Goal: Task Accomplishment & Management: Use online tool/utility

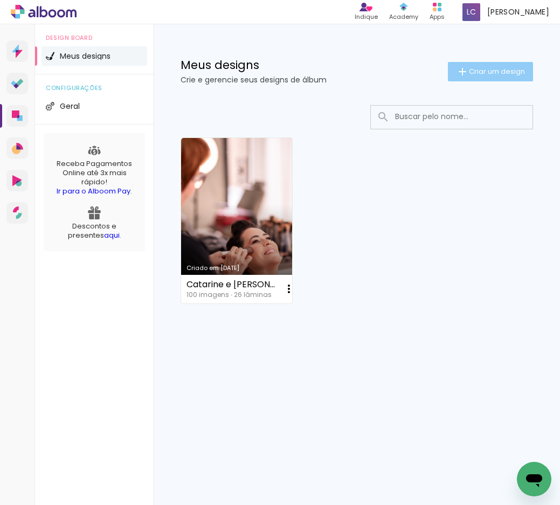
click at [486, 77] on paper-button "Criar um design" at bounding box center [490, 71] width 85 height 19
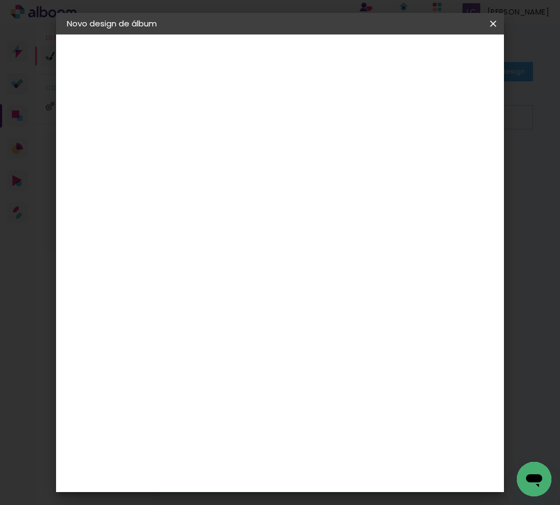
click at [243, 143] on input at bounding box center [243, 144] width 0 height 17
type input "e"
type input "[PERSON_NAME] e [PERSON_NAME]"
type paper-input "[PERSON_NAME] e [PERSON_NAME]"
click at [0, 0] on slot "Avançar" at bounding box center [0, 0] width 0 height 0
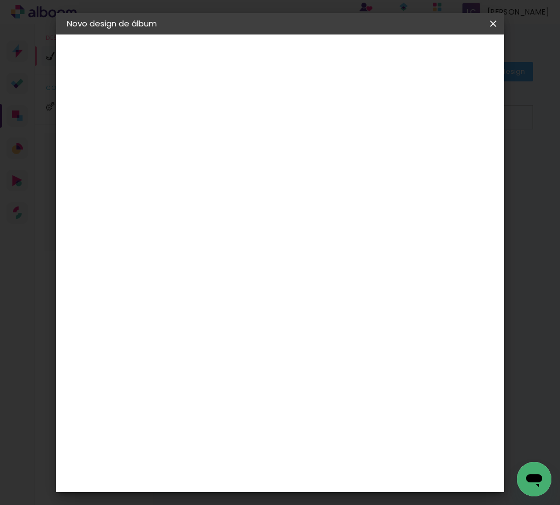
click at [274, 205] on input at bounding box center [270, 204] width 109 height 13
type input "uiz"
type paper-input "uiz"
click at [286, 245] on div "[PERSON_NAME]" at bounding box center [272, 243] width 72 height 9
click at [0, 0] on slot "Tamanho Livre" at bounding box center [0, 0] width 0 height 0
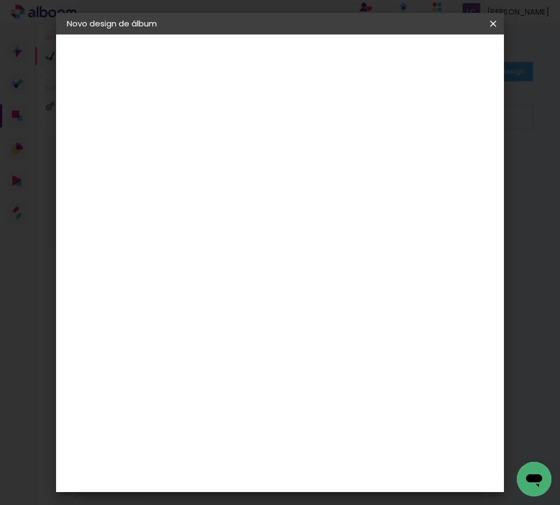
click at [0, 0] on slot "Tamanho Livre" at bounding box center [0, 0] width 0 height 0
click at [248, 246] on div "[PERSON_NAME]" at bounding box center [272, 243] width 72 height 9
click at [0, 0] on slot "Avançar" at bounding box center [0, 0] width 0 height 0
click at [285, 180] on input "text" at bounding box center [264, 188] width 42 height 17
click at [0, 0] on slot "Encadernados" at bounding box center [0, 0] width 0 height 0
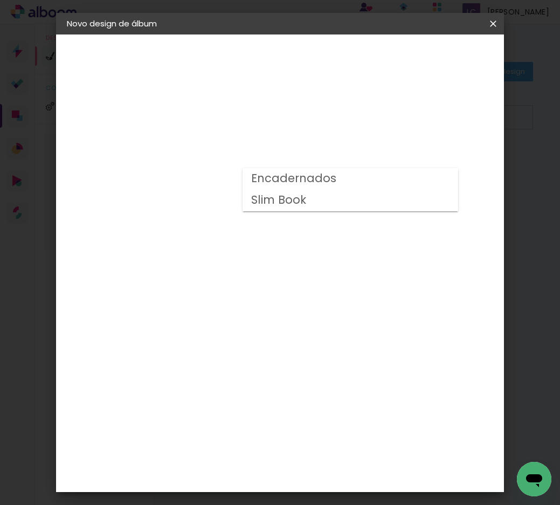
type input "Encadernados"
click at [290, 384] on span "25 x 50" at bounding box center [291, 395] width 50 height 22
click at [0, 0] on slot "Avançar" at bounding box center [0, 0] width 0 height 0
click at [426, 60] on span "Iniciar design" at bounding box center [414, 60] width 25 height 15
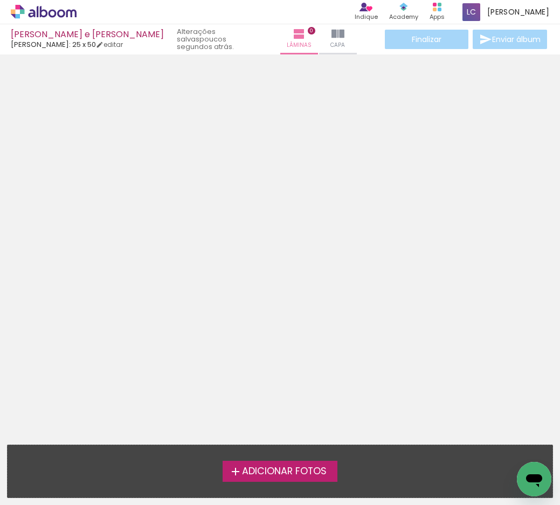
click at [286, 484] on div "Adicionar Fotos Solte suas fotos aqui..." at bounding box center [280, 471] width 545 height 52
click at [285, 477] on label "Adicionar Fotos" at bounding box center [280, 471] width 115 height 20
click at [0, 0] on input "file" at bounding box center [0, 0] width 0 height 0
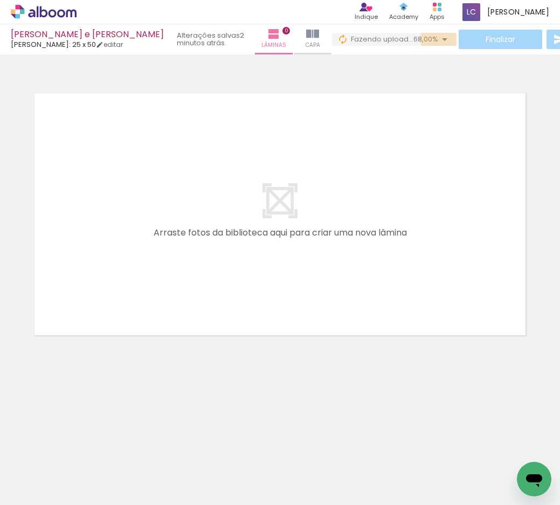
click at [438, 39] on iron-icon at bounding box center [444, 39] width 13 height 13
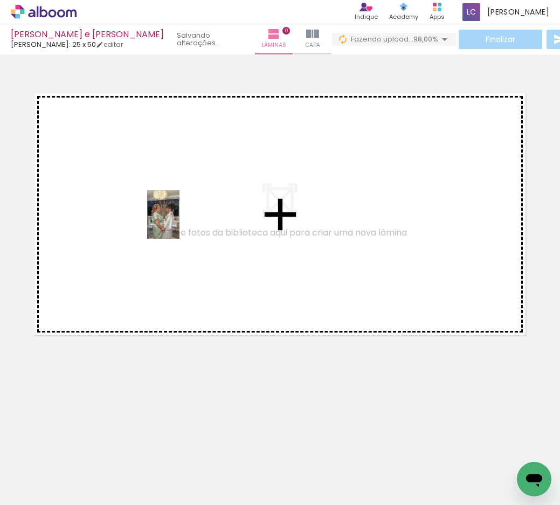
drag, startPoint x: 136, startPoint y: 470, endPoint x: 180, endPoint y: 223, distance: 251.3
click at [180, 223] on quentale-workspace at bounding box center [280, 252] width 560 height 505
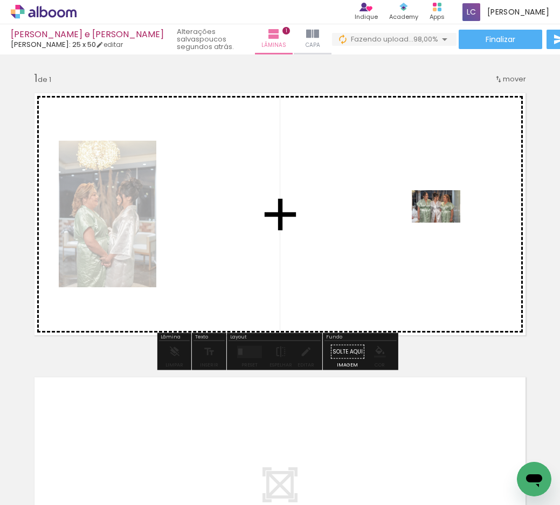
drag, startPoint x: 477, startPoint y: 469, endPoint x: 444, endPoint y: 223, distance: 248.0
click at [444, 223] on quentale-workspace at bounding box center [280, 252] width 560 height 505
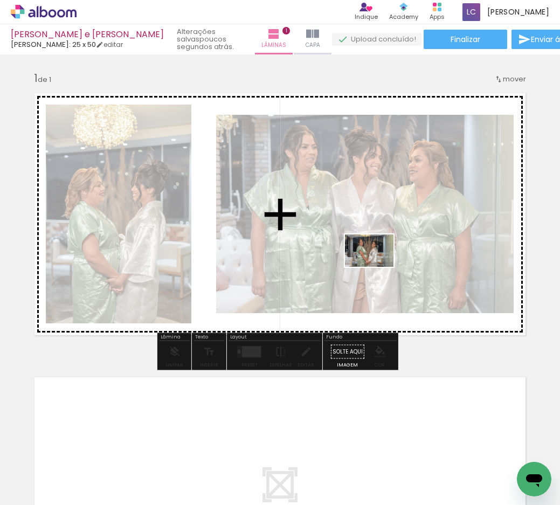
drag, startPoint x: 517, startPoint y: 463, endPoint x: 377, endPoint y: 267, distance: 240.4
click at [377, 267] on quentale-workspace at bounding box center [280, 252] width 560 height 505
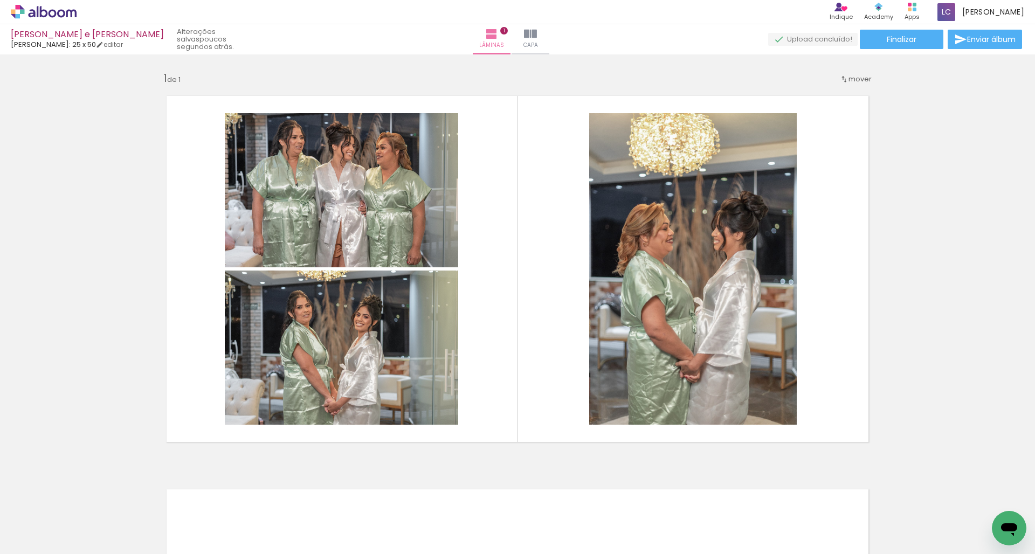
scroll to position [0, 820]
drag, startPoint x: 464, startPoint y: 554, endPoint x: 632, endPoint y: 554, distance: 168.2
click at [88, 505] on iron-horizontal-list at bounding box center [78, 520] width 22 height 67
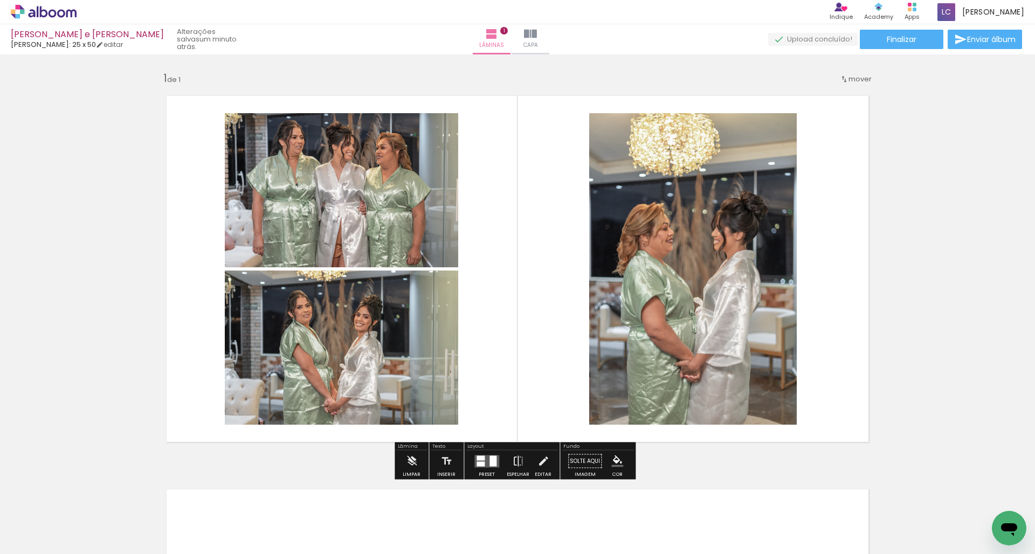
scroll to position [0, 0]
click at [491, 457] on div at bounding box center [493, 461] width 7 height 11
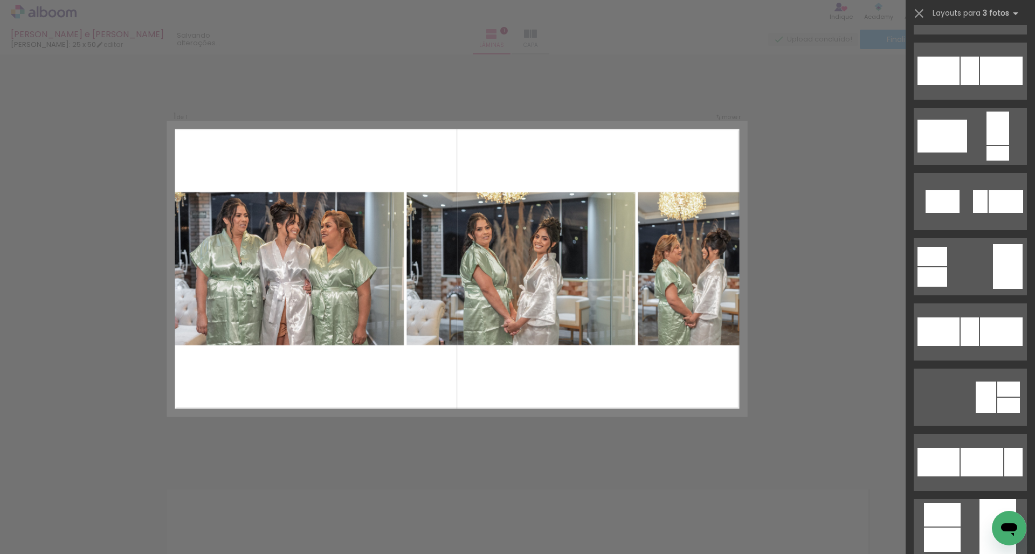
scroll to position [1109, 0]
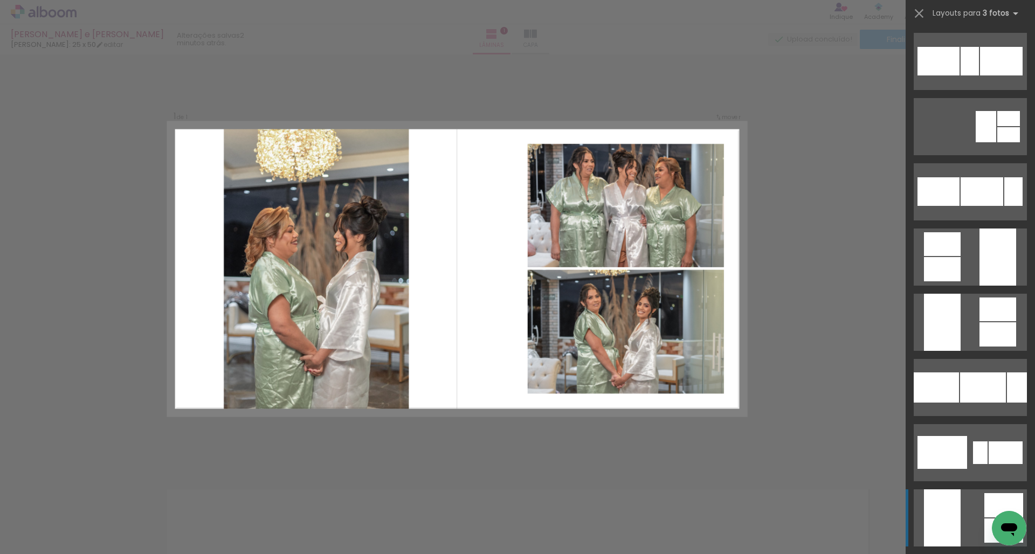
click at [560, 505] on div at bounding box center [942, 518] width 37 height 57
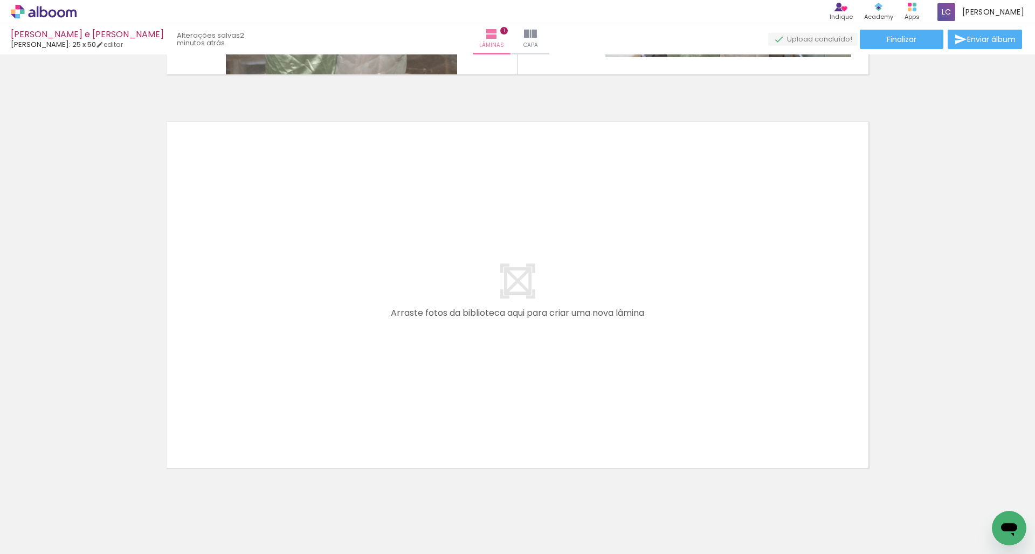
scroll to position [374, 0]
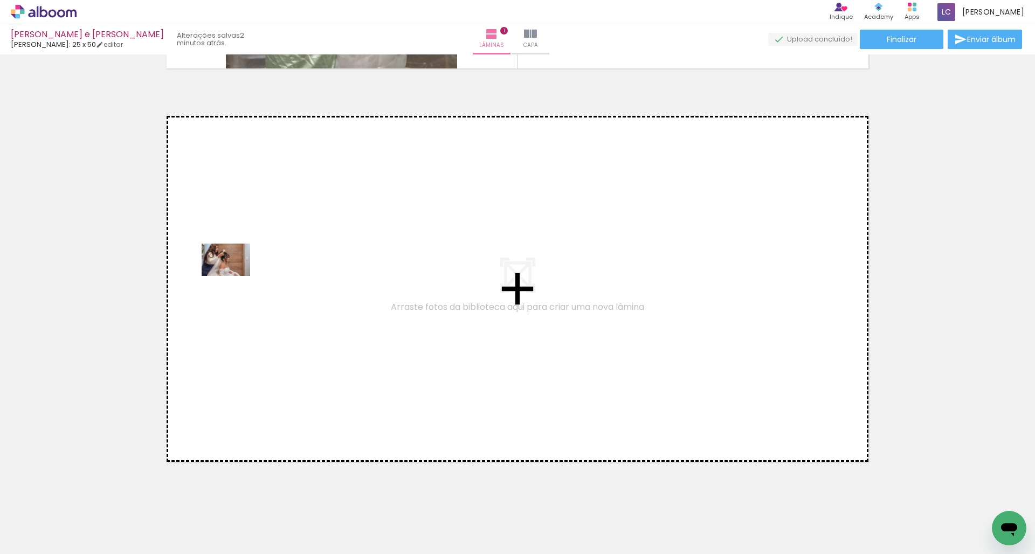
drag, startPoint x: 170, startPoint y: 519, endPoint x: 234, endPoint y: 276, distance: 251.5
click at [234, 276] on quentale-workspace at bounding box center [517, 277] width 1035 height 554
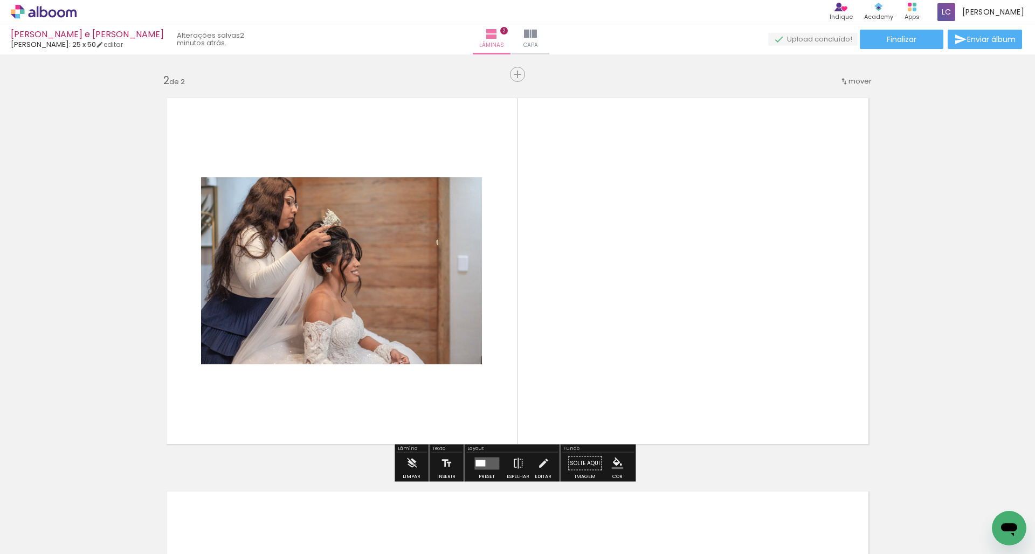
scroll to position [392, 0]
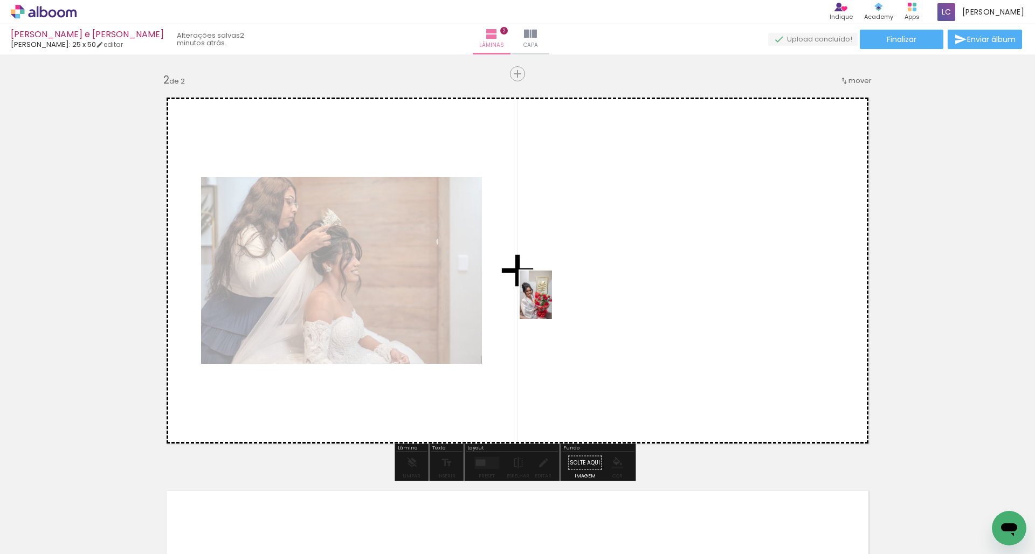
drag, startPoint x: 593, startPoint y: 528, endPoint x: 552, endPoint y: 301, distance: 230.1
click at [552, 301] on quentale-workspace at bounding box center [517, 277] width 1035 height 554
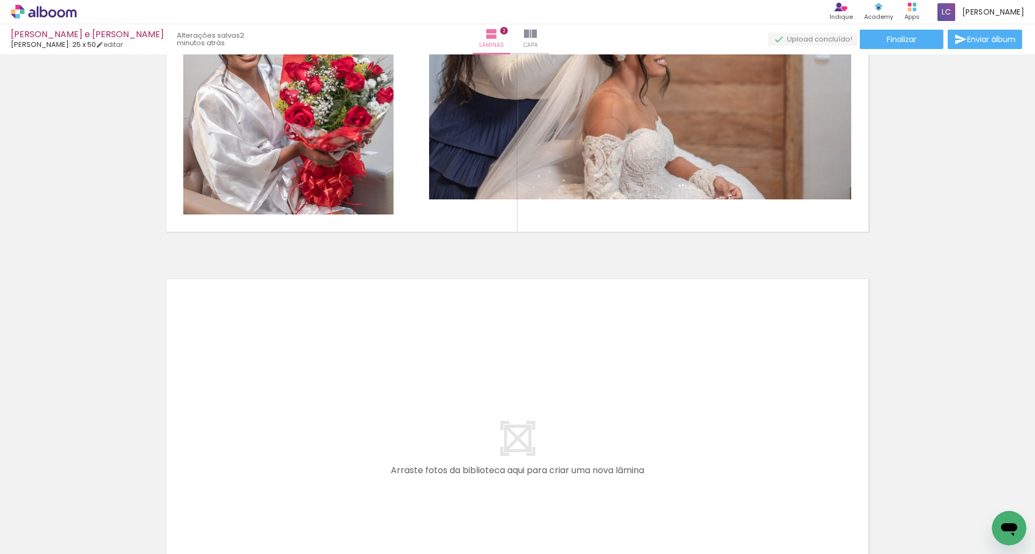
scroll to position [605, 0]
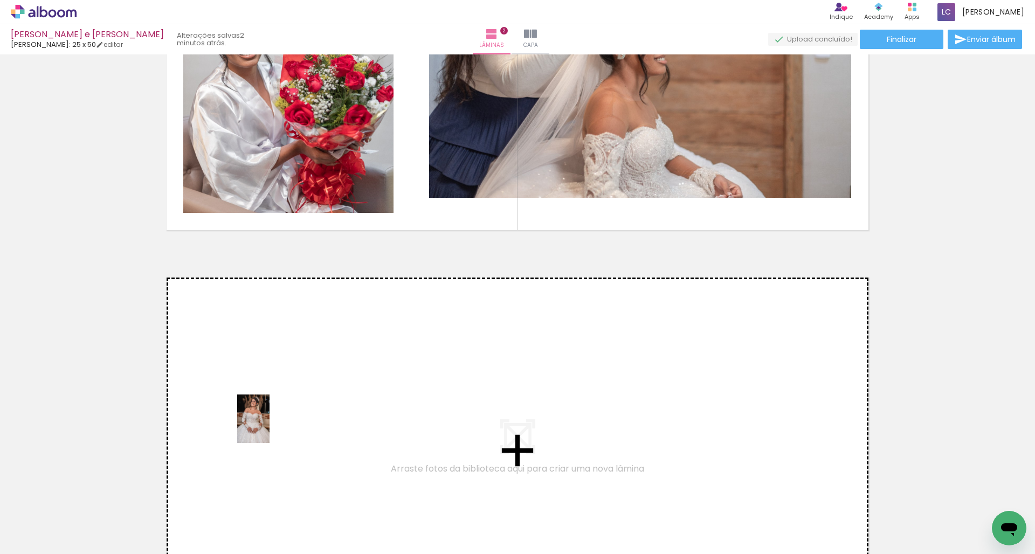
drag, startPoint x: 235, startPoint y: 529, endPoint x: 270, endPoint y: 427, distance: 108.1
click at [270, 427] on quentale-workspace at bounding box center [517, 277] width 1035 height 554
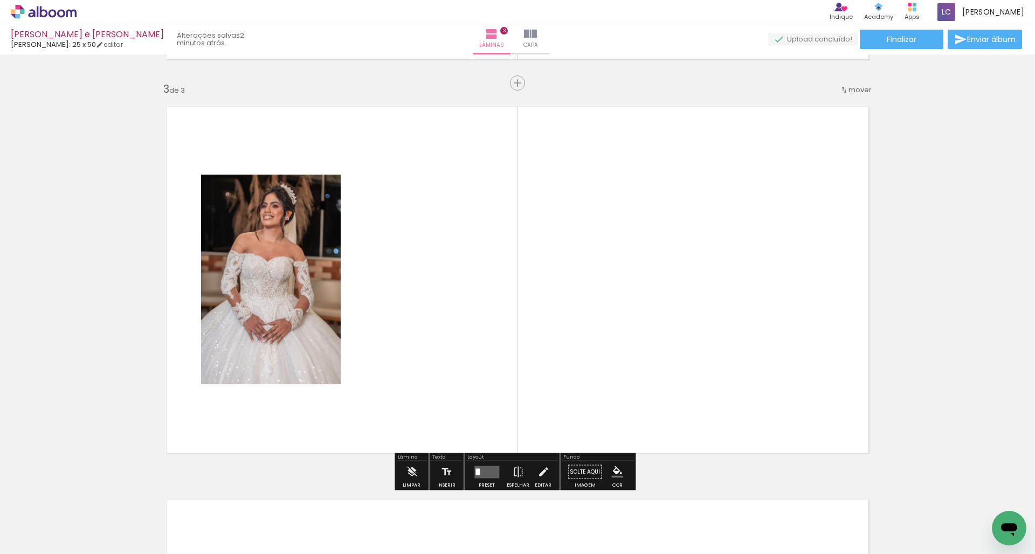
scroll to position [786, 0]
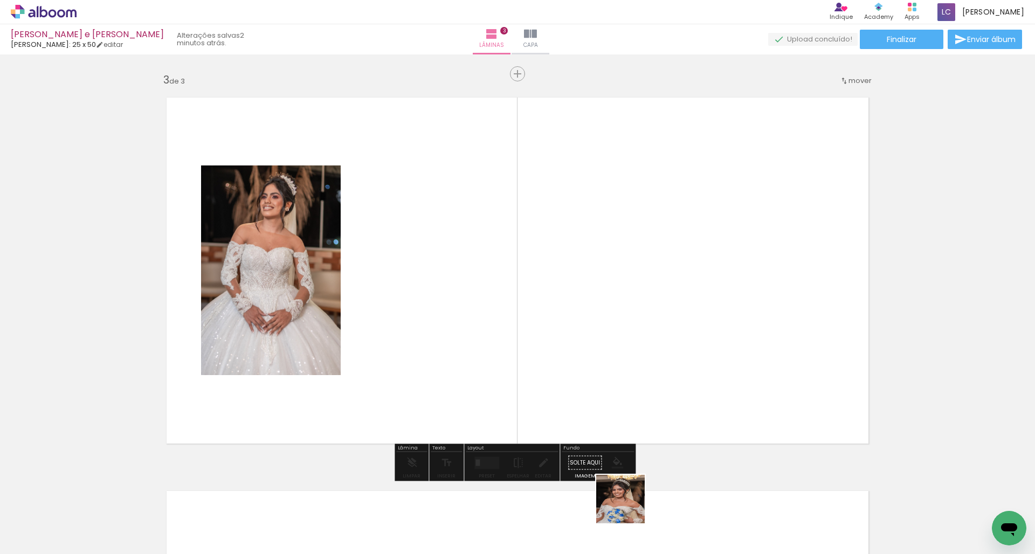
drag, startPoint x: 629, startPoint y: 507, endPoint x: 446, endPoint y: 333, distance: 252.5
click at [446, 333] on quentale-workspace at bounding box center [517, 277] width 1035 height 554
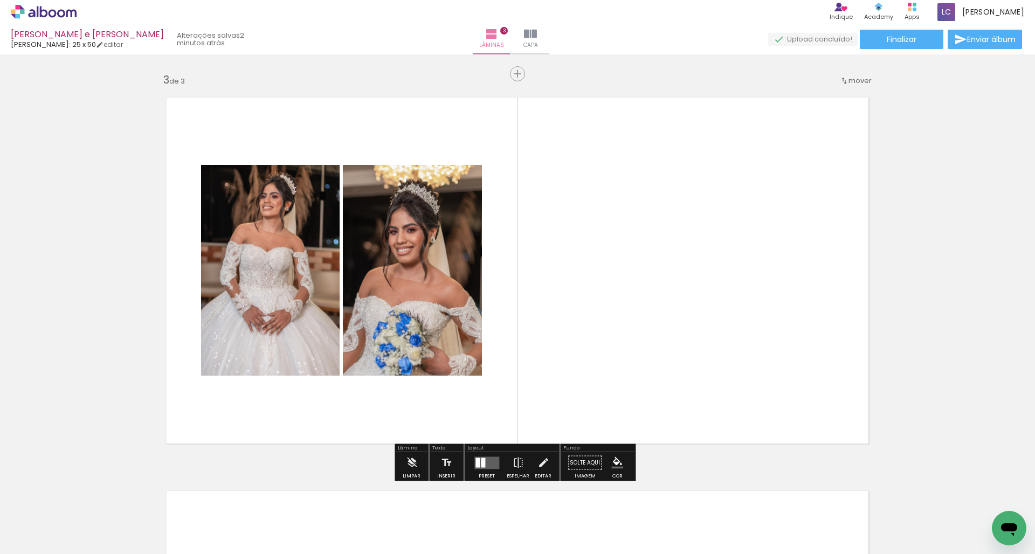
click at [560, 505] on quentale-thumb at bounding box center [711, 518] width 60 height 62
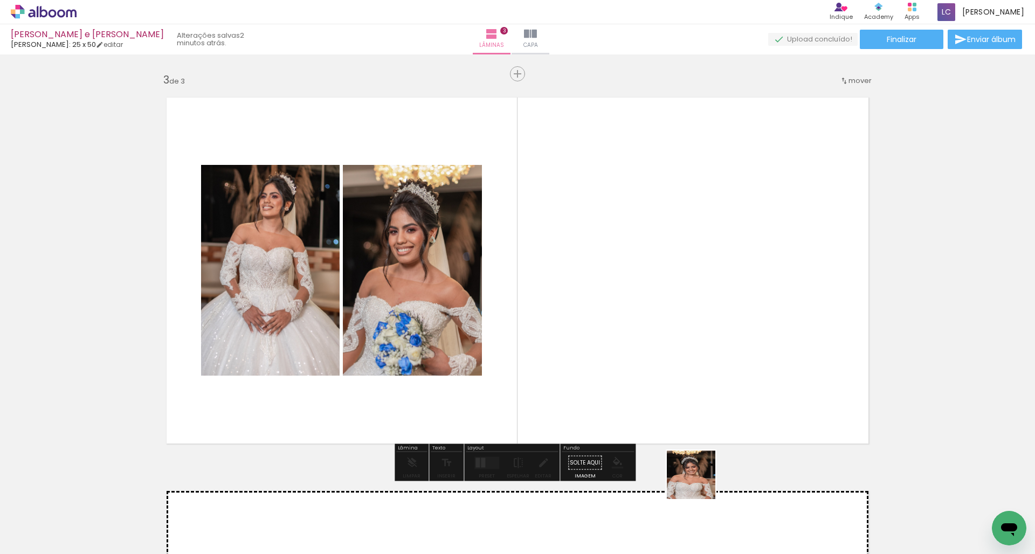
drag, startPoint x: 714, startPoint y: 511, endPoint x: 594, endPoint y: 327, distance: 220.1
click at [560, 327] on quentale-workspace at bounding box center [517, 277] width 1035 height 554
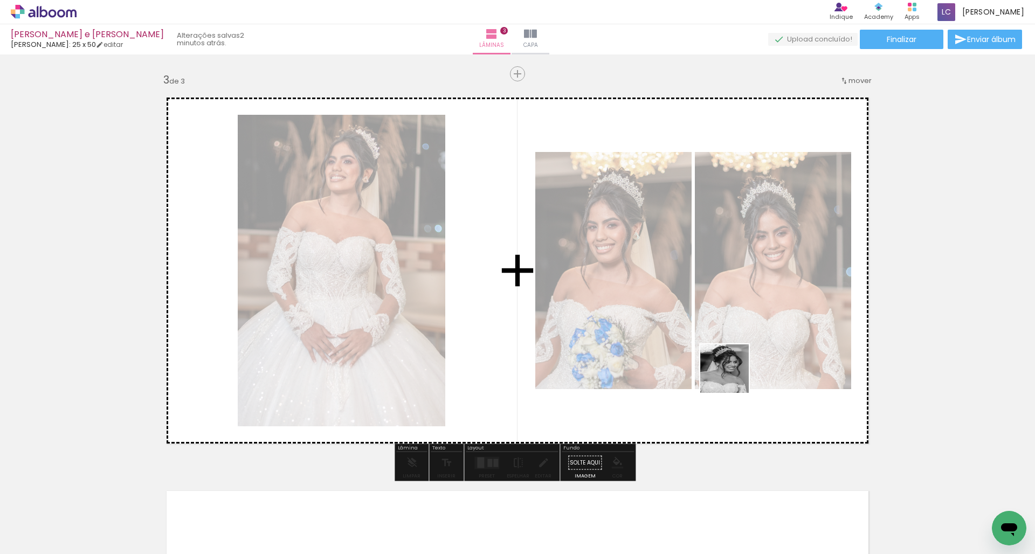
drag, startPoint x: 764, startPoint y: 513, endPoint x: 718, endPoint y: 304, distance: 214.2
click at [560, 304] on quentale-workspace at bounding box center [517, 277] width 1035 height 554
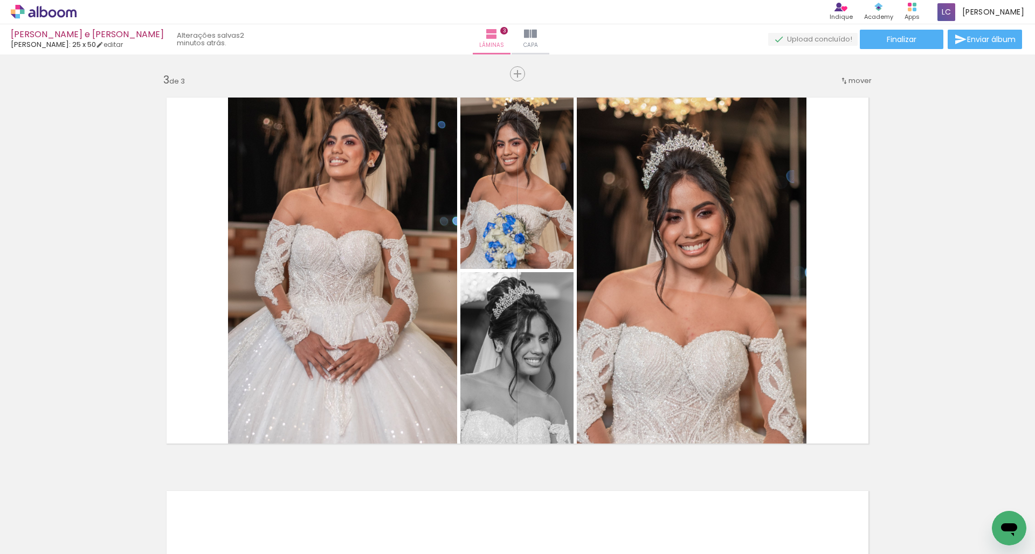
scroll to position [0, 218]
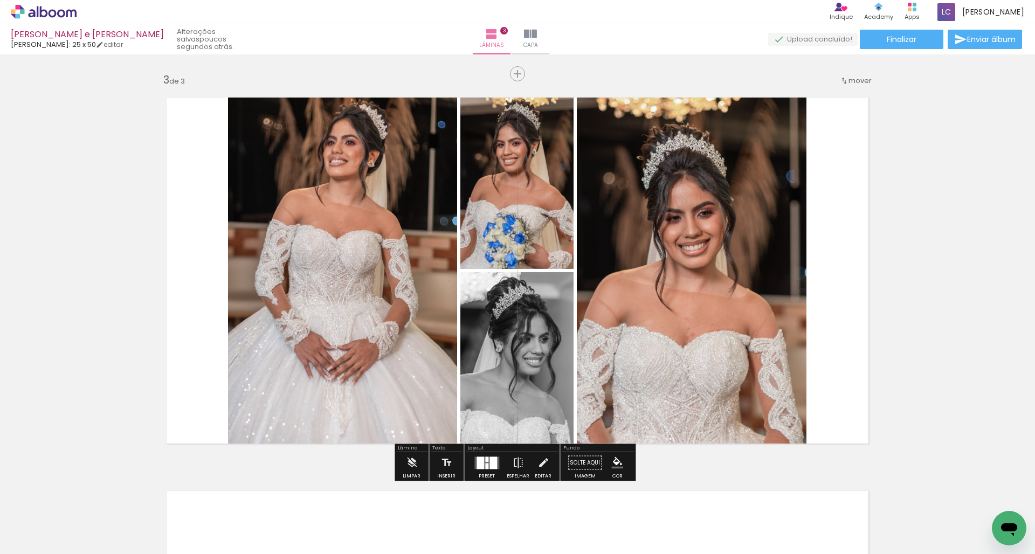
click at [490, 467] on div at bounding box center [494, 463] width 8 height 12
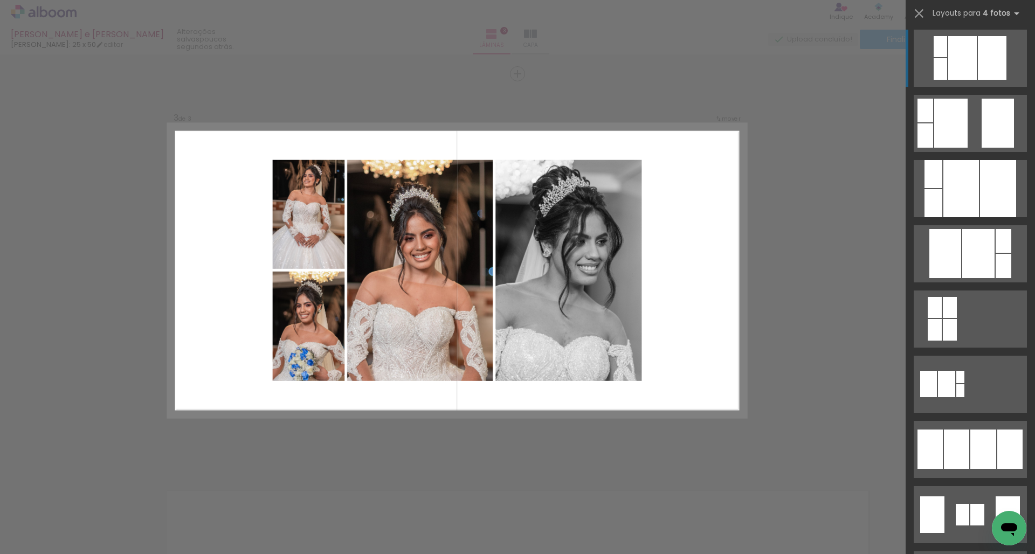
scroll to position [370, 0]
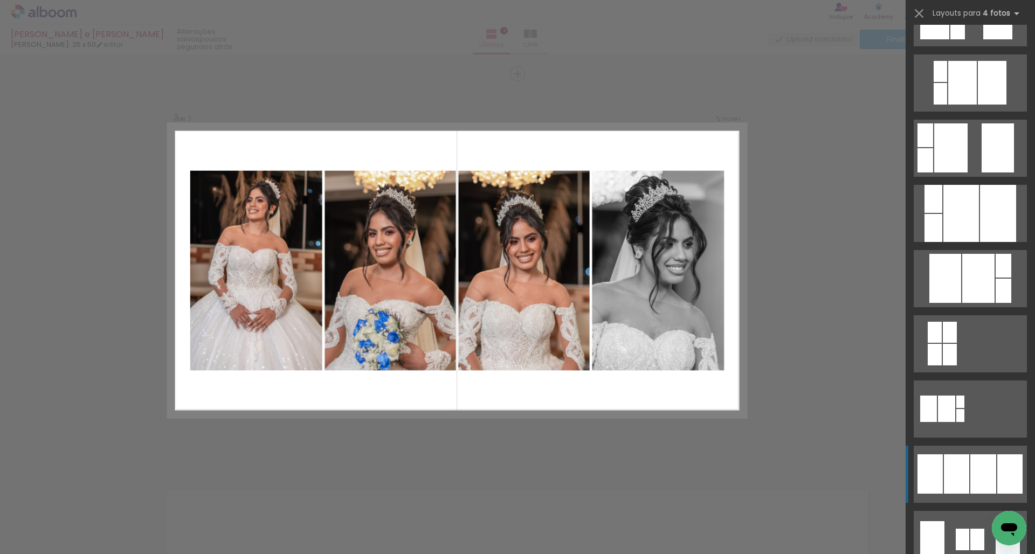
click at [560, 482] on div at bounding box center [983, 474] width 26 height 39
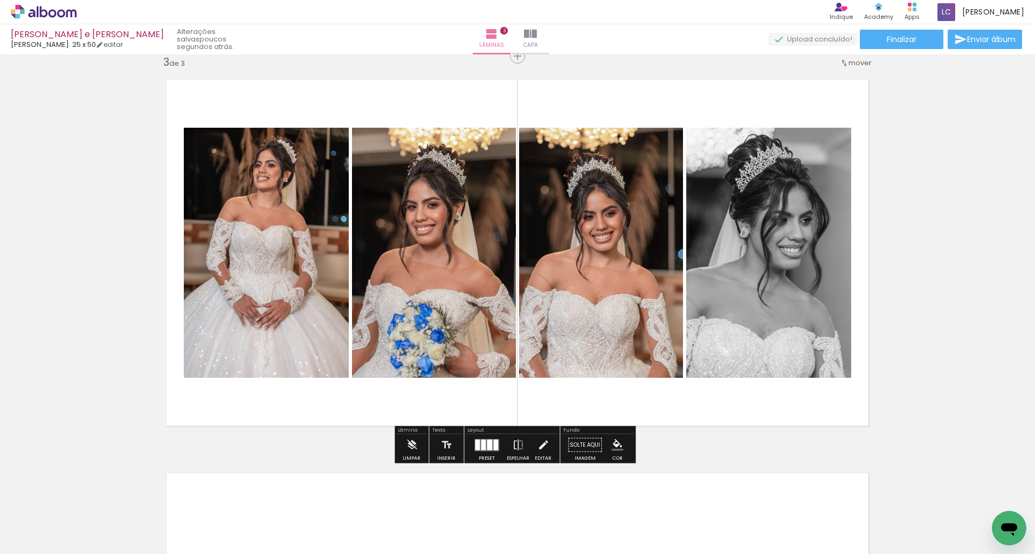
scroll to position [1184, 0]
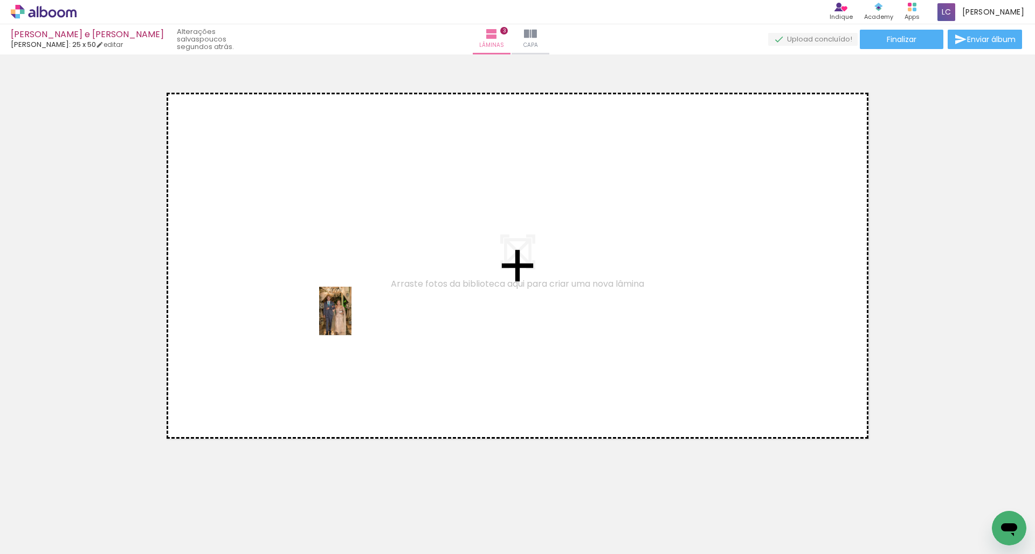
drag, startPoint x: 618, startPoint y: 515, endPoint x: 348, endPoint y: 316, distance: 335.5
click at [348, 316] on quentale-workspace at bounding box center [517, 277] width 1035 height 554
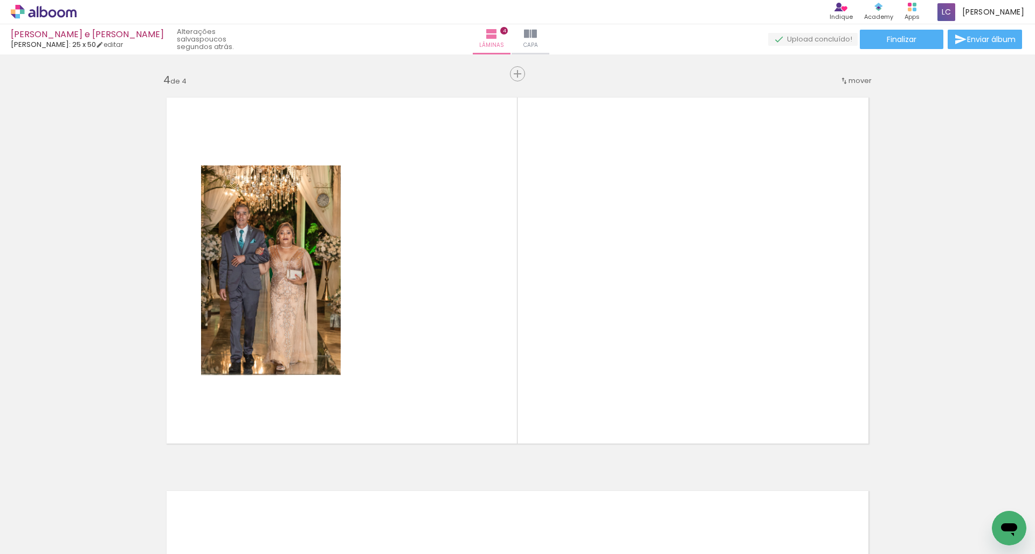
scroll to position [0, 691]
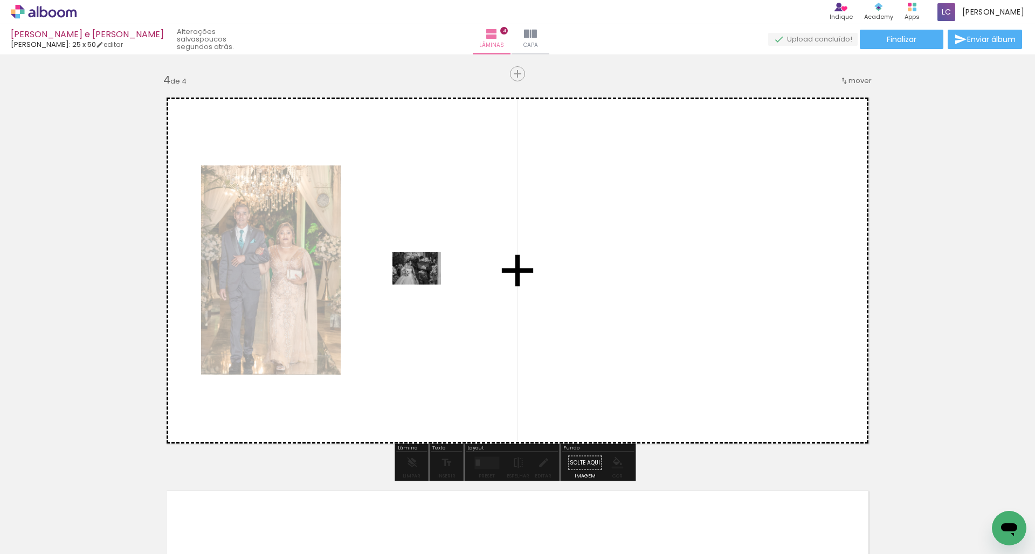
drag, startPoint x: 210, startPoint y: 517, endPoint x: 453, endPoint y: 264, distance: 350.4
click at [453, 264] on quentale-workspace at bounding box center [517, 277] width 1035 height 554
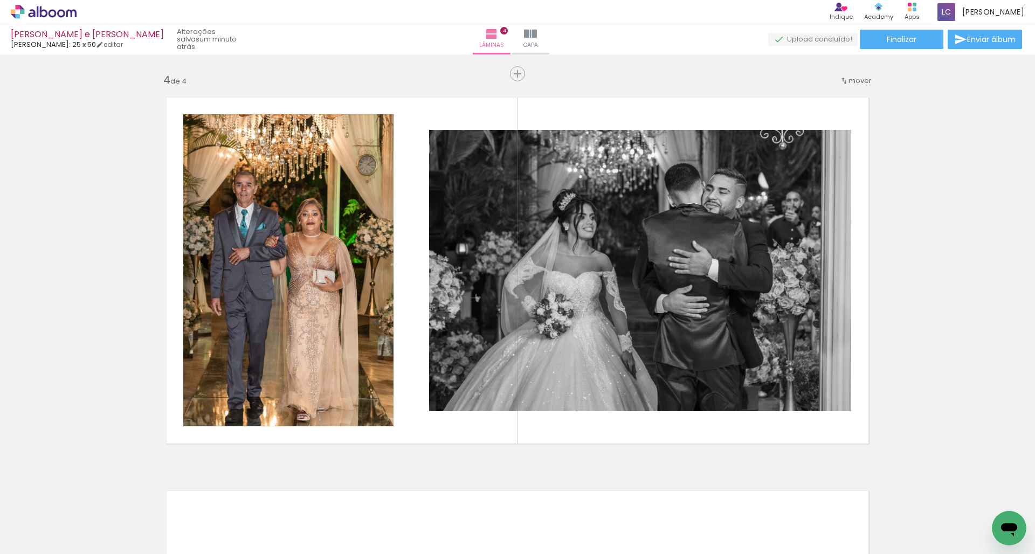
scroll to position [0, 0]
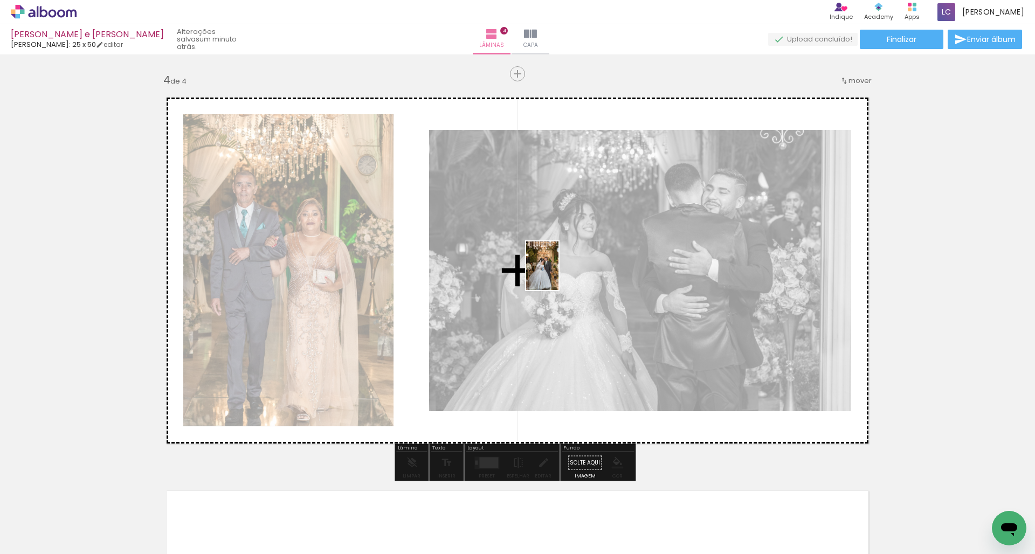
drag, startPoint x: 294, startPoint y: 515, endPoint x: 519, endPoint y: 243, distance: 353.1
click at [519, 243] on quentale-workspace at bounding box center [517, 277] width 1035 height 554
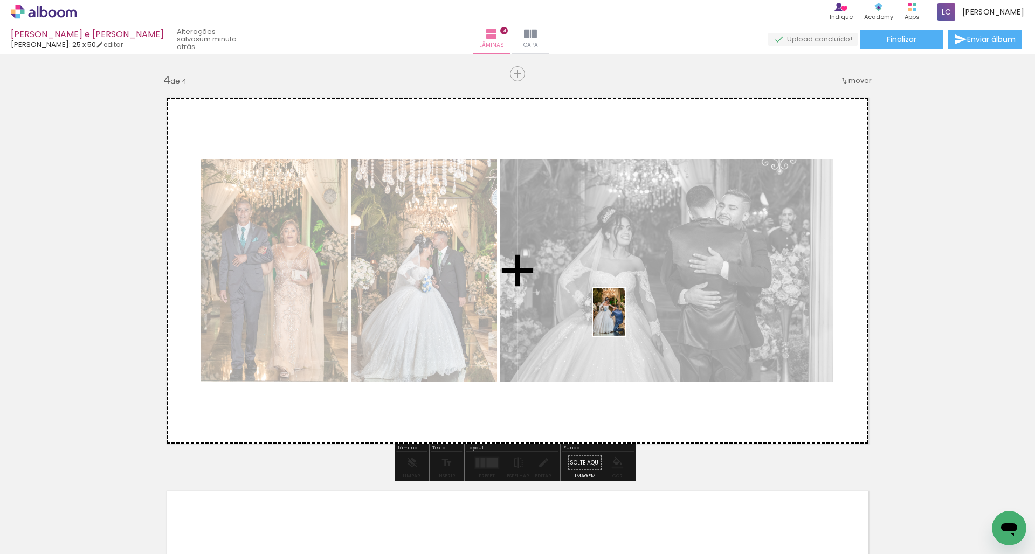
drag, startPoint x: 354, startPoint y: 518, endPoint x: 625, endPoint y: 320, distance: 336.1
click at [560, 320] on quentale-workspace at bounding box center [517, 277] width 1035 height 554
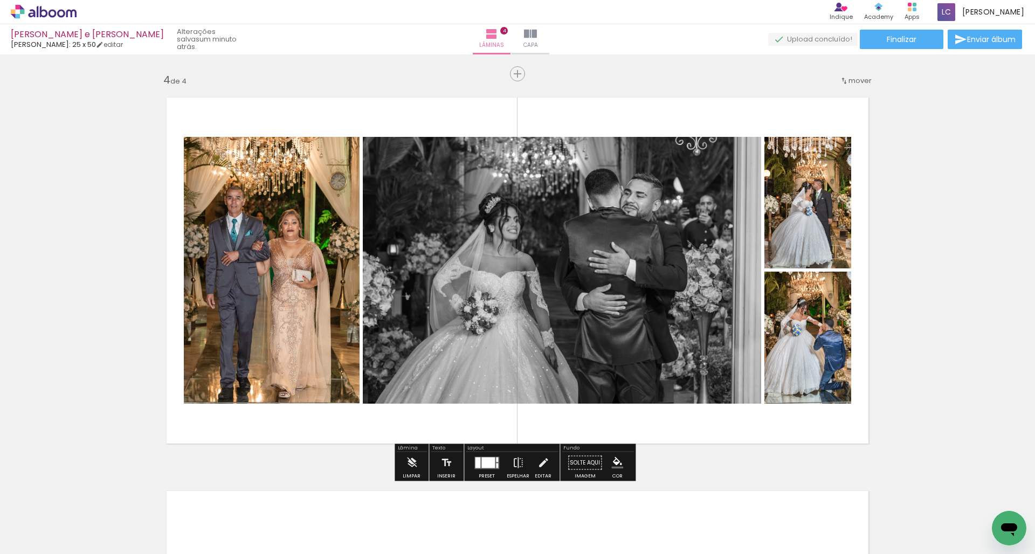
click at [482, 475] on div "Preset" at bounding box center [487, 476] width 16 height 5
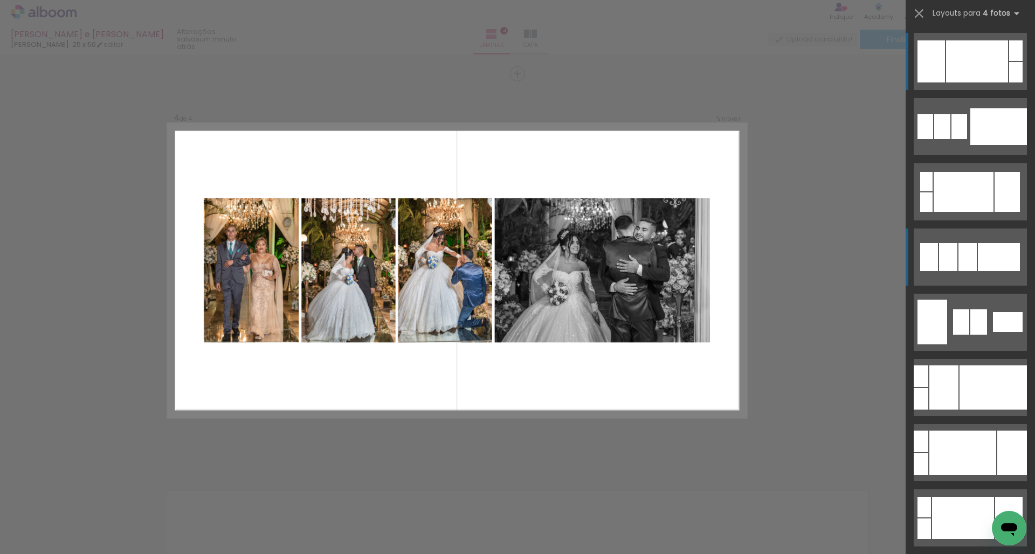
click at [560, 252] on div at bounding box center [999, 257] width 42 height 28
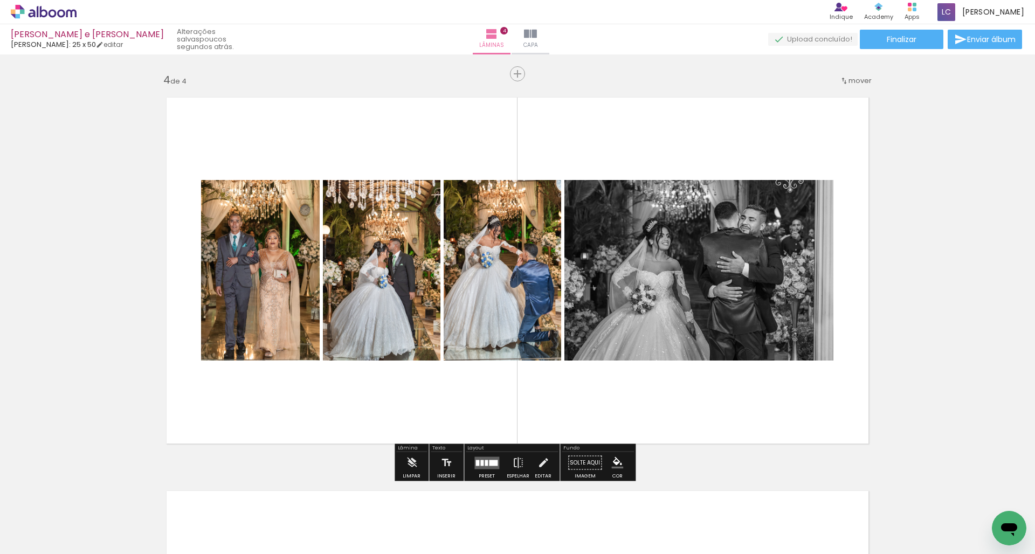
click at [478, 458] on quentale-layouter at bounding box center [486, 463] width 25 height 12
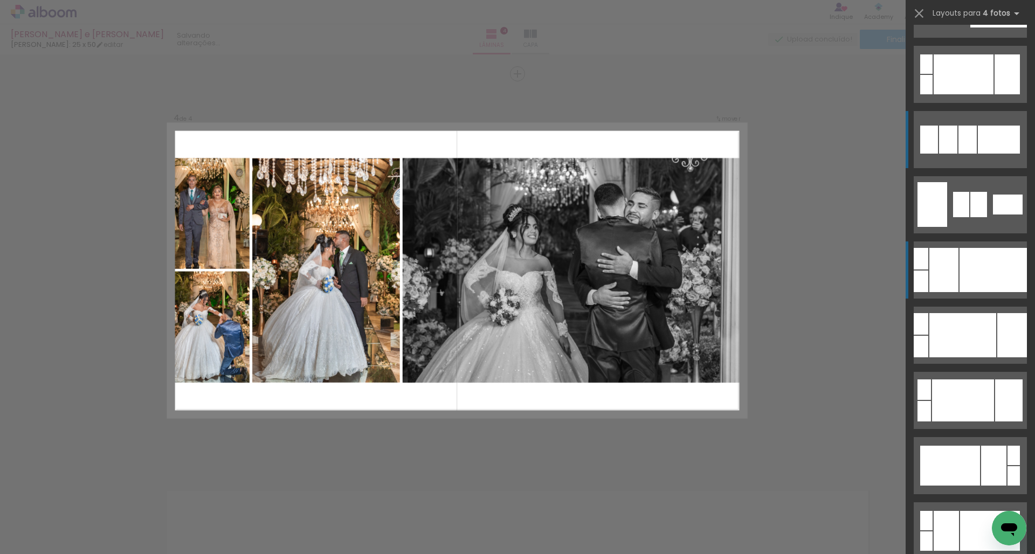
scroll to position [350, 0]
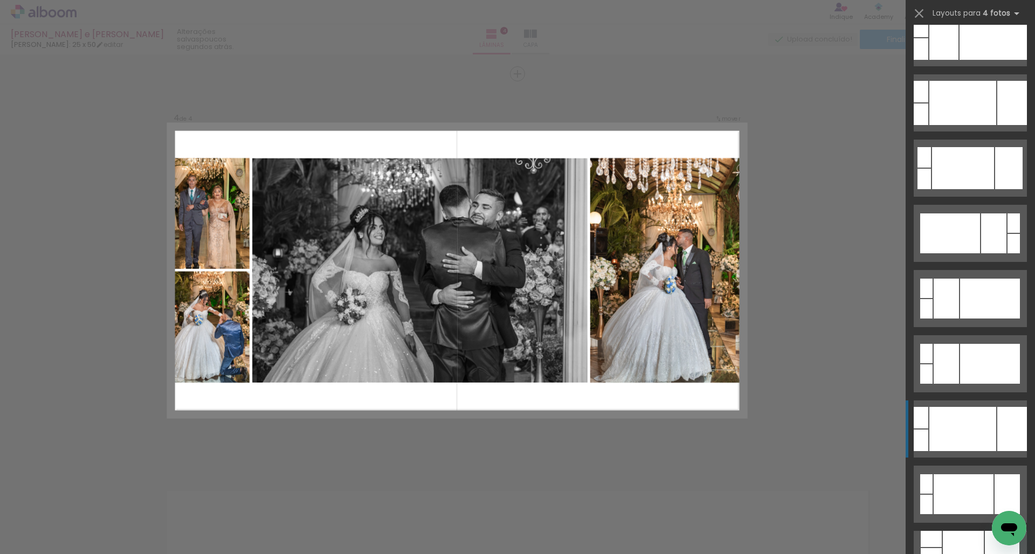
click at [560, 438] on div at bounding box center [962, 429] width 67 height 44
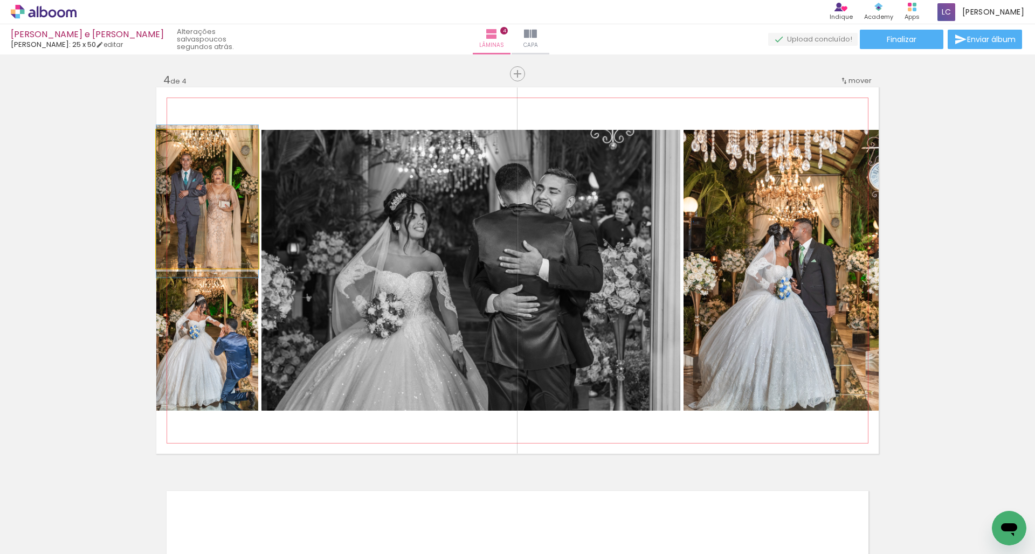
drag, startPoint x: 196, startPoint y: 210, endPoint x: 205, endPoint y: 212, distance: 9.4
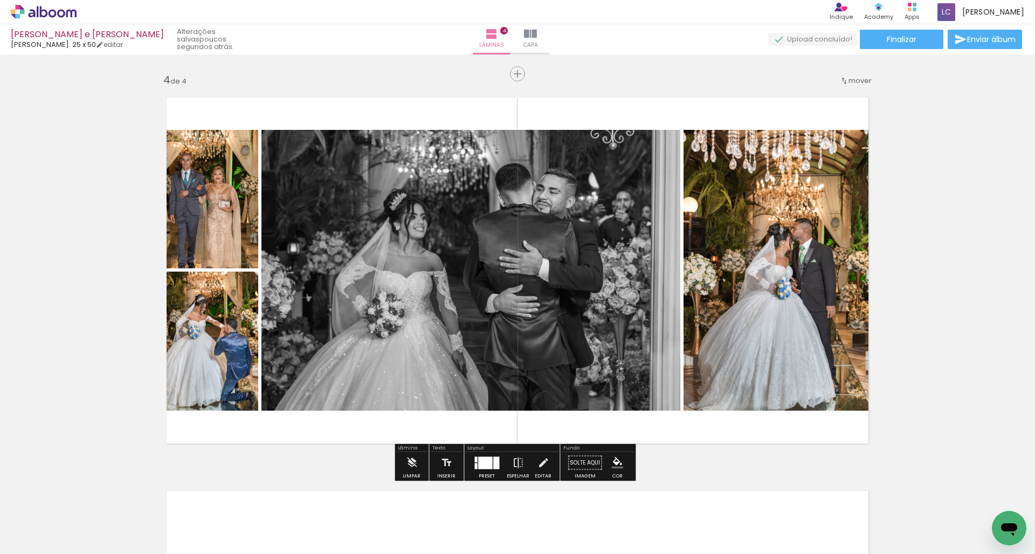
click at [485, 464] on div at bounding box center [485, 463] width 14 height 12
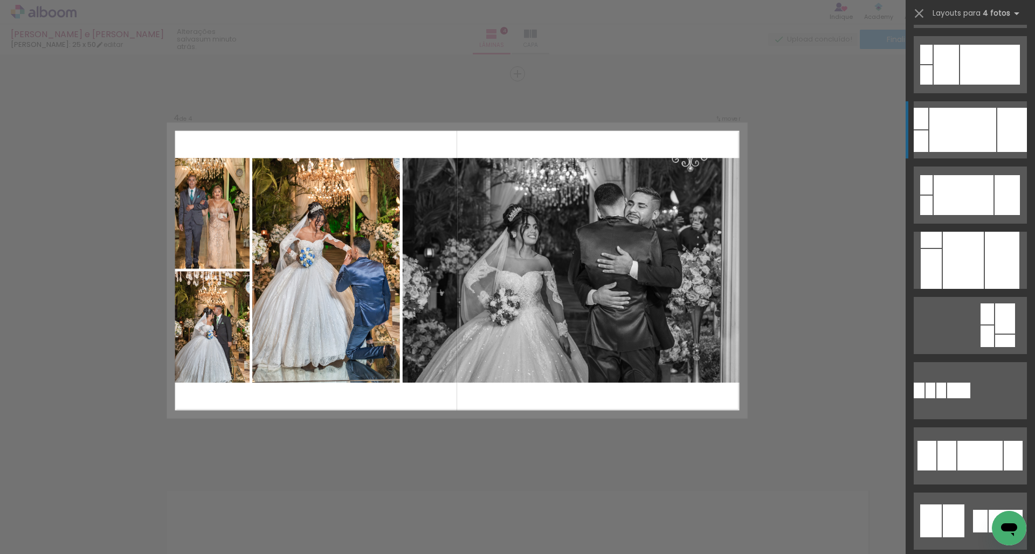
scroll to position [456, 0]
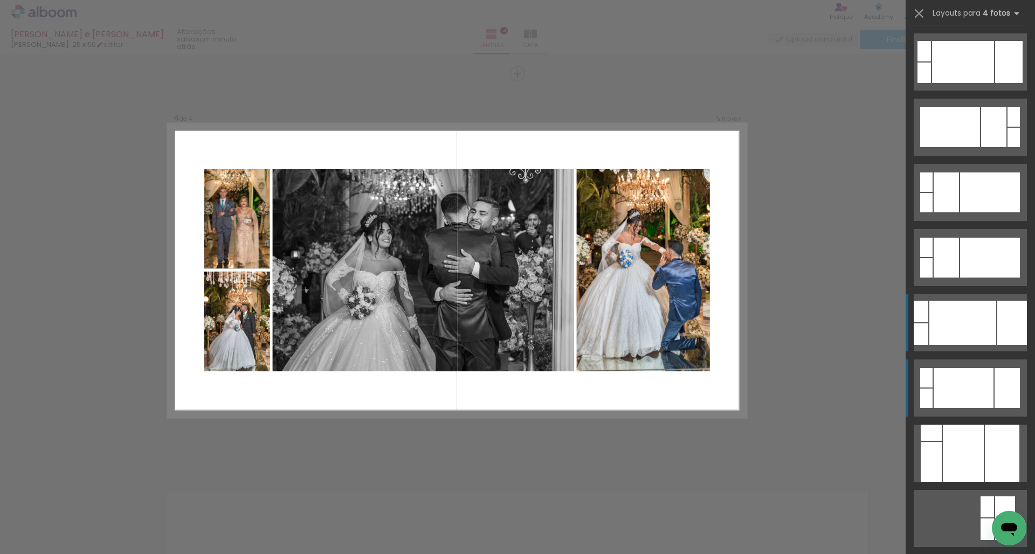
click at [560, 377] on div at bounding box center [964, 388] width 60 height 40
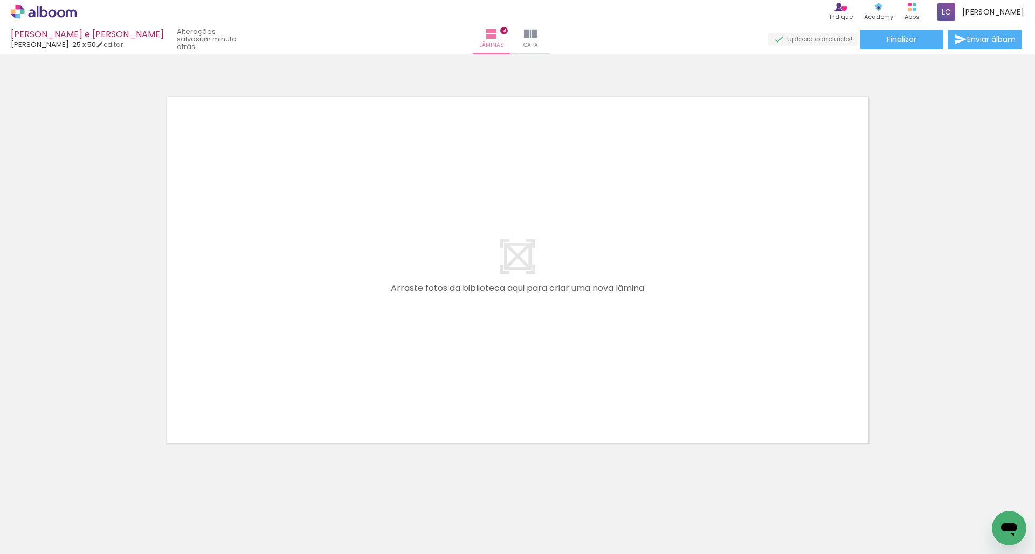
scroll to position [1578, 0]
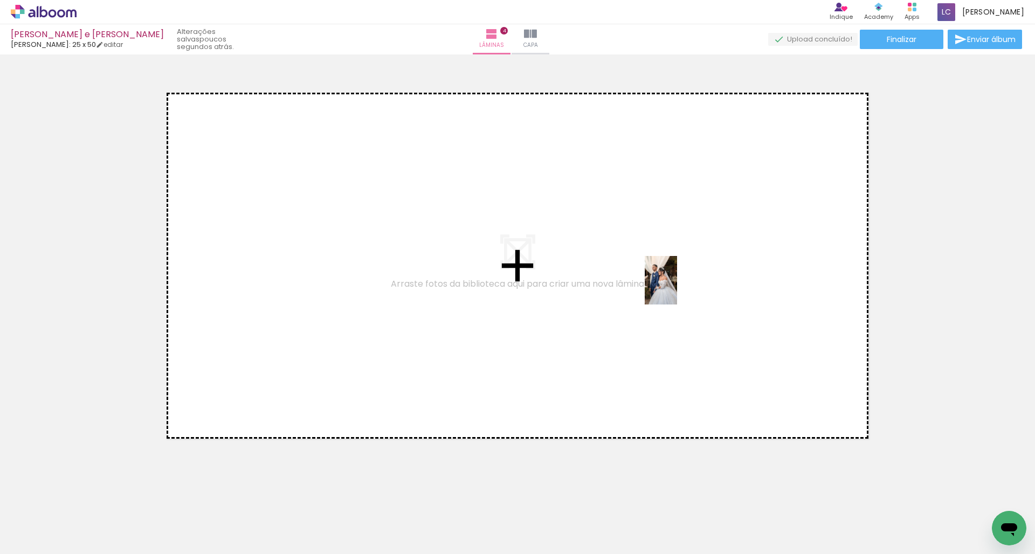
drag, startPoint x: 422, startPoint y: 513, endPoint x: 694, endPoint y: 277, distance: 360.4
click at [560, 277] on quentale-workspace at bounding box center [517, 277] width 1035 height 554
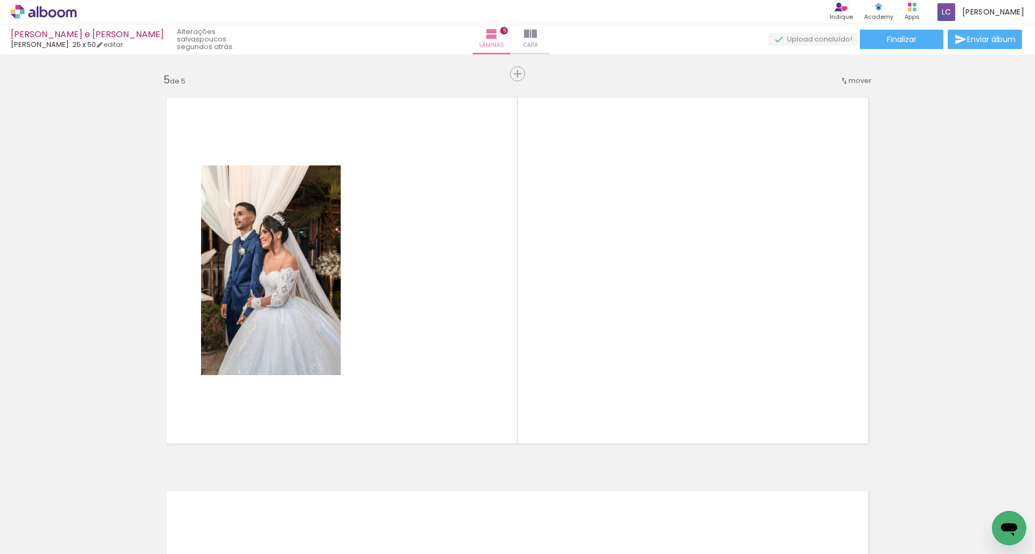
scroll to position [0, 795]
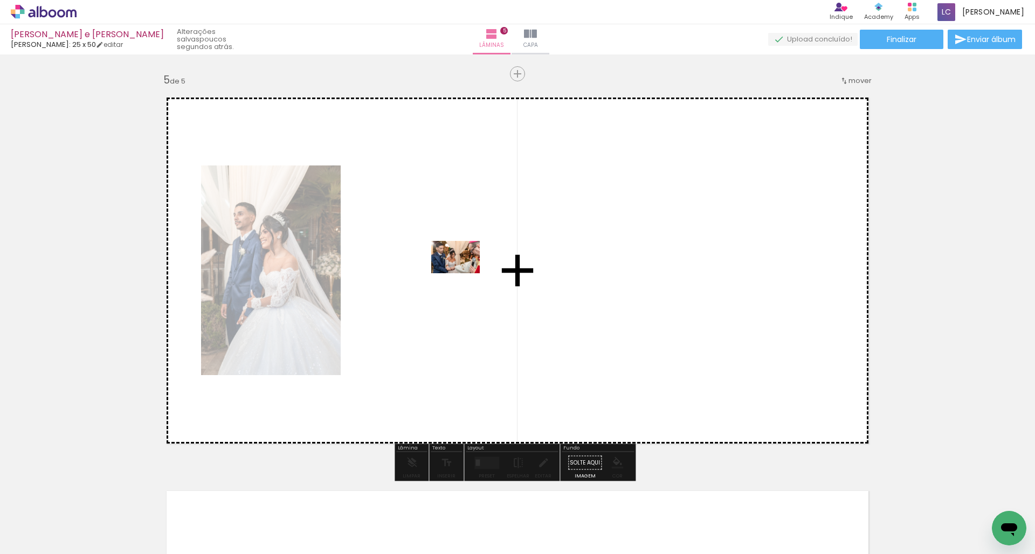
drag, startPoint x: 179, startPoint y: 514, endPoint x: 463, endPoint y: 270, distance: 373.9
click at [463, 270] on quentale-workspace at bounding box center [517, 277] width 1035 height 554
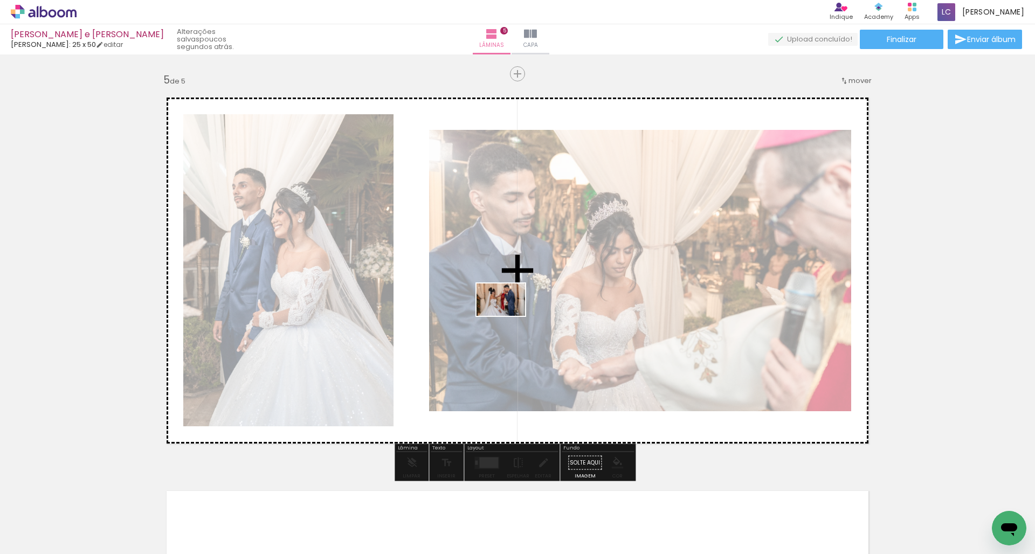
drag, startPoint x: 233, startPoint y: 522, endPoint x: 545, endPoint y: 301, distance: 382.5
click at [545, 301] on quentale-workspace at bounding box center [517, 277] width 1035 height 554
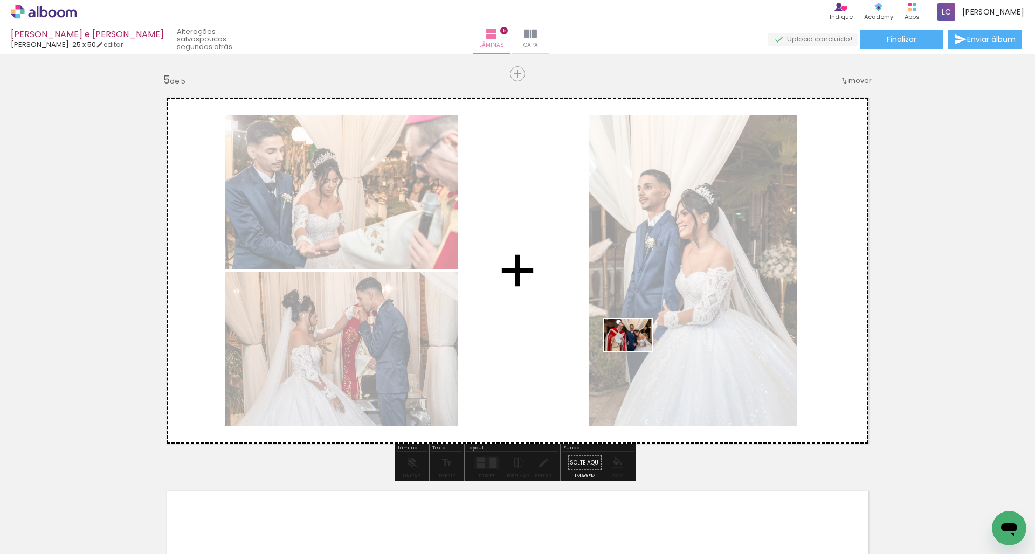
drag, startPoint x: 336, startPoint y: 519, endPoint x: 636, endPoint y: 352, distance: 343.2
click at [560, 352] on quentale-workspace at bounding box center [517, 277] width 1035 height 554
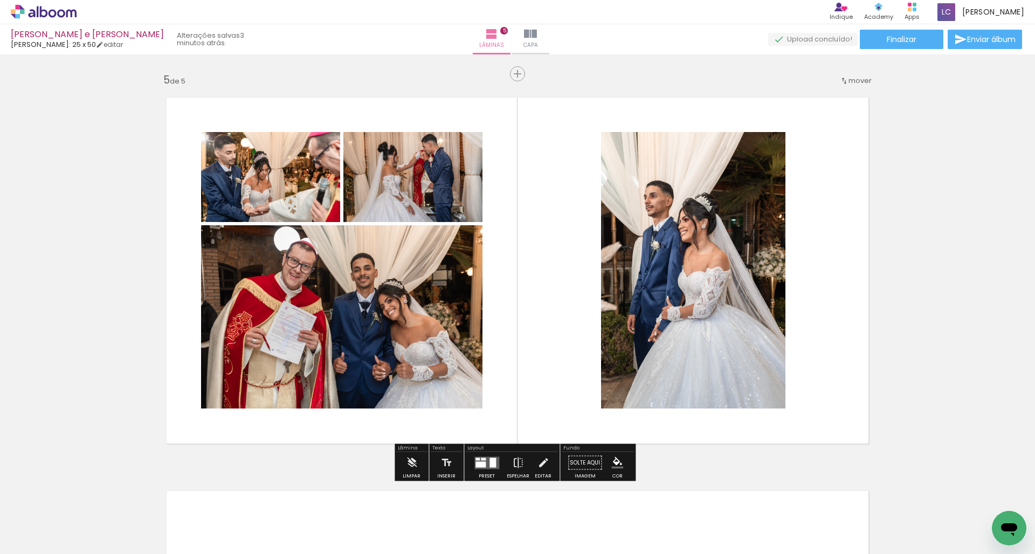
scroll to position [1967, 0]
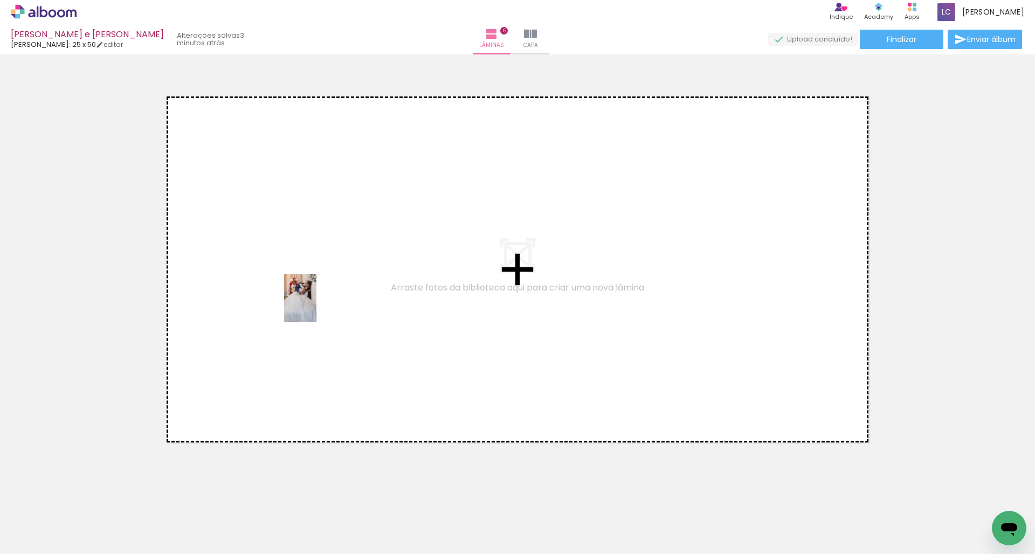
drag, startPoint x: 276, startPoint y: 525, endPoint x: 326, endPoint y: 280, distance: 249.4
click at [326, 280] on quentale-workspace at bounding box center [517, 277] width 1035 height 554
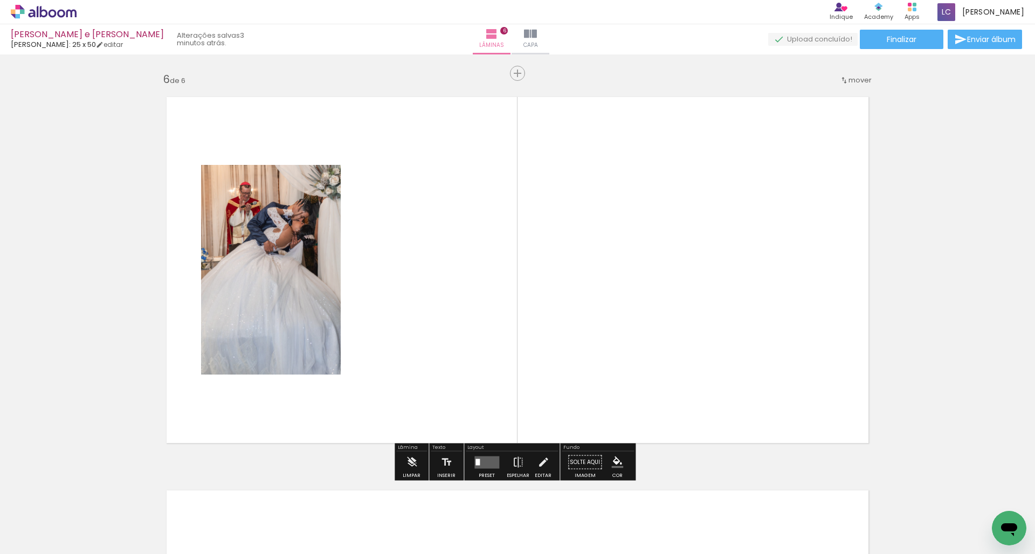
scroll to position [1966, 0]
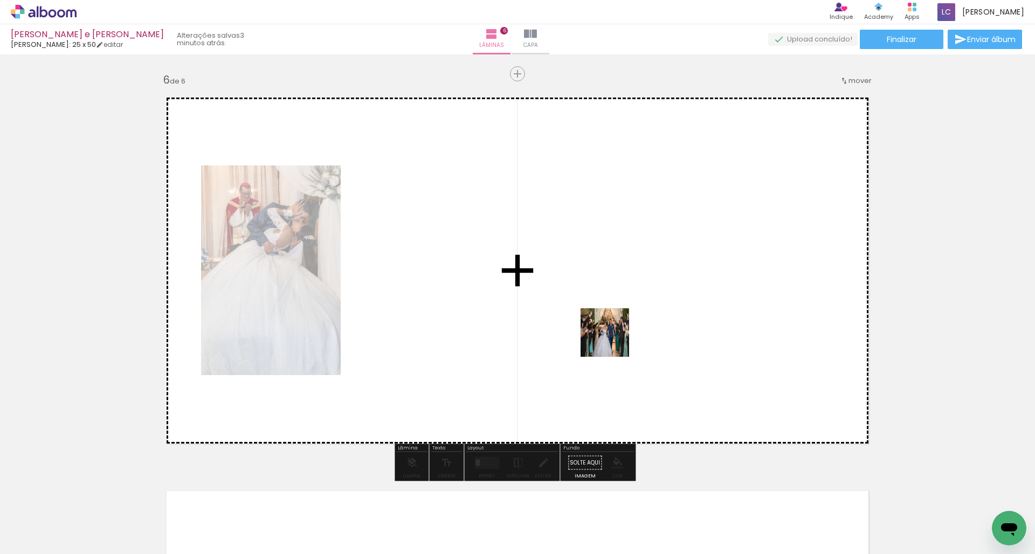
drag, startPoint x: 408, startPoint y: 527, endPoint x: 684, endPoint y: 238, distance: 399.6
click at [560, 238] on quentale-workspace at bounding box center [517, 277] width 1035 height 554
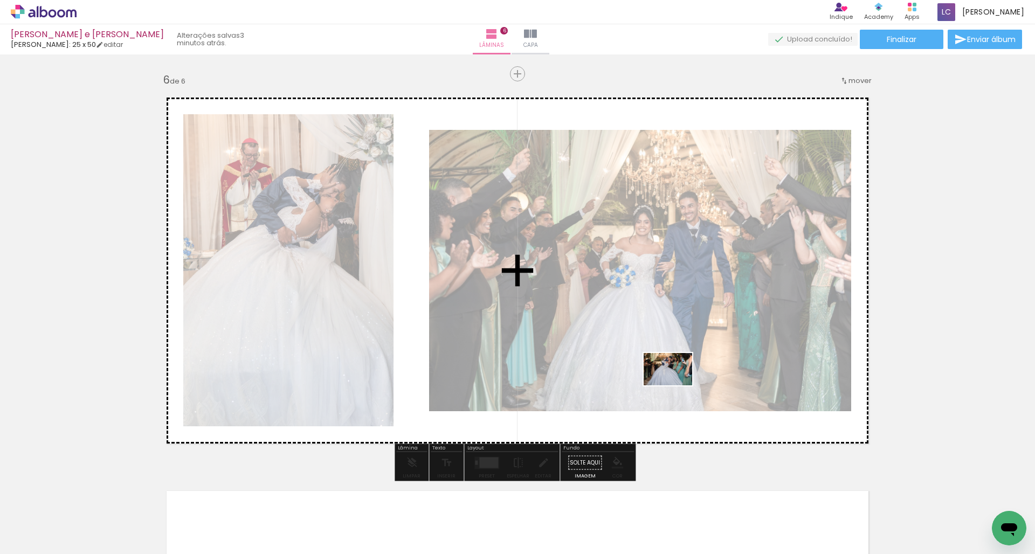
drag, startPoint x: 481, startPoint y: 519, endPoint x: 677, endPoint y: 385, distance: 237.0
click at [560, 385] on quentale-workspace at bounding box center [517, 277] width 1035 height 554
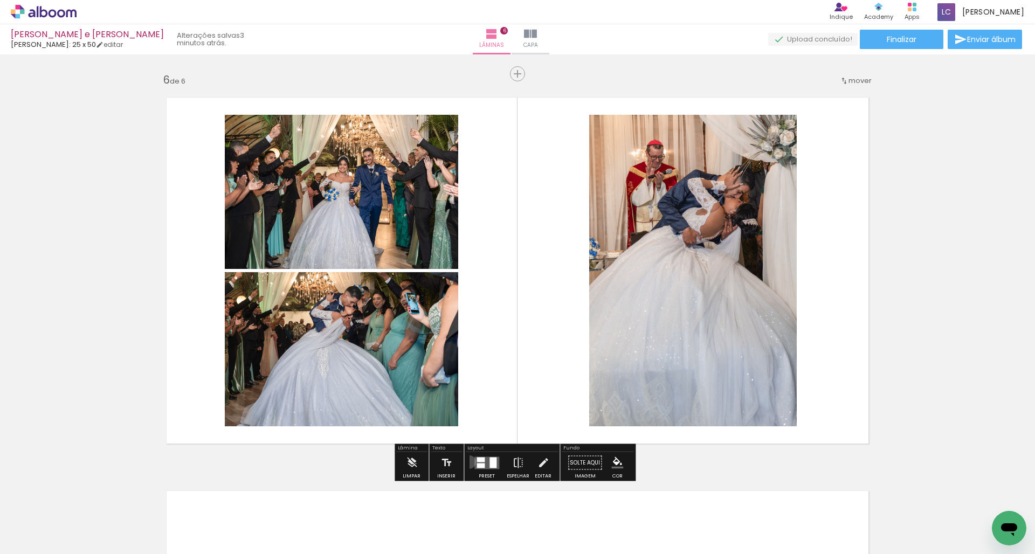
click at [466, 462] on div "Preset Espelhar Editar" at bounding box center [512, 465] width 92 height 27
click at [480, 465] on div at bounding box center [481, 465] width 8 height 5
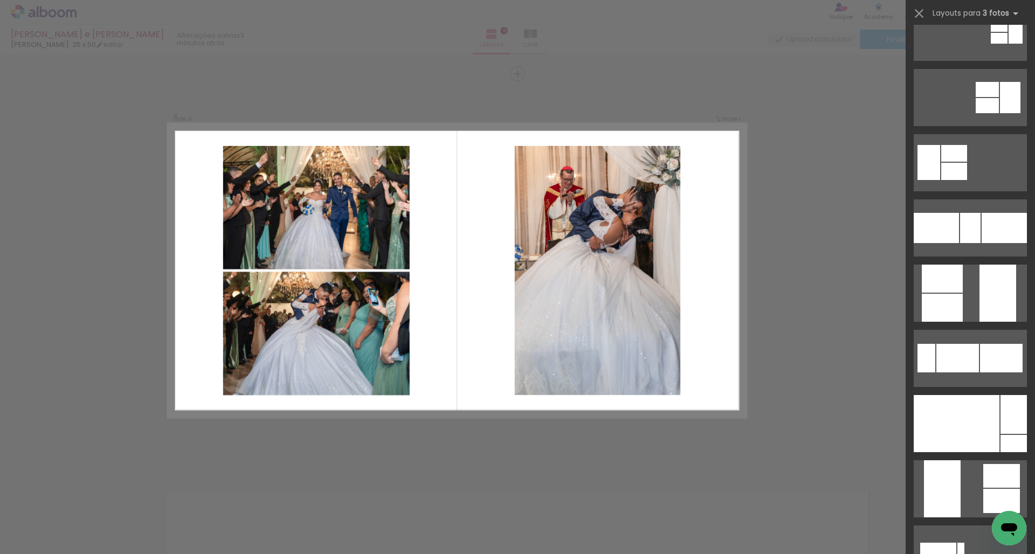
scroll to position [217, 0]
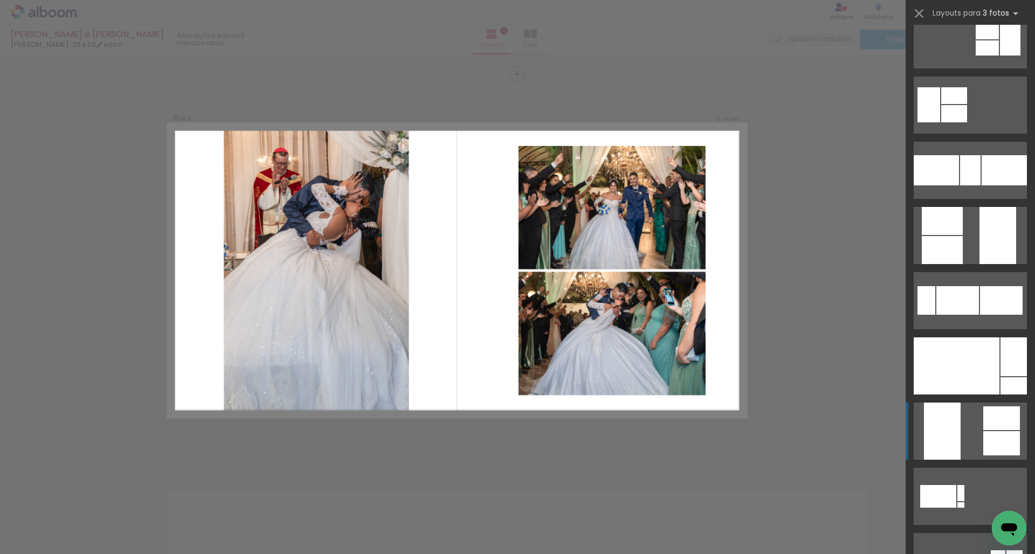
click at [560, 421] on quentale-layouter at bounding box center [970, 431] width 113 height 57
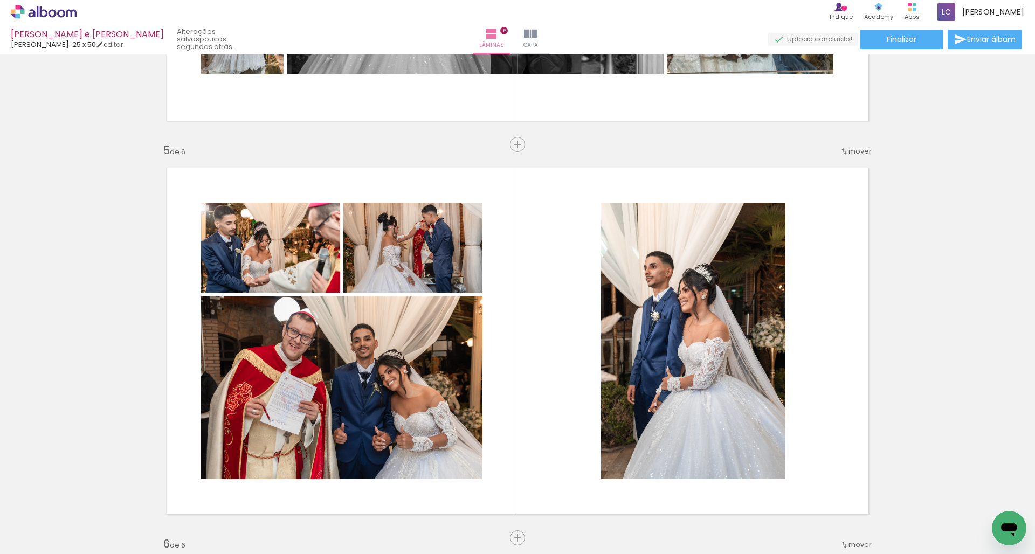
scroll to position [1539, 0]
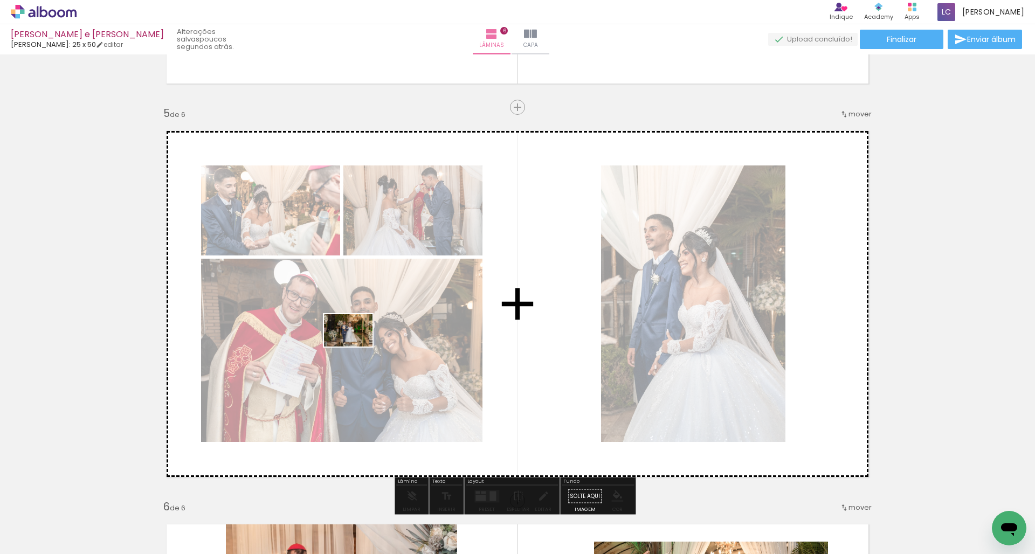
drag, startPoint x: 589, startPoint y: 521, endPoint x: 341, endPoint y: 323, distance: 318.0
click at [341, 323] on quentale-workspace at bounding box center [517, 277] width 1035 height 554
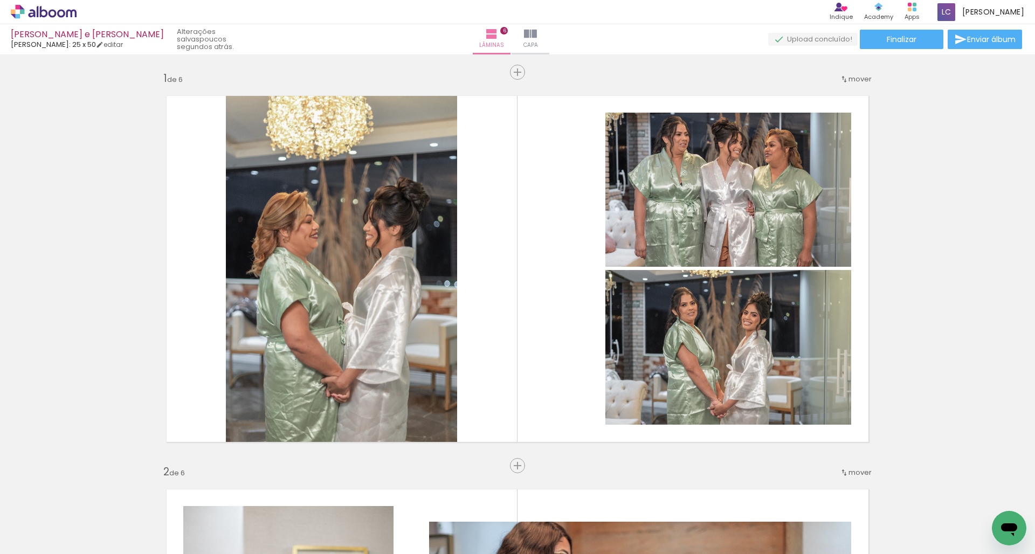
scroll to position [0, 795]
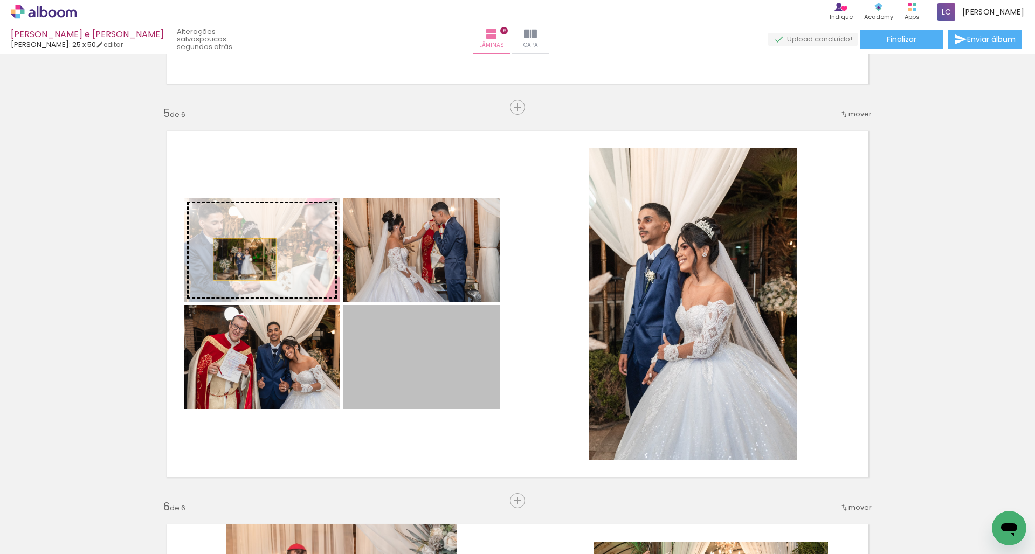
drag, startPoint x: 433, startPoint y: 360, endPoint x: 239, endPoint y: 256, distance: 220.0
click at [0, 0] on slot at bounding box center [0, 0] width 0 height 0
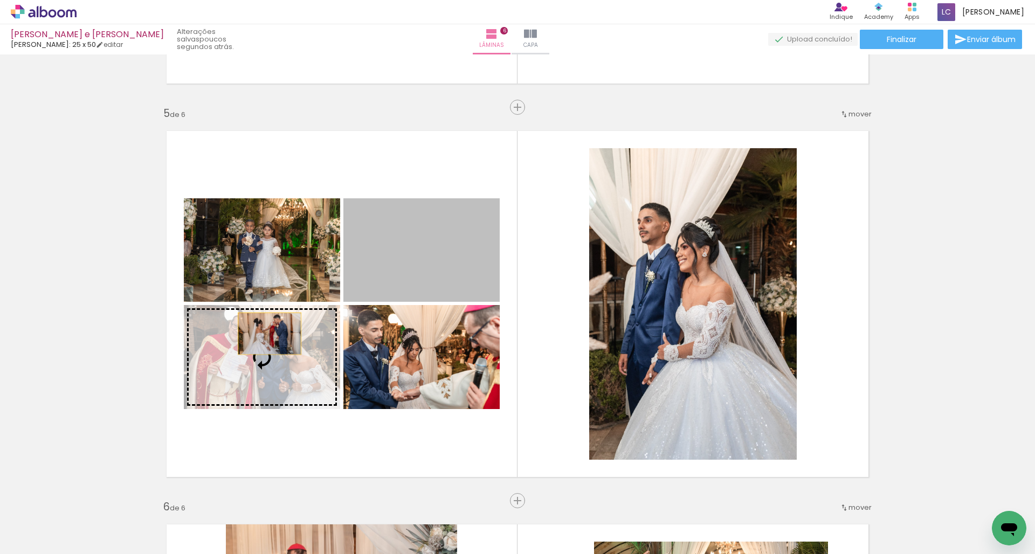
drag, startPoint x: 398, startPoint y: 251, endPoint x: 266, endPoint y: 336, distance: 157.6
click at [0, 0] on slot at bounding box center [0, 0] width 0 height 0
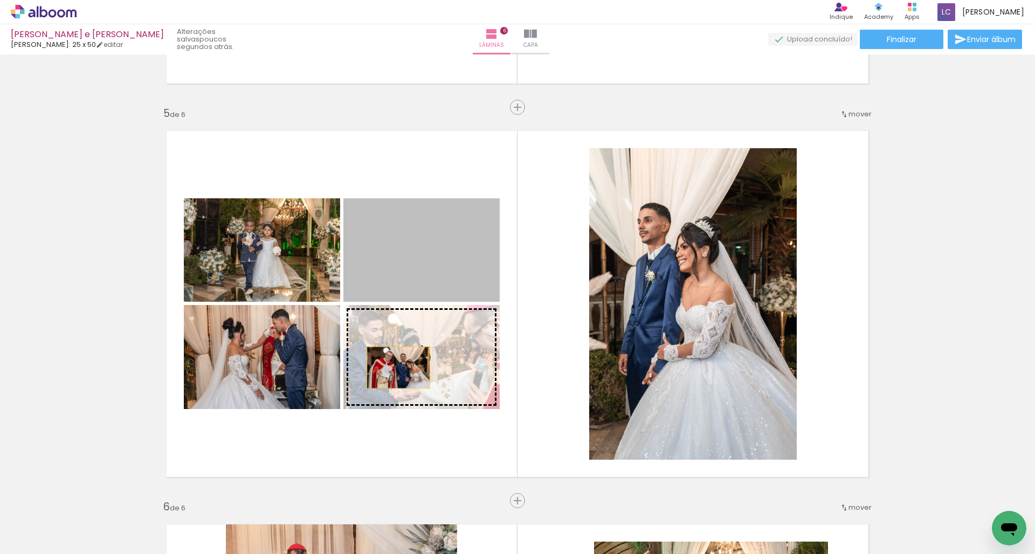
drag, startPoint x: 383, startPoint y: 252, endPoint x: 395, endPoint y: 368, distance: 116.5
click at [0, 0] on slot at bounding box center [0, 0] width 0 height 0
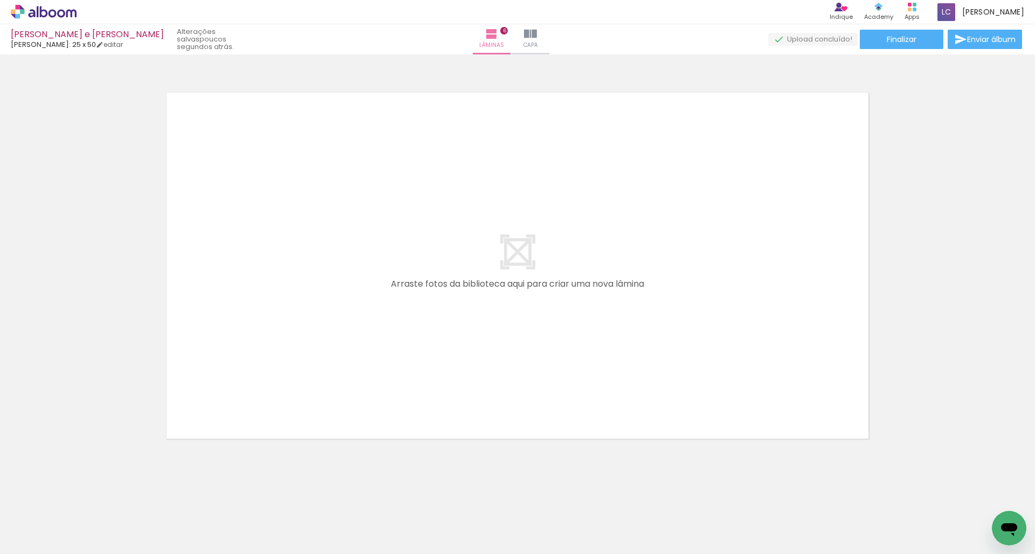
scroll to position [0, 819]
drag, startPoint x: 446, startPoint y: 554, endPoint x: 486, endPoint y: 554, distance: 39.4
click at [88, 554] on iron-horizontal-list at bounding box center [78, 520] width 22 height 67
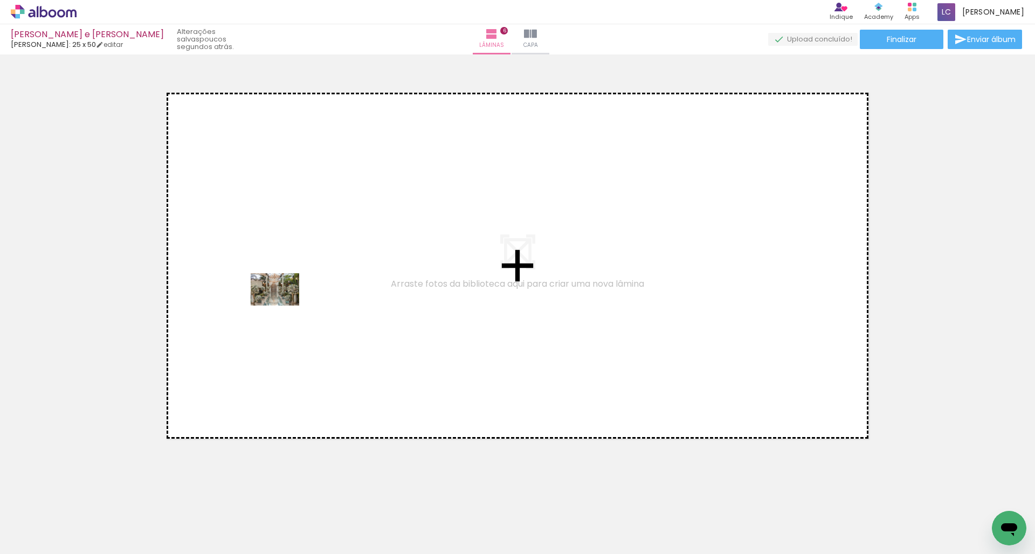
drag, startPoint x: 509, startPoint y: 529, endPoint x: 283, endPoint y: 306, distance: 318.0
click at [283, 306] on quentale-workspace at bounding box center [517, 277] width 1035 height 554
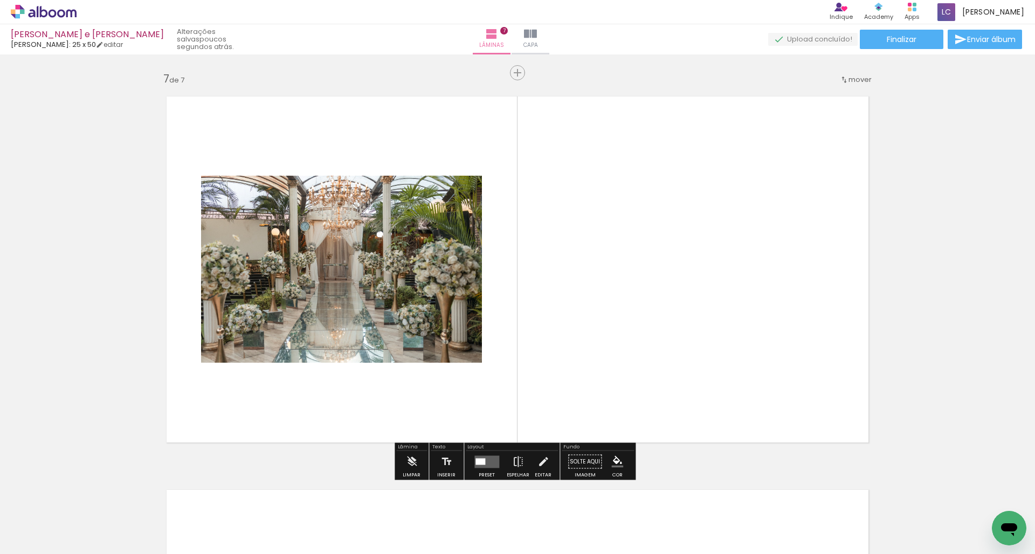
scroll to position [2360, 0]
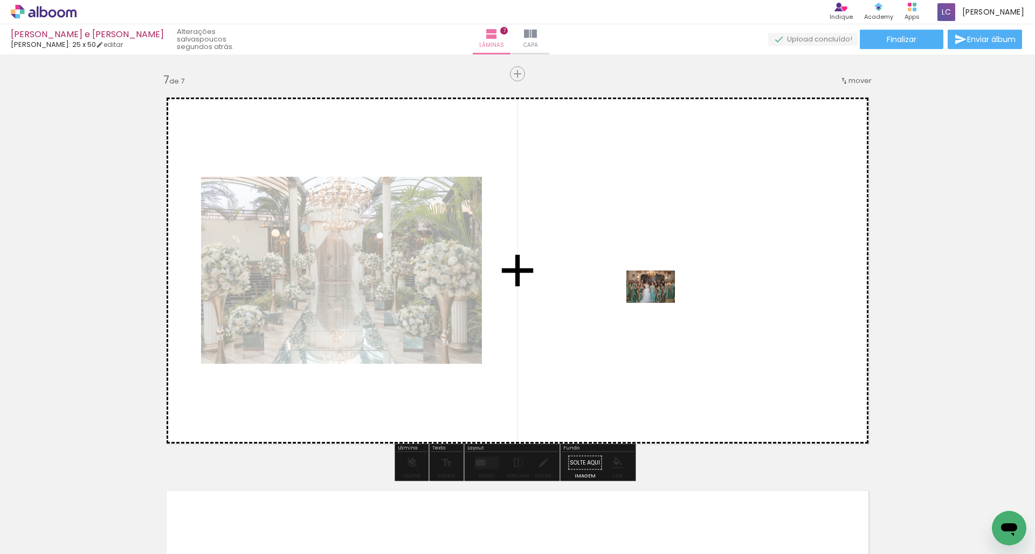
drag, startPoint x: 810, startPoint y: 524, endPoint x: 659, endPoint y: 303, distance: 267.2
click at [659, 303] on quentale-workspace at bounding box center [517, 277] width 1035 height 554
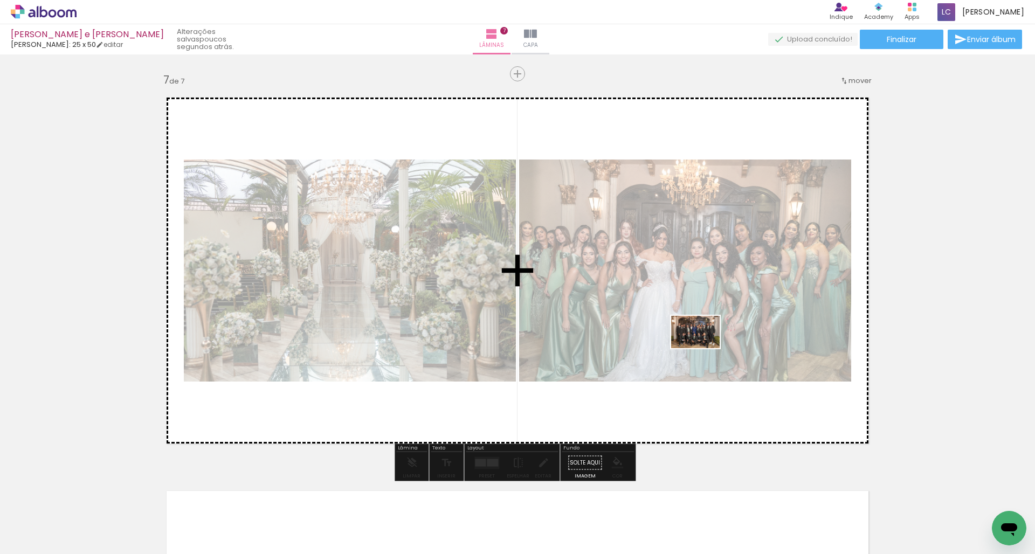
drag, startPoint x: 877, startPoint y: 520, endPoint x: 697, endPoint y: 339, distance: 255.0
click at [697, 339] on quentale-workspace at bounding box center [517, 277] width 1035 height 554
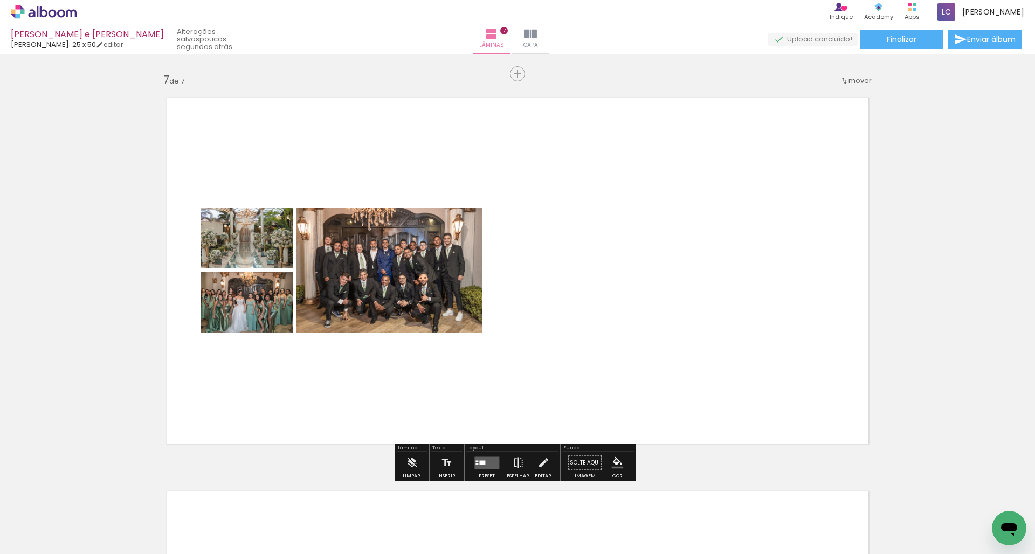
click at [481, 463] on div at bounding box center [482, 462] width 6 height 4
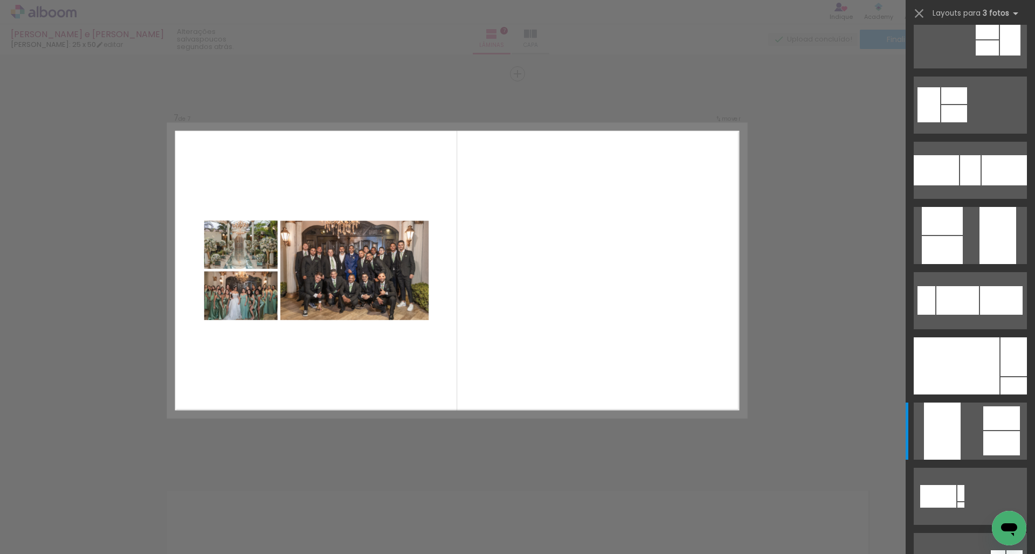
scroll to position [0, 0]
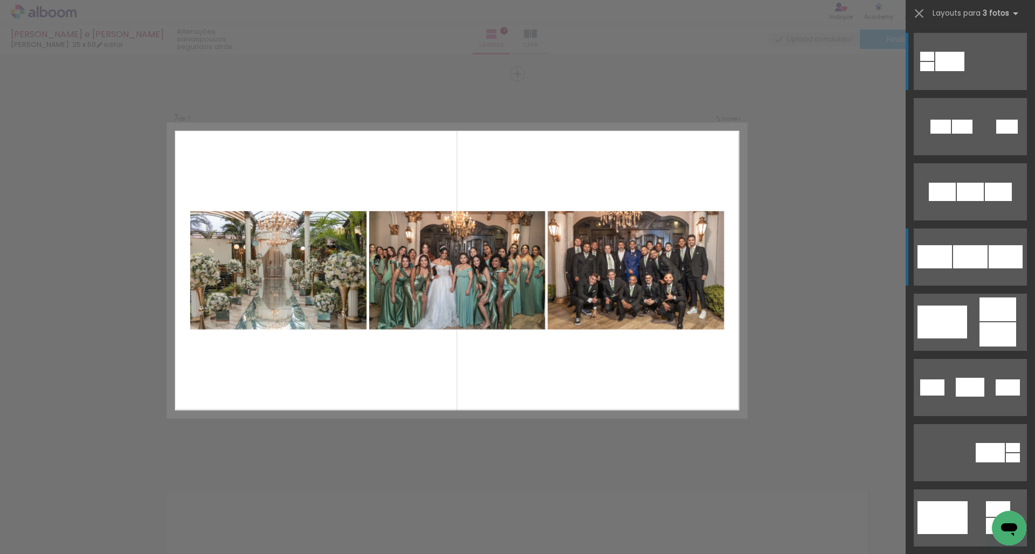
click at [970, 247] on div at bounding box center [970, 256] width 35 height 23
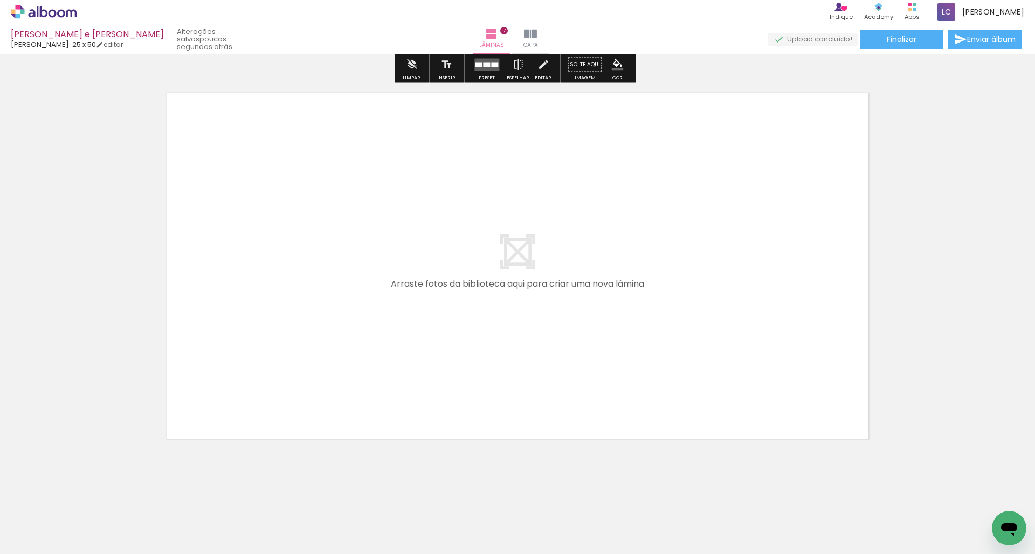
scroll to position [2758, 0]
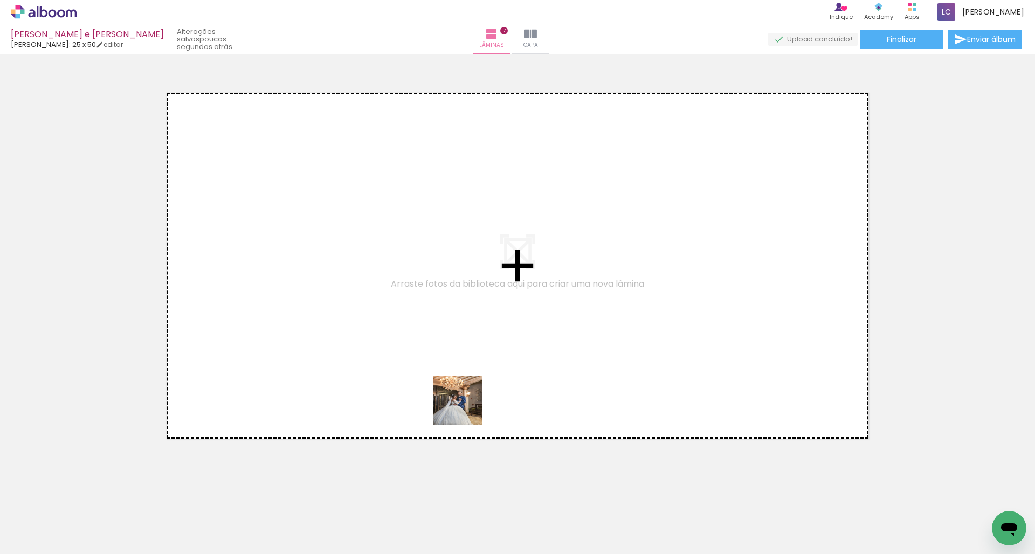
drag, startPoint x: 637, startPoint y: 520, endPoint x: 313, endPoint y: 306, distance: 388.8
click at [313, 306] on quentale-workspace at bounding box center [517, 277] width 1035 height 554
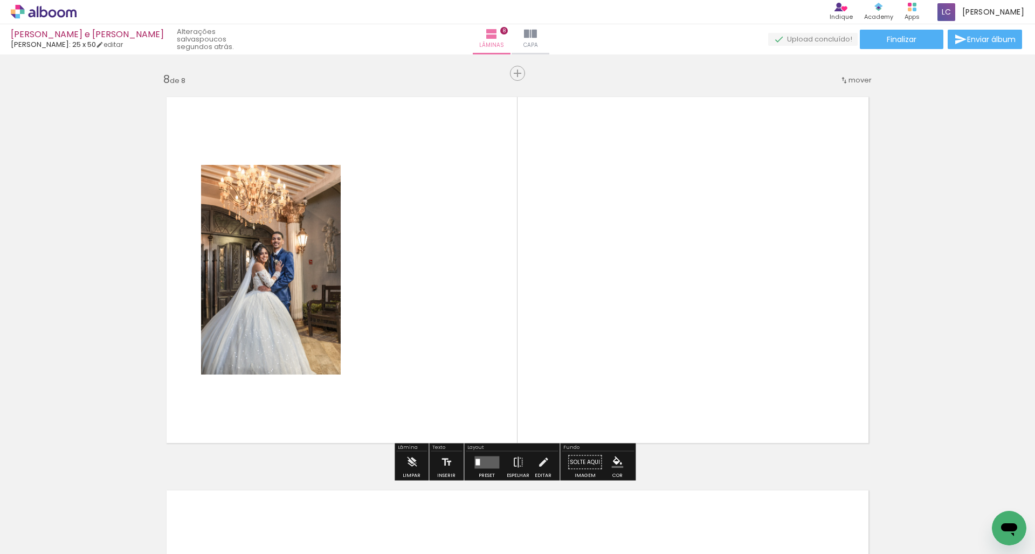
scroll to position [2753, 0]
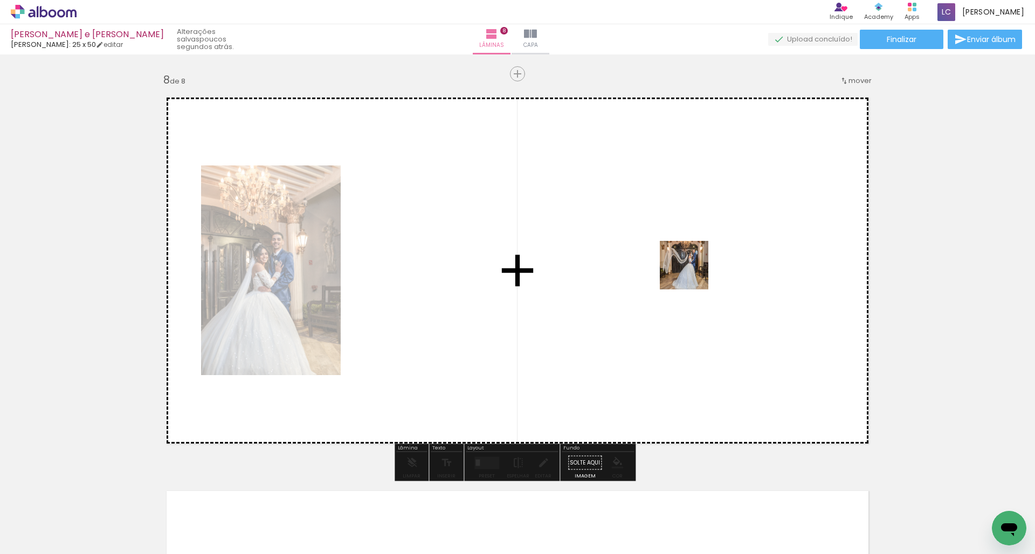
drag, startPoint x: 697, startPoint y: 513, endPoint x: 692, endPoint y: 264, distance: 249.7
click at [692, 264] on quentale-workspace at bounding box center [517, 277] width 1035 height 554
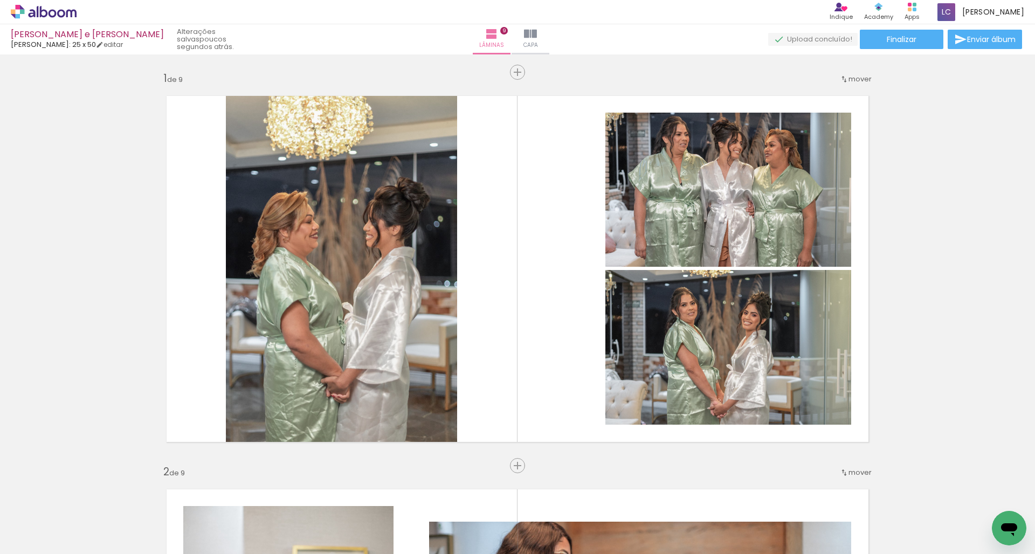
scroll to position [3147, 0]
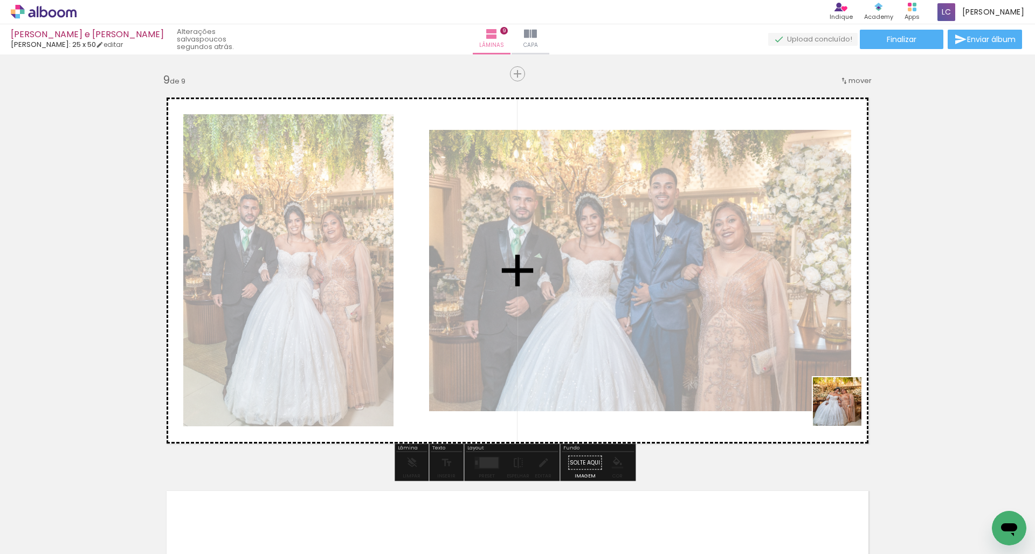
drag, startPoint x: 953, startPoint y: 524, endPoint x: 740, endPoint y: 313, distance: 299.3
click at [740, 313] on quentale-workspace at bounding box center [517, 277] width 1035 height 554
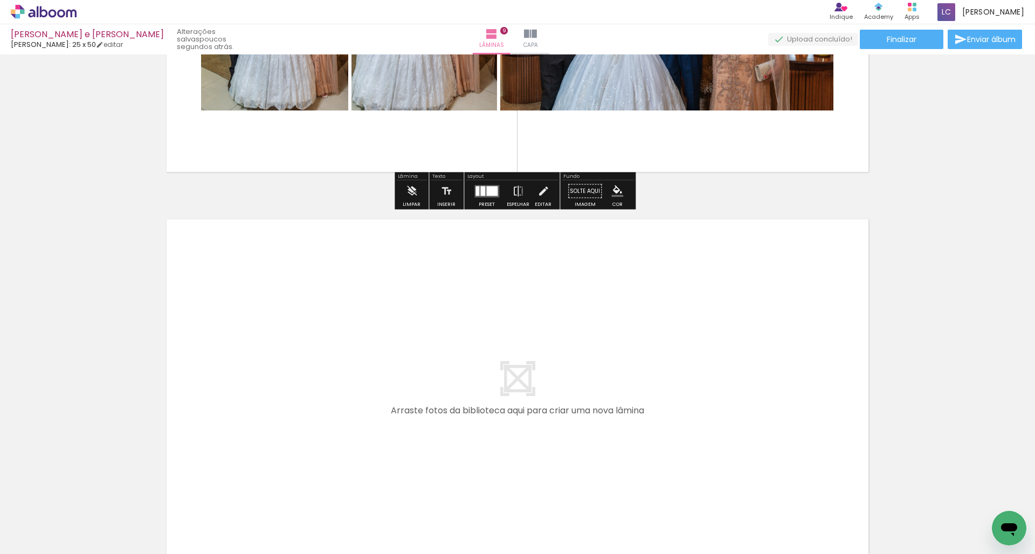
scroll to position [3462, 0]
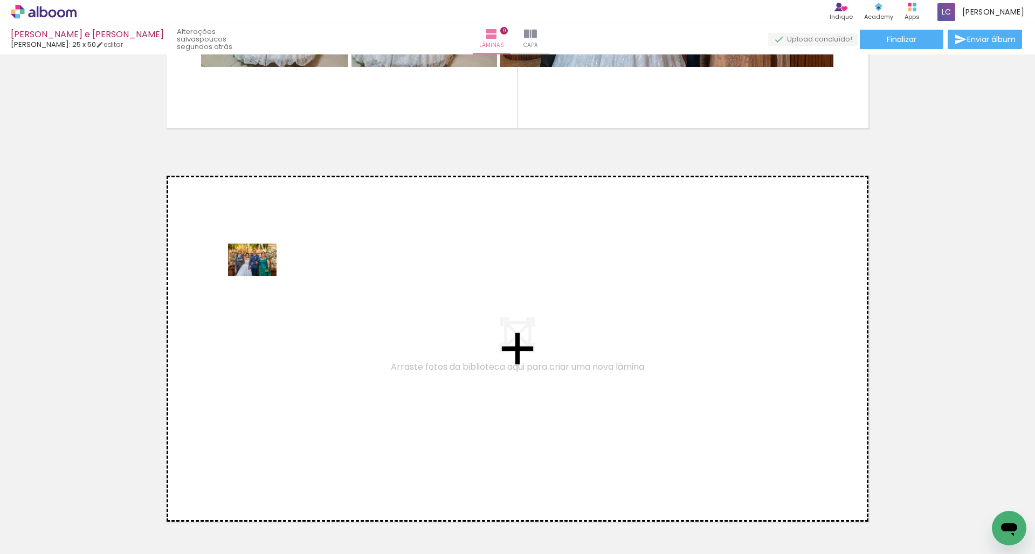
drag, startPoint x: 657, startPoint y: 522, endPoint x: 246, endPoint y: 267, distance: 483.1
click at [246, 267] on quentale-workspace at bounding box center [517, 277] width 1035 height 554
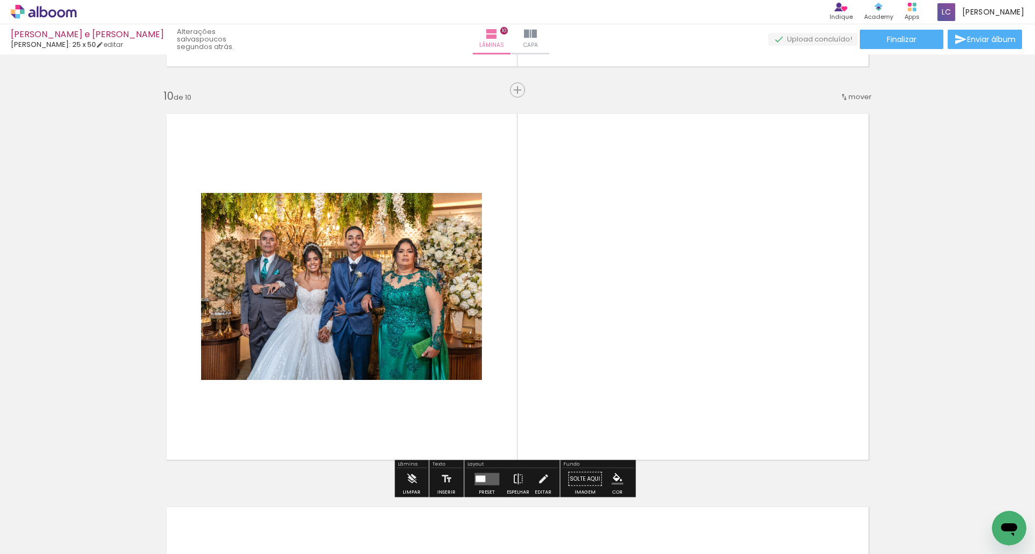
scroll to position [3541, 0]
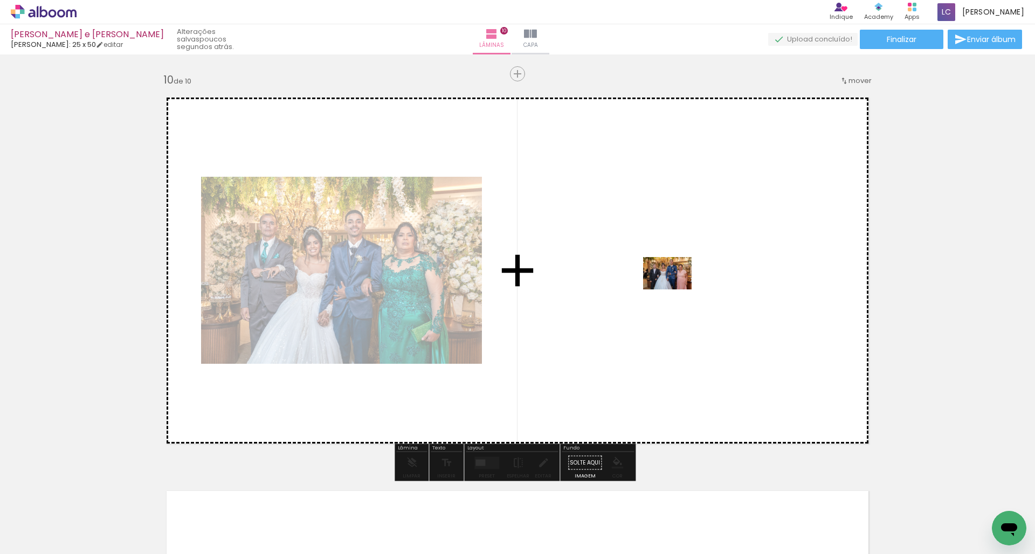
drag, startPoint x: 745, startPoint y: 520, endPoint x: 664, endPoint y: 249, distance: 283.0
click at [664, 249] on quentale-workspace at bounding box center [517, 277] width 1035 height 554
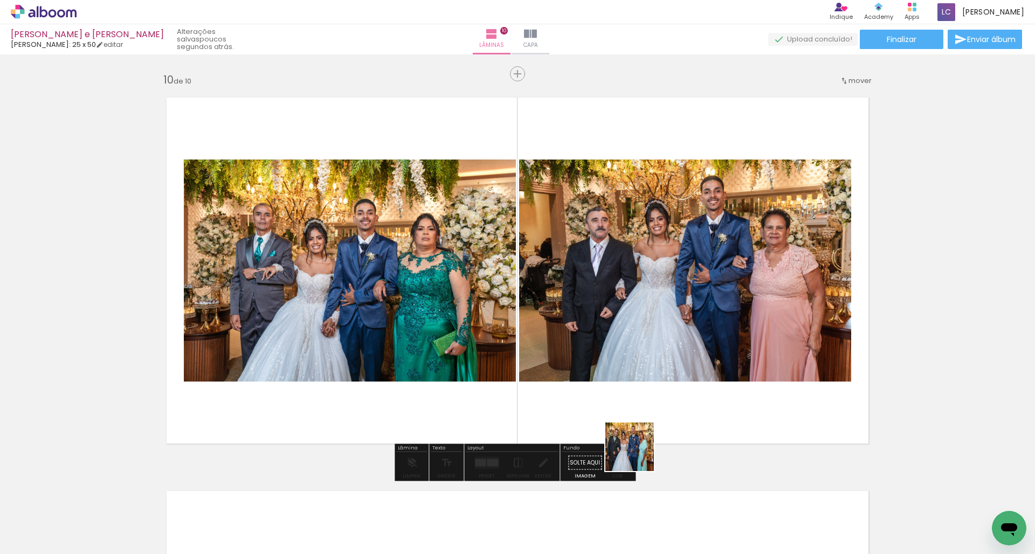
drag, startPoint x: 486, startPoint y: 521, endPoint x: 692, endPoint y: 367, distance: 256.9
click at [692, 367] on quentale-workspace at bounding box center [517, 277] width 1035 height 554
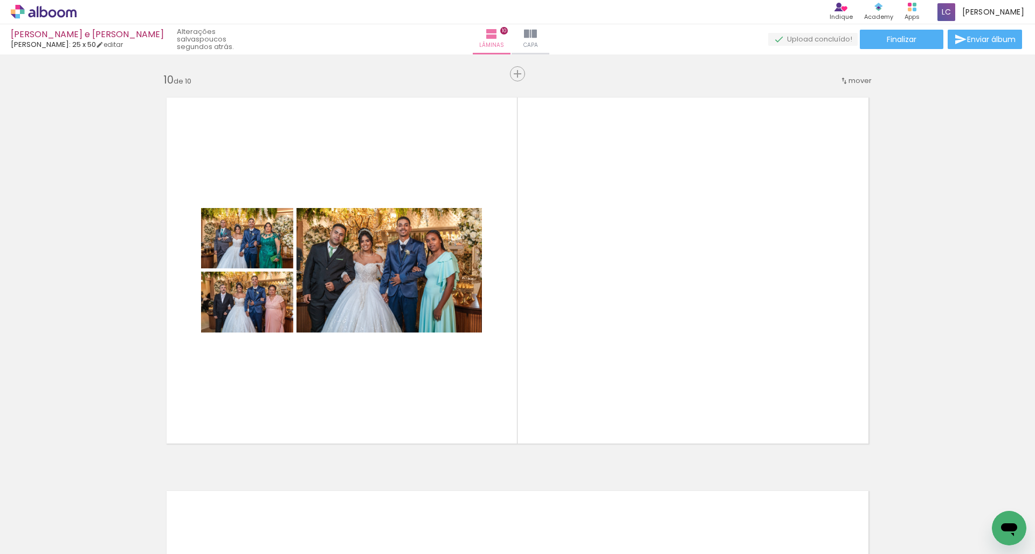
scroll to position [0, 2018]
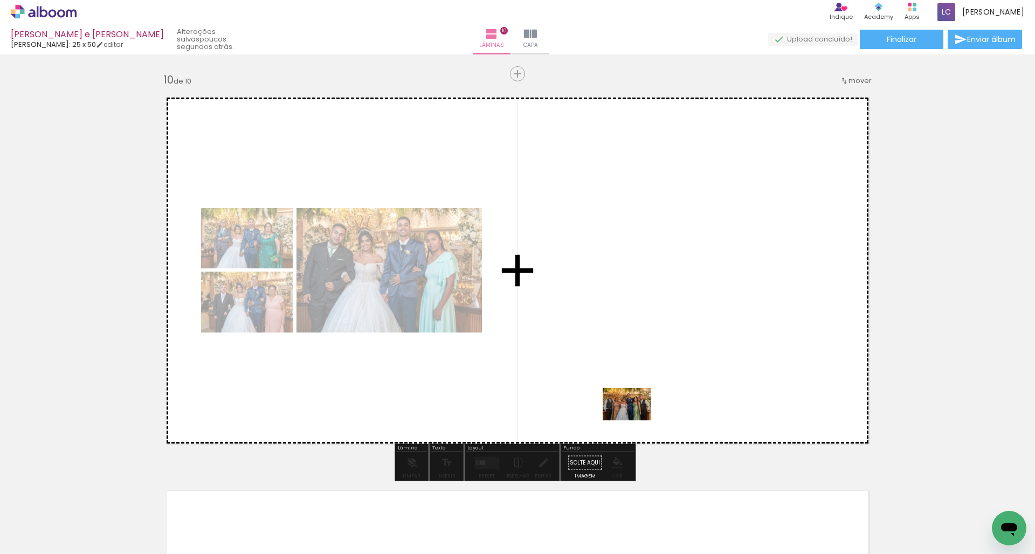
drag, startPoint x: 632, startPoint y: 522, endPoint x: 644, endPoint y: 293, distance: 229.4
click at [644, 293] on quentale-workspace at bounding box center [517, 277] width 1035 height 554
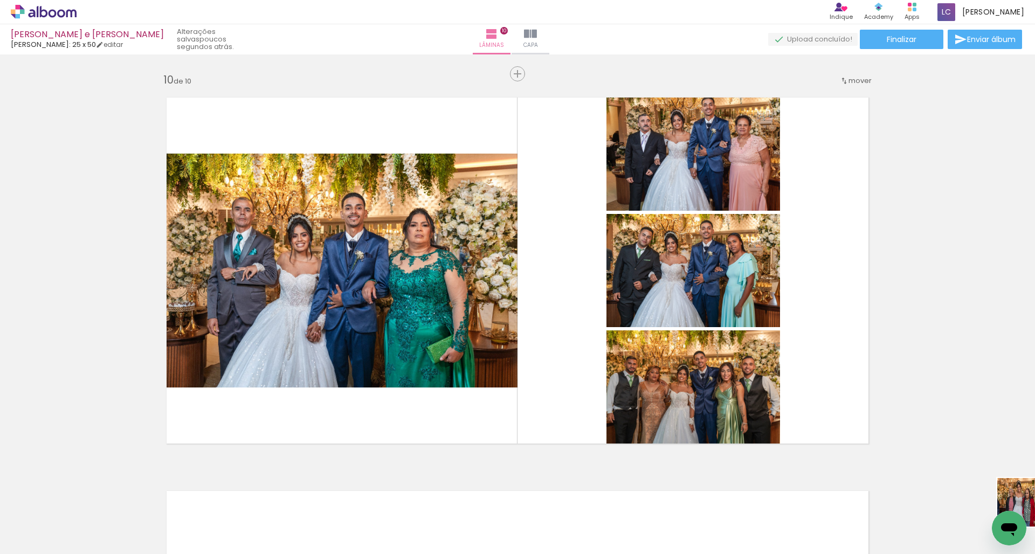
scroll to position [0, 2018]
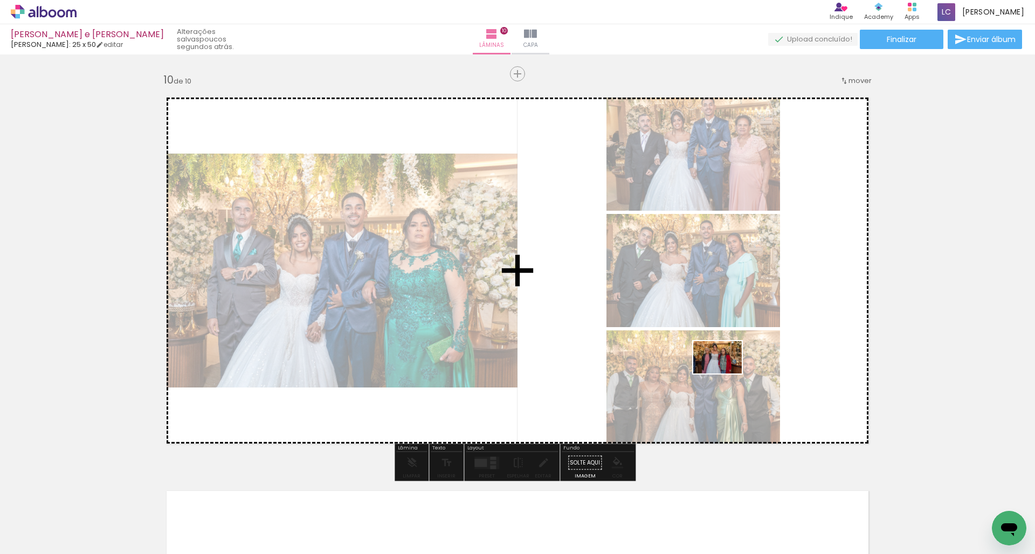
drag, startPoint x: 1033, startPoint y: 513, endPoint x: 726, endPoint y: 374, distance: 337.3
click at [726, 374] on quentale-workspace at bounding box center [517, 277] width 1035 height 554
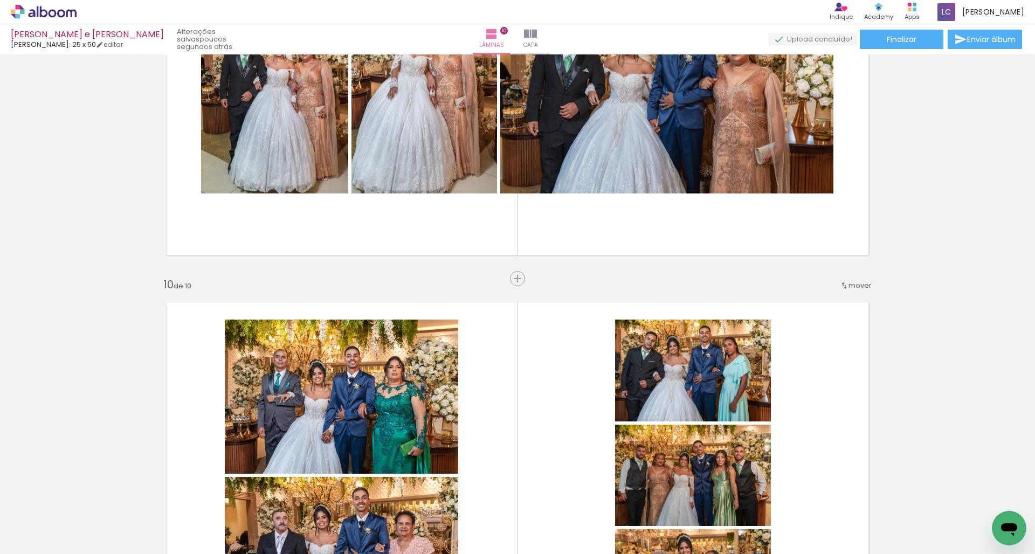
scroll to position [3455, 0]
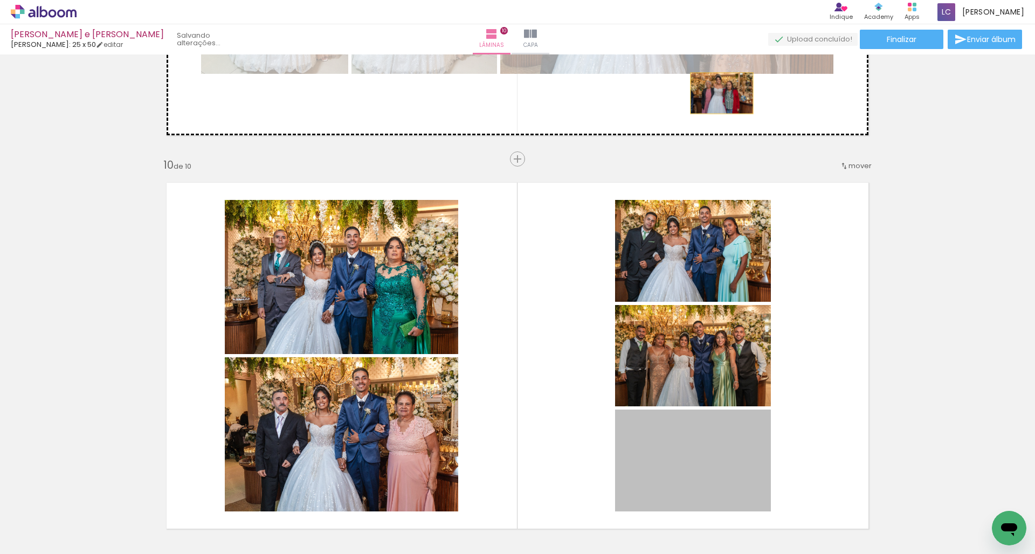
drag, startPoint x: 690, startPoint y: 451, endPoint x: 783, endPoint y: 126, distance: 338.2
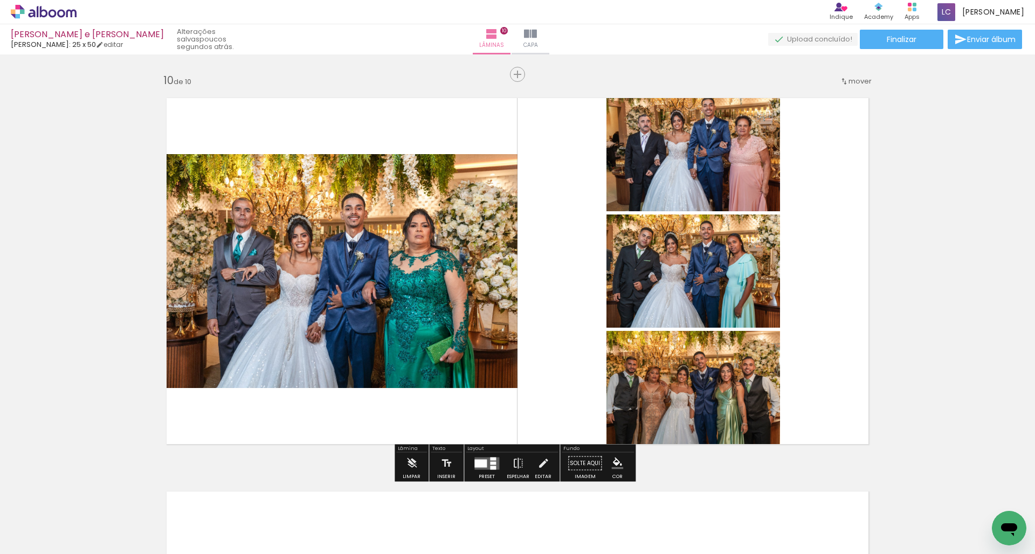
scroll to position [3553, 0]
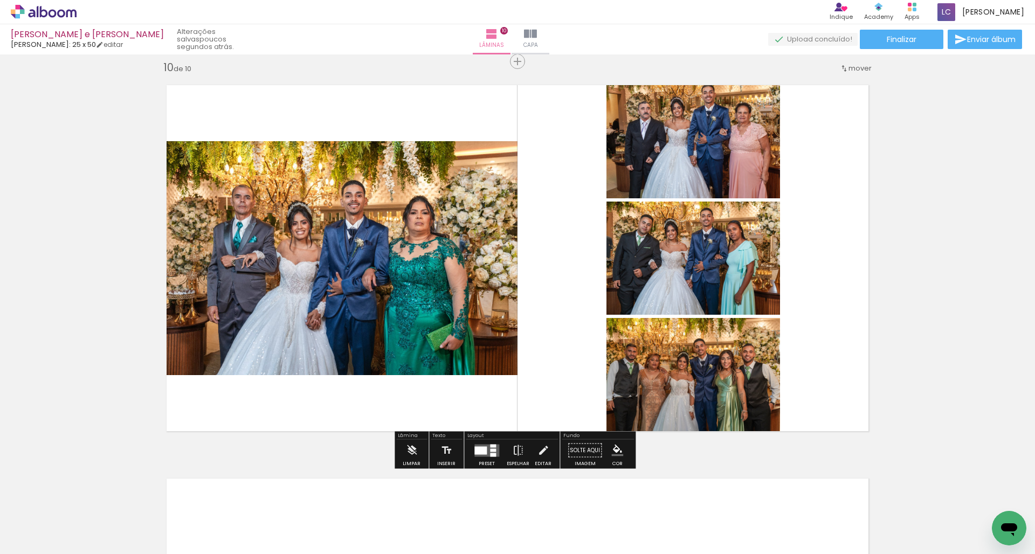
click at [486, 456] on quentale-layouter at bounding box center [486, 450] width 25 height 12
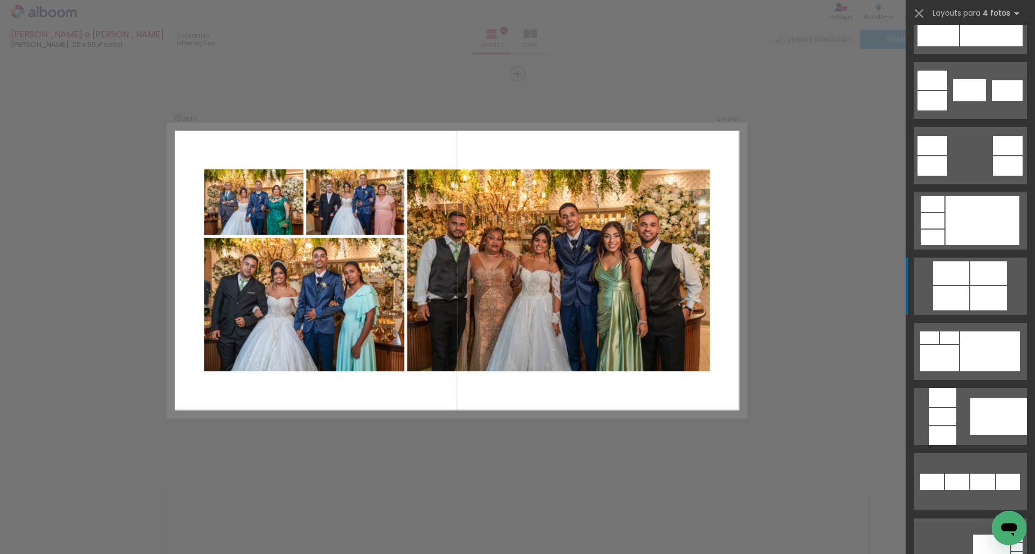
scroll to position [261, 0]
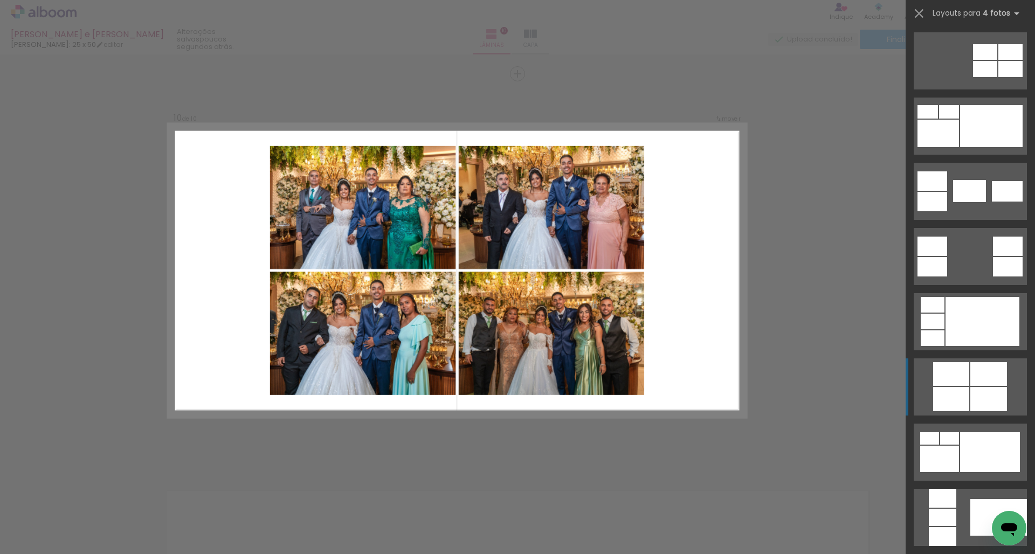
click at [971, 383] on div at bounding box center [988, 374] width 37 height 24
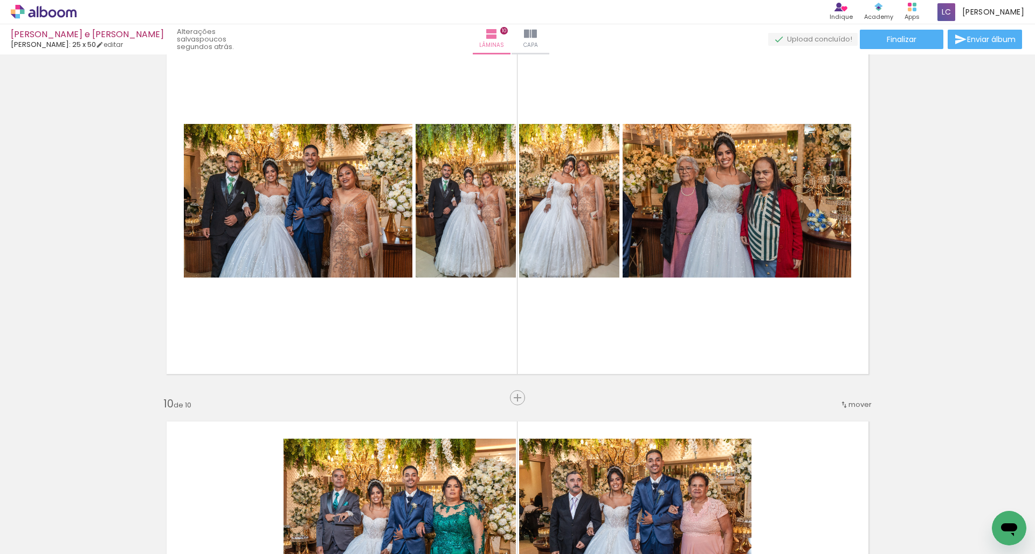
scroll to position [3178, 0]
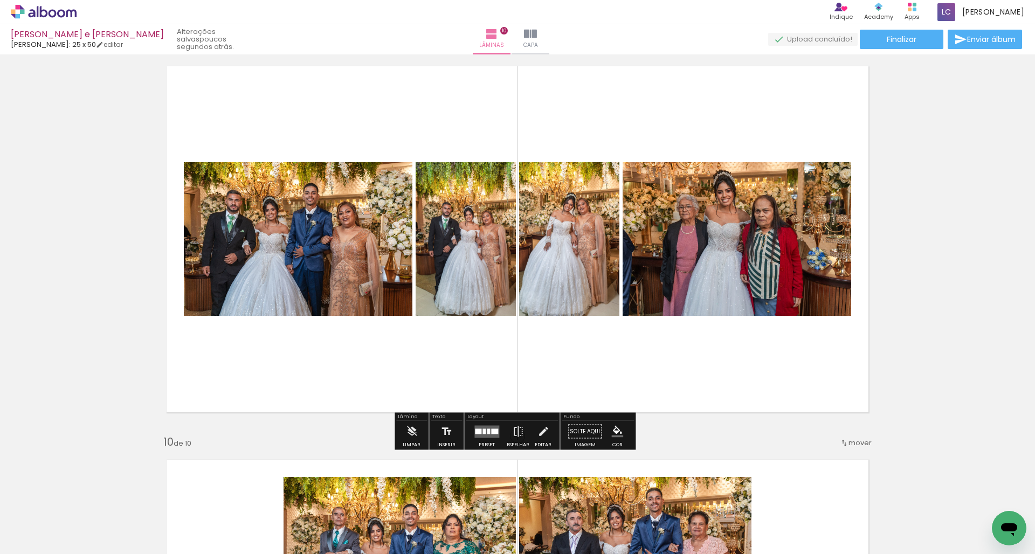
click at [483, 429] on div at bounding box center [484, 431] width 3 height 5
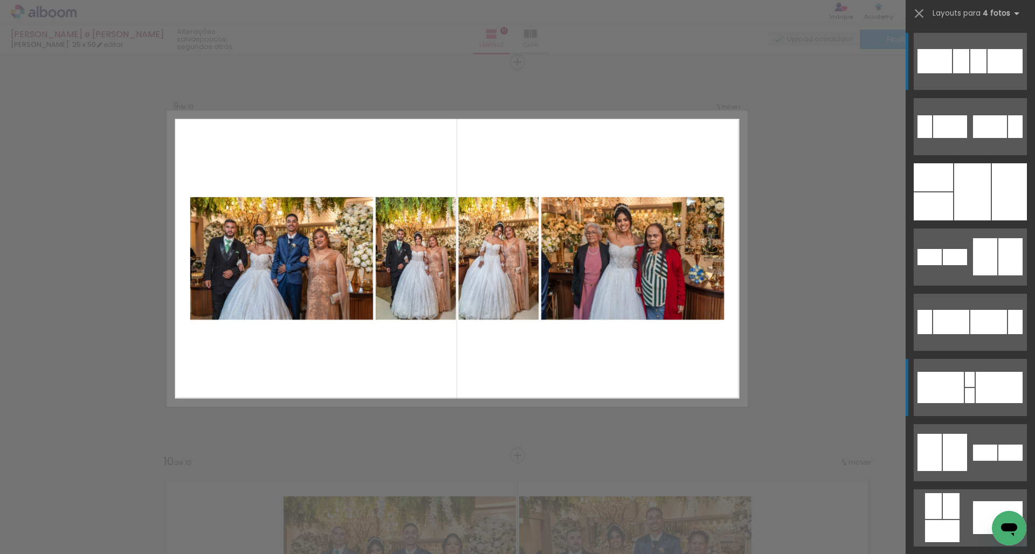
scroll to position [3147, 0]
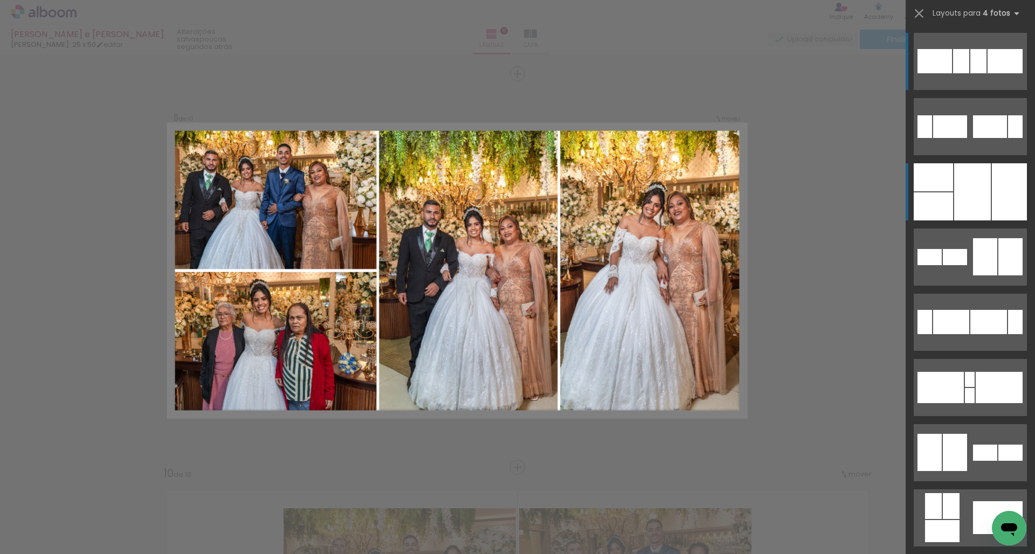
click at [1000, 196] on div at bounding box center [1009, 191] width 35 height 57
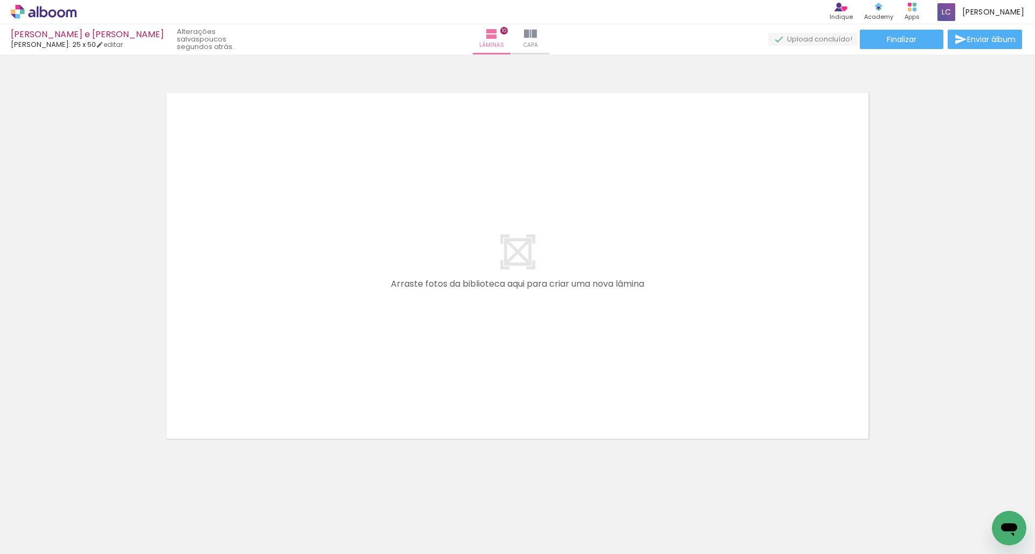
scroll to position [0, 1119]
drag, startPoint x: 639, startPoint y: 554, endPoint x: 663, endPoint y: 554, distance: 23.2
click at [88, 554] on iron-horizontal-list at bounding box center [78, 520] width 22 height 67
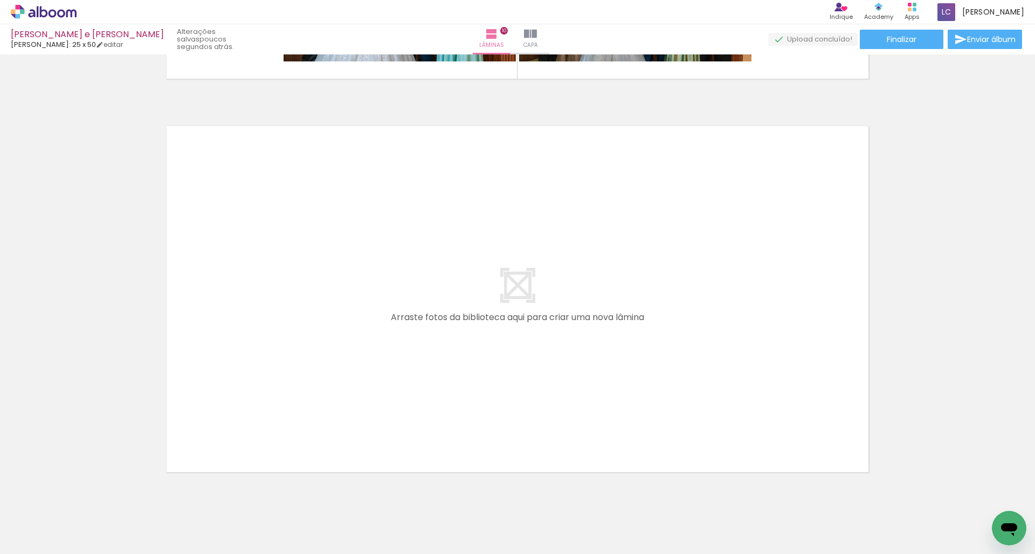
scroll to position [3939, 0]
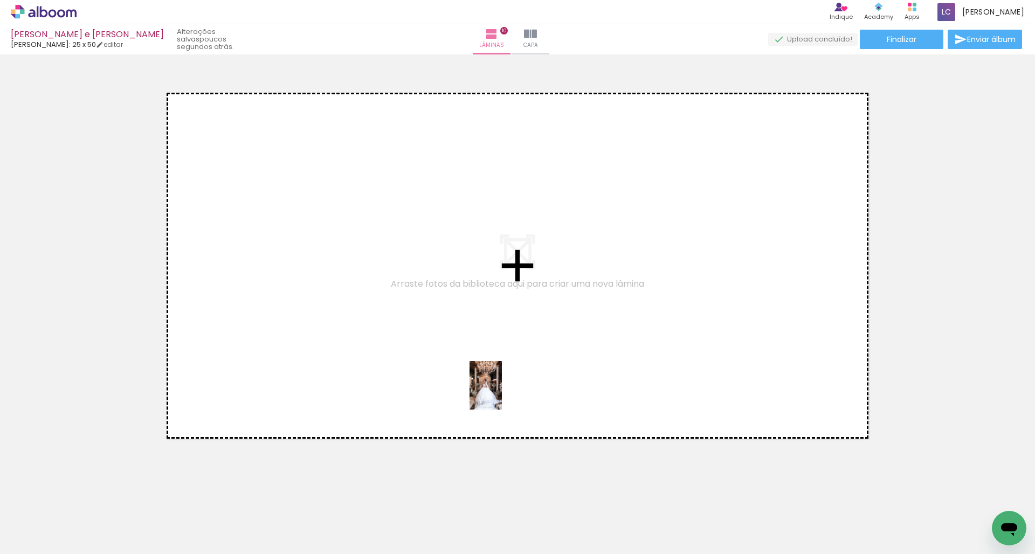
drag, startPoint x: 638, startPoint y: 526, endPoint x: 457, endPoint y: 350, distance: 252.8
click at [457, 350] on quentale-workspace at bounding box center [517, 277] width 1035 height 554
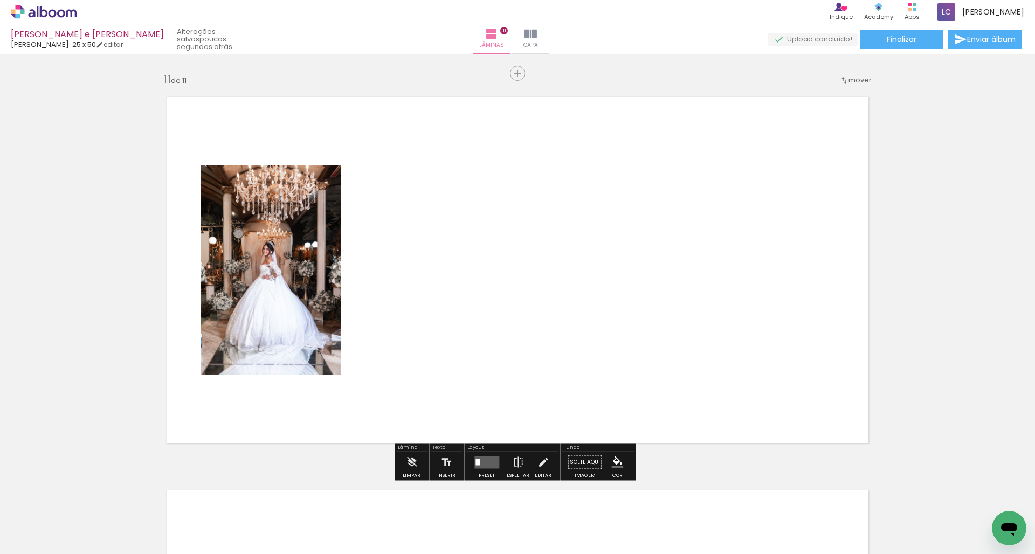
scroll to position [3934, 0]
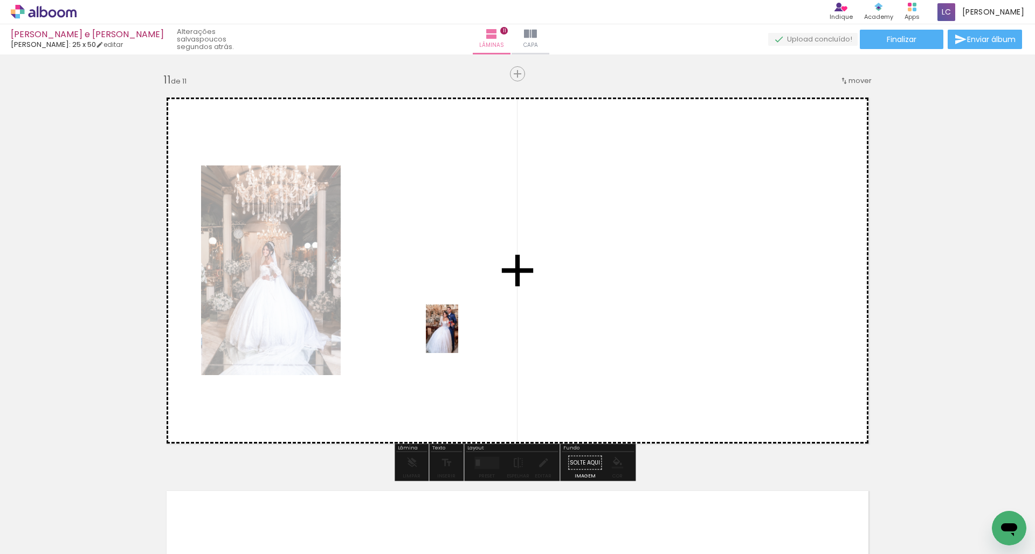
drag, startPoint x: 691, startPoint y: 526, endPoint x: 457, endPoint y: 336, distance: 301.3
click at [457, 336] on quentale-workspace at bounding box center [517, 277] width 1035 height 554
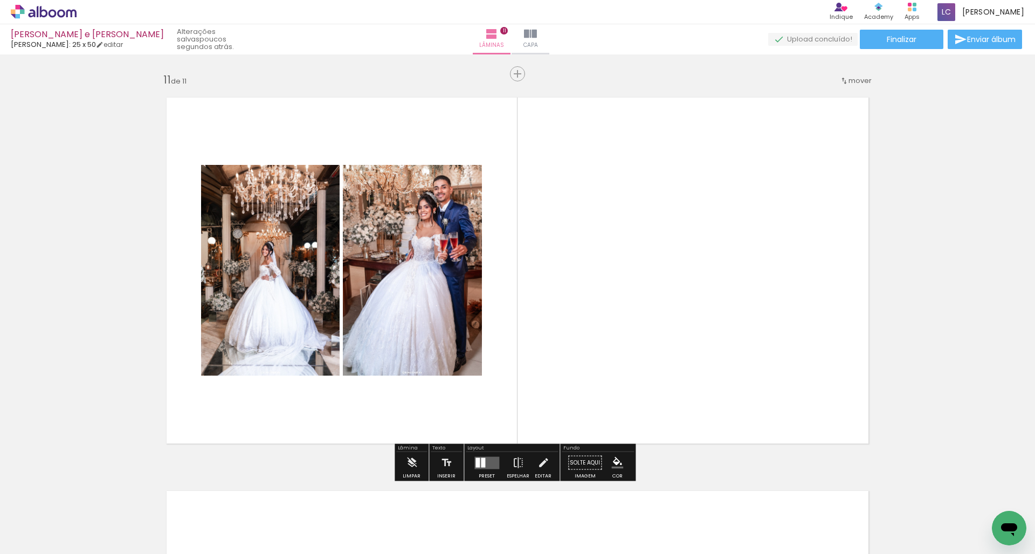
click at [88, 553] on iron-horizontal-list at bounding box center [78, 520] width 22 height 67
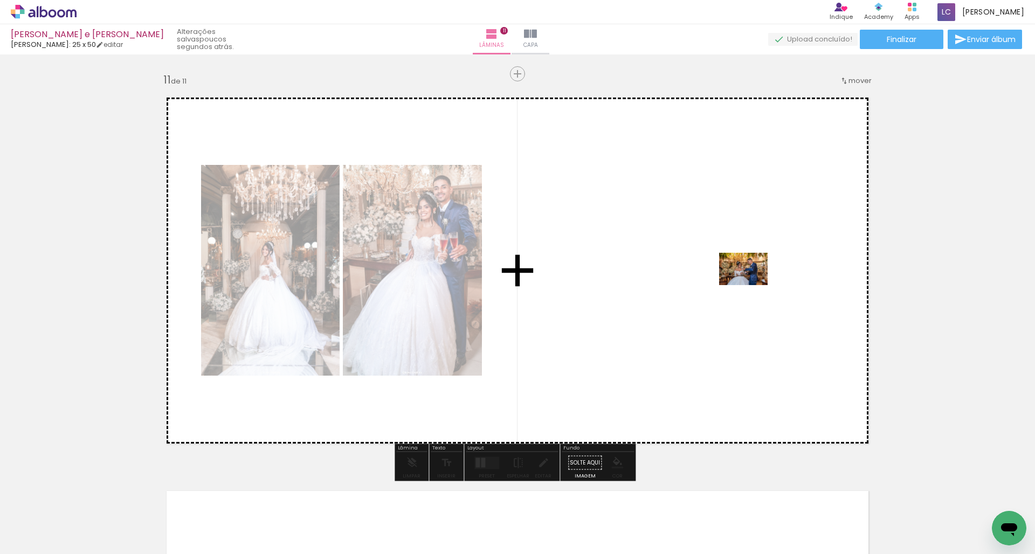
drag, startPoint x: 327, startPoint y: 522, endPoint x: 752, endPoint y: 285, distance: 486.1
click at [752, 285] on quentale-workspace at bounding box center [517, 277] width 1035 height 554
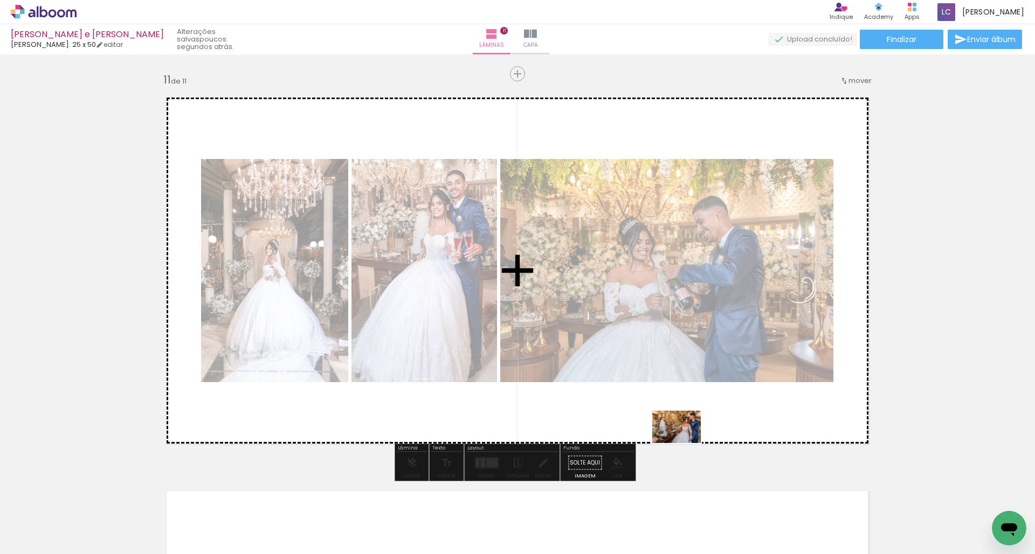
drag, startPoint x: 409, startPoint y: 520, endPoint x: 701, endPoint y: 437, distance: 303.3
click at [701, 437] on quentale-workspace at bounding box center [517, 277] width 1035 height 554
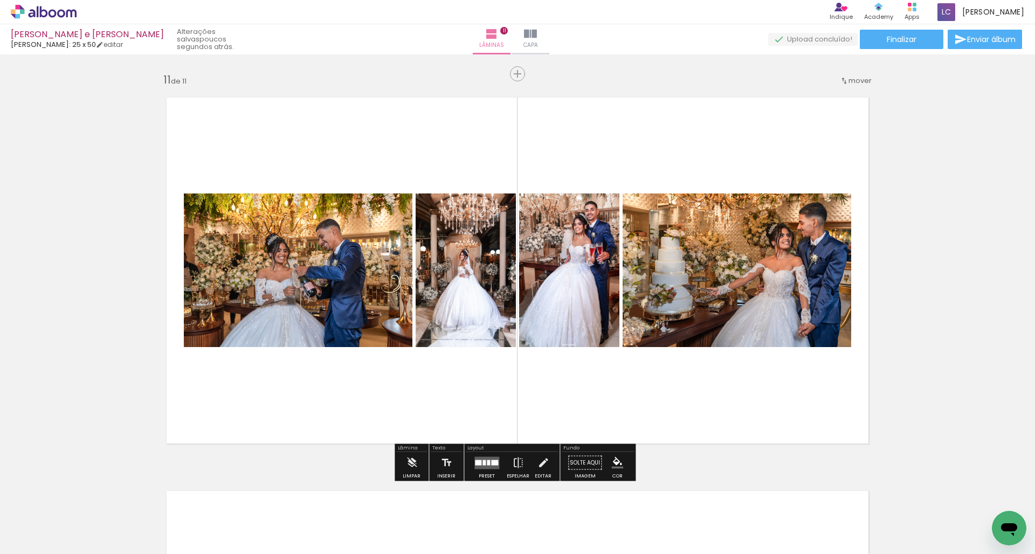
click at [483, 465] on div at bounding box center [484, 462] width 3 height 5
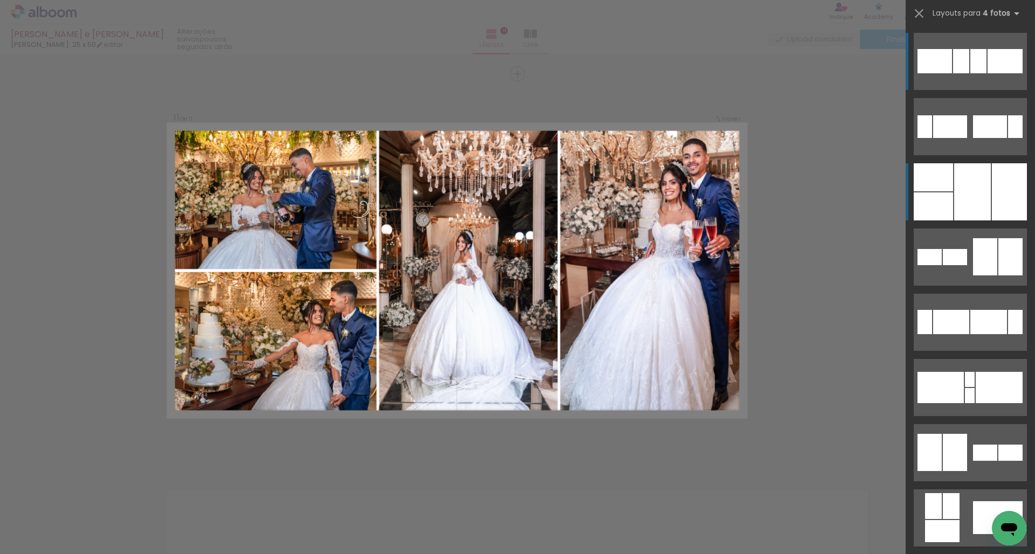
click at [1015, 199] on div at bounding box center [1009, 191] width 35 height 57
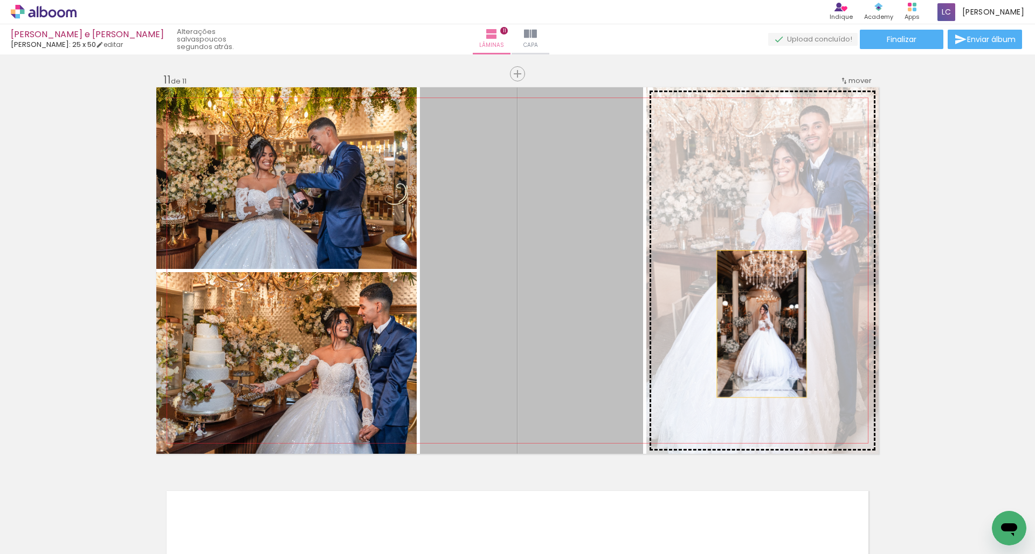
drag, startPoint x: 533, startPoint y: 274, endPoint x: 758, endPoint y: 324, distance: 230.2
click at [0, 0] on slot at bounding box center [0, 0] width 0 height 0
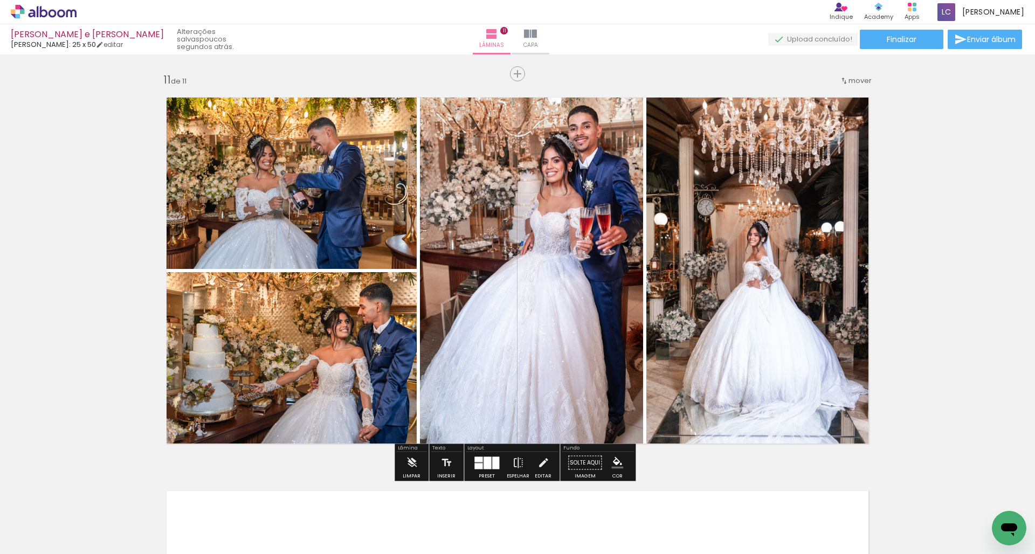
scroll to position [3926, 0]
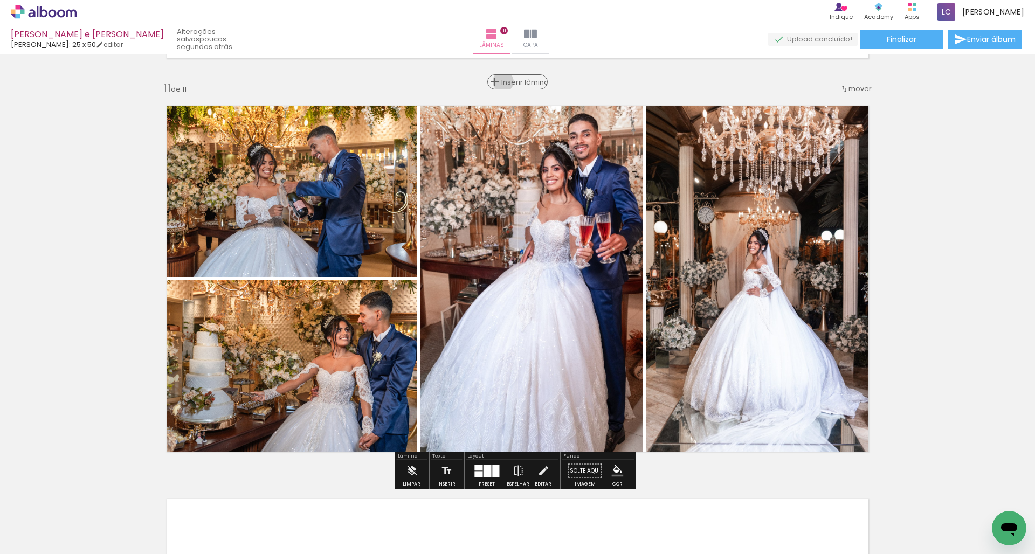
click at [503, 81] on span "Inserir lâmina" at bounding box center [522, 82] width 42 height 7
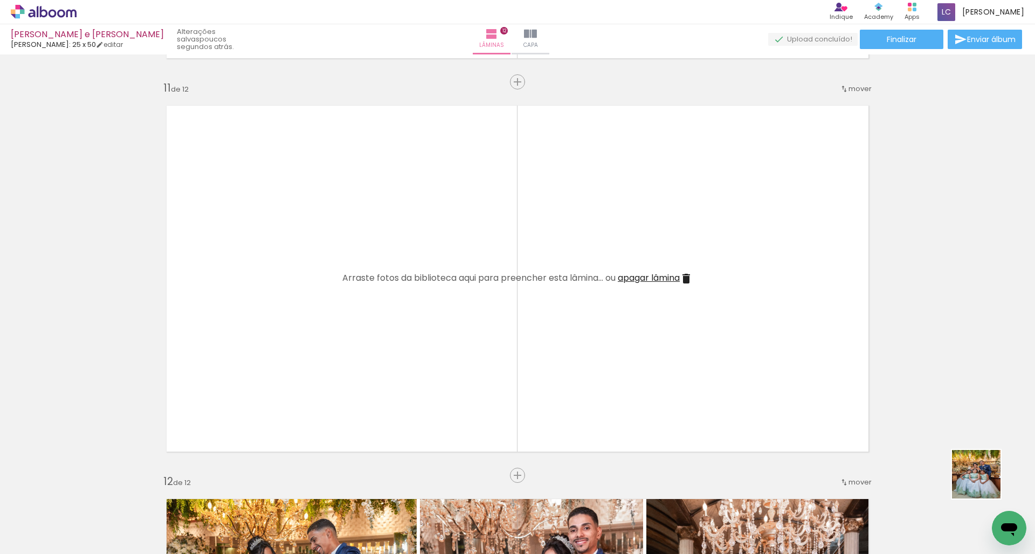
scroll to position [0, 1123]
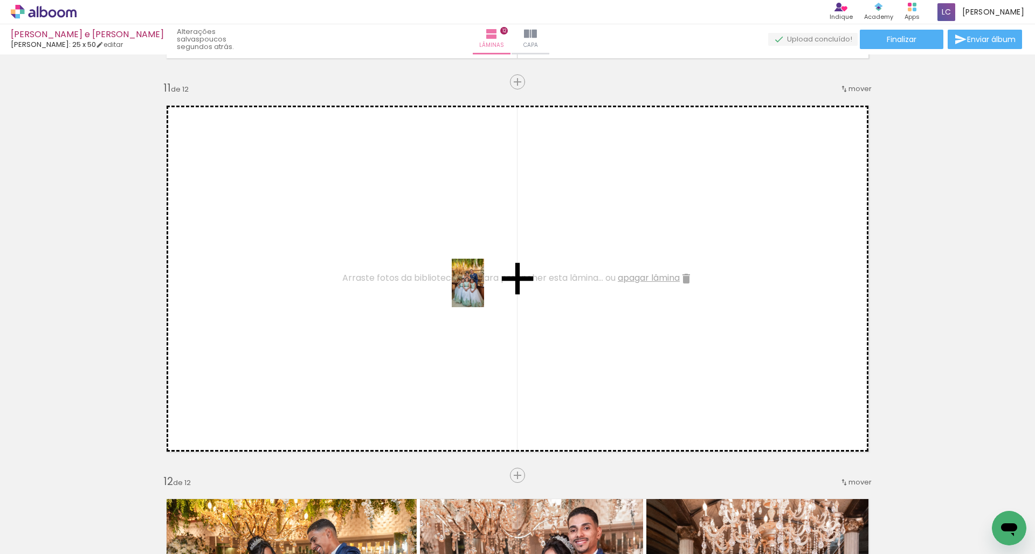
drag, startPoint x: 1033, startPoint y: 507, endPoint x: 484, endPoint y: 291, distance: 589.9
click at [484, 291] on quentale-workspace at bounding box center [517, 277] width 1035 height 554
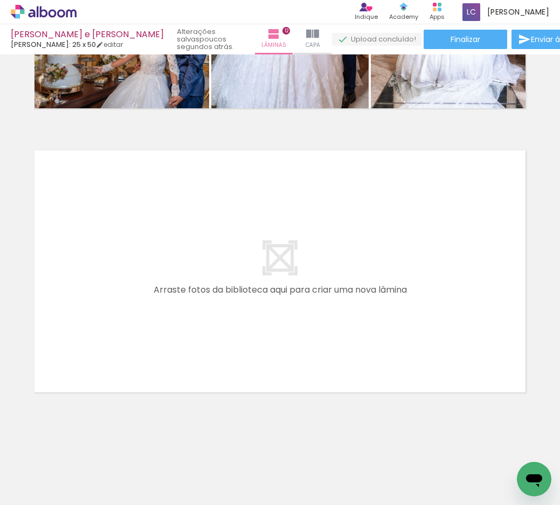
scroll to position [0, 1420]
drag, startPoint x: 214, startPoint y: 503, endPoint x: 390, endPoint y: 507, distance: 175.8
click at [390, 505] on html "link( href="../../bower_components/polymer/polymer.html" rel="import" ) picture…" at bounding box center [280, 252] width 560 height 505
drag, startPoint x: 421, startPoint y: 473, endPoint x: 400, endPoint y: 479, distance: 21.8
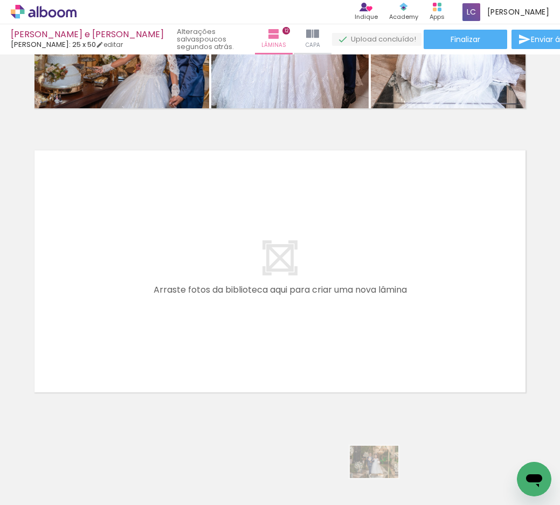
click at [400, 479] on div at bounding box center [424, 469] width 53 height 36
click at [433, 496] on quentale-thumb at bounding box center [439, 469] width 60 height 62
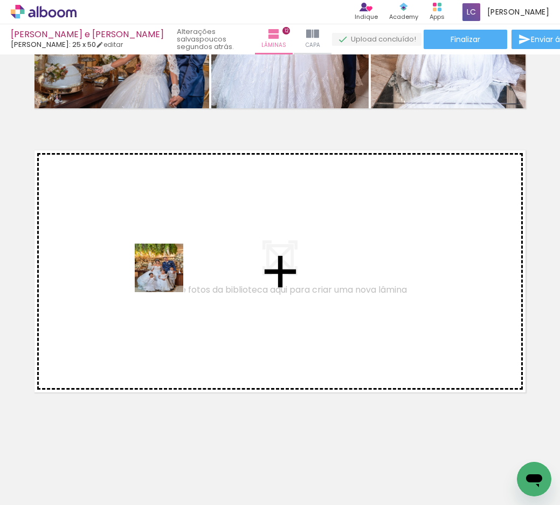
drag, startPoint x: 335, startPoint y: 470, endPoint x: 155, endPoint y: 264, distance: 273.2
click at [155, 264] on quentale-workspace at bounding box center [280, 252] width 560 height 505
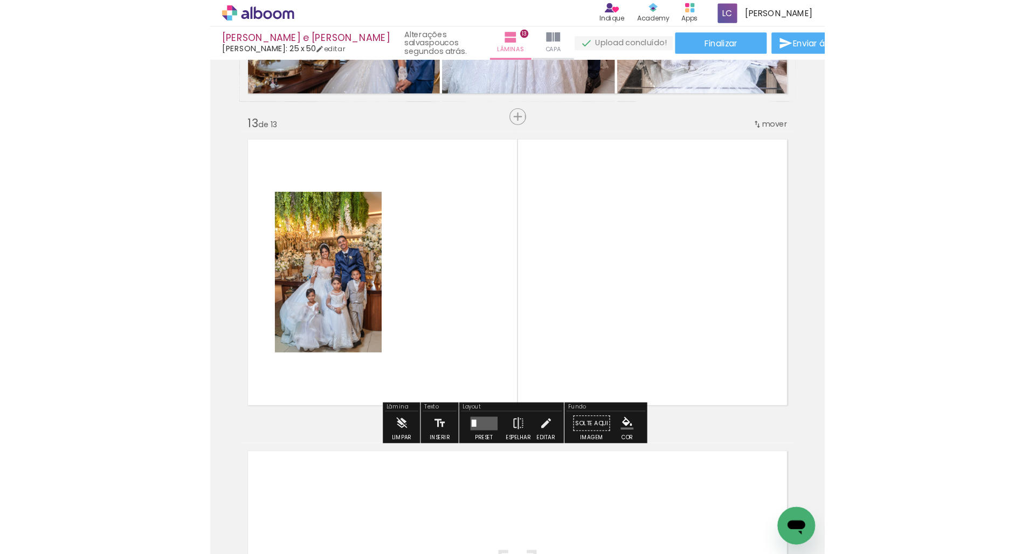
scroll to position [3378, 0]
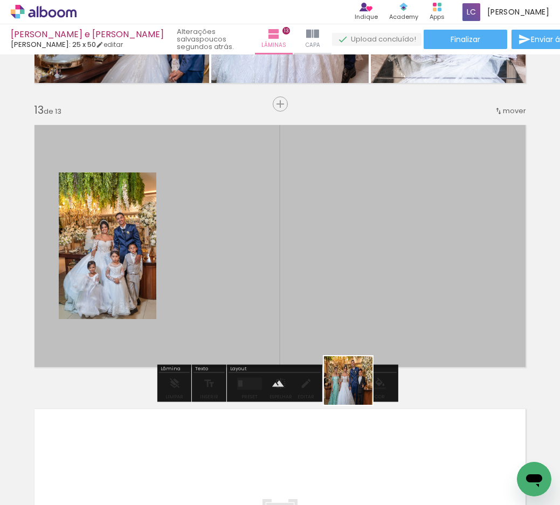
drag, startPoint x: 395, startPoint y: 474, endPoint x: 308, endPoint y: 261, distance: 230.2
click at [308, 261] on quentale-workspace at bounding box center [280, 252] width 560 height 505
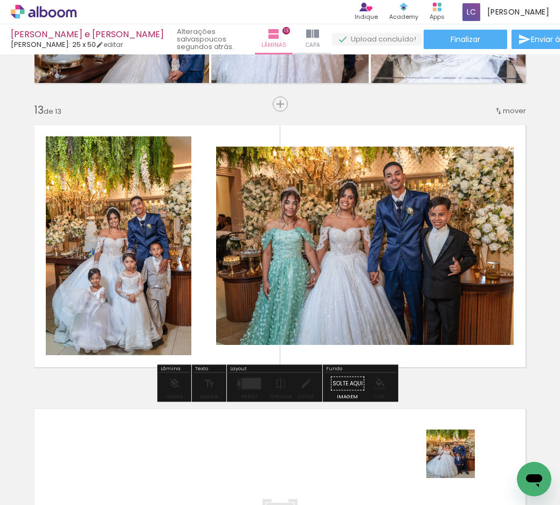
drag, startPoint x: 462, startPoint y: 473, endPoint x: 435, endPoint y: 310, distance: 165.6
click at [435, 310] on quentale-workspace at bounding box center [280, 252] width 560 height 505
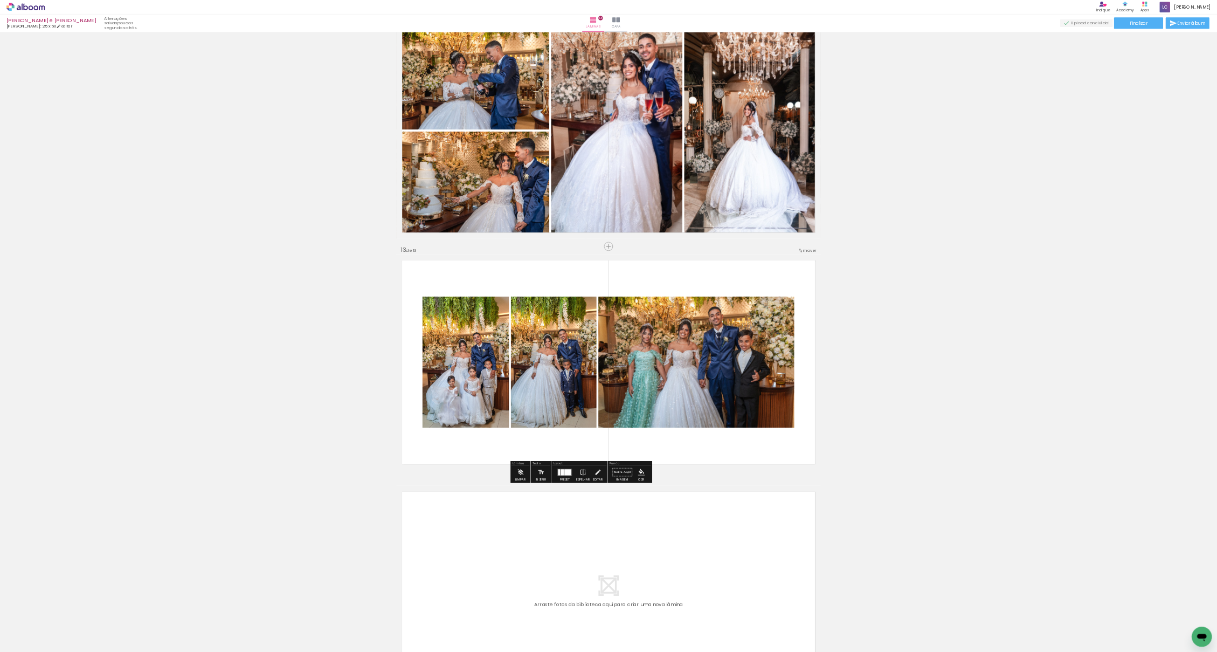
scroll to position [4058, 0]
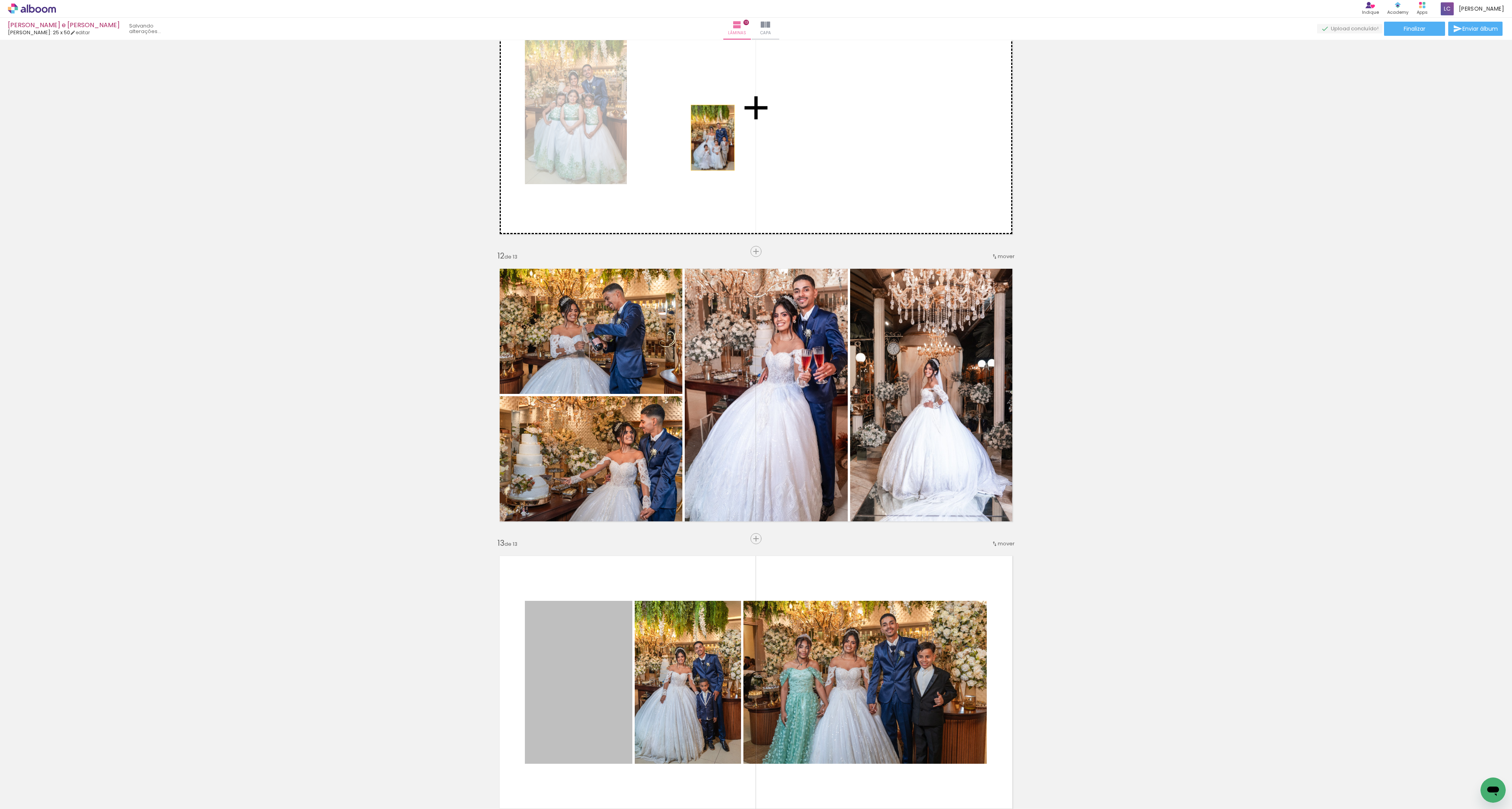
drag, startPoint x: 597, startPoint y: 690, endPoint x: 712, endPoint y: 229, distance: 475.1
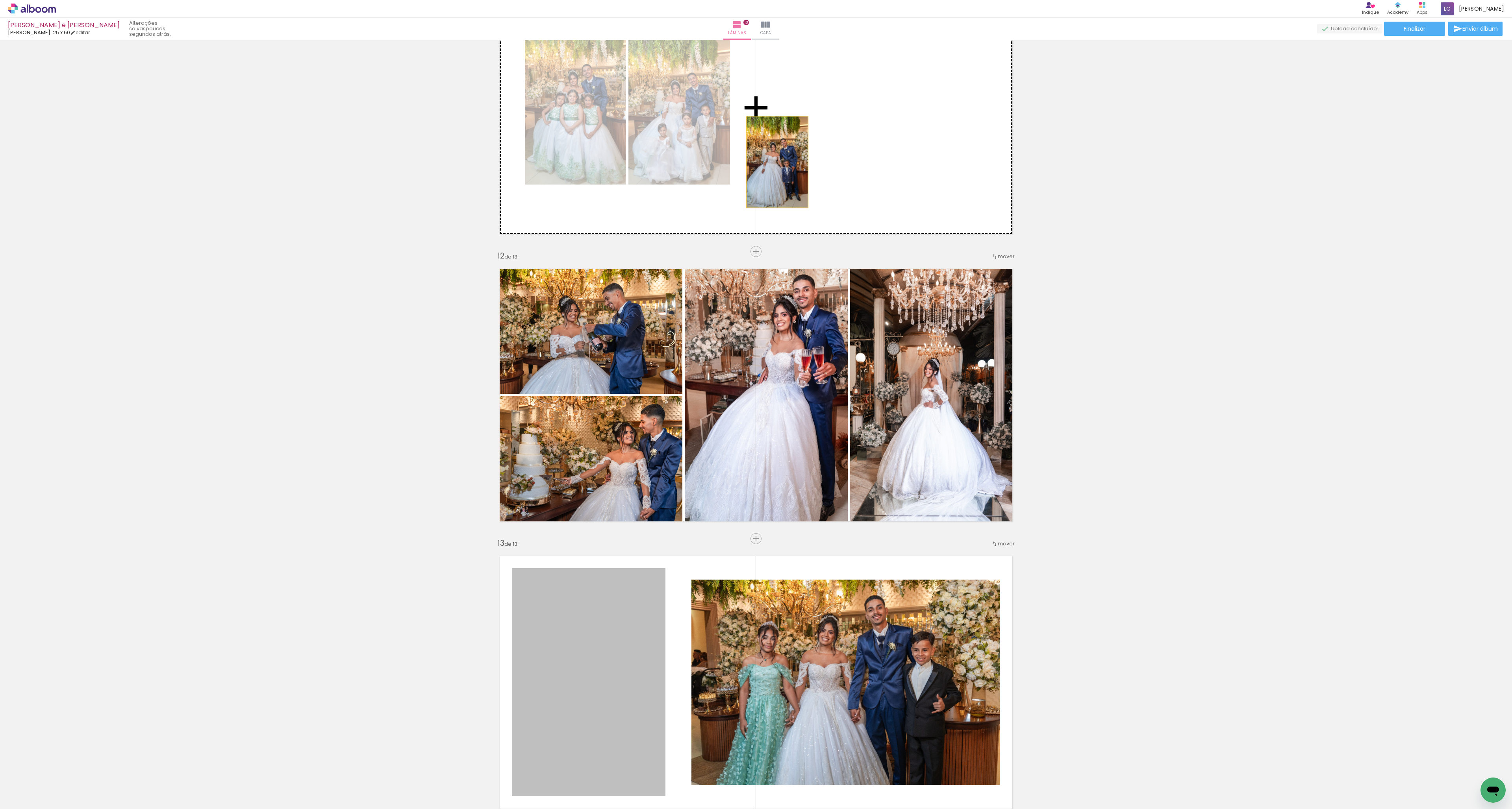
drag, startPoint x: 632, startPoint y: 650, endPoint x: 781, endPoint y: 110, distance: 560.2
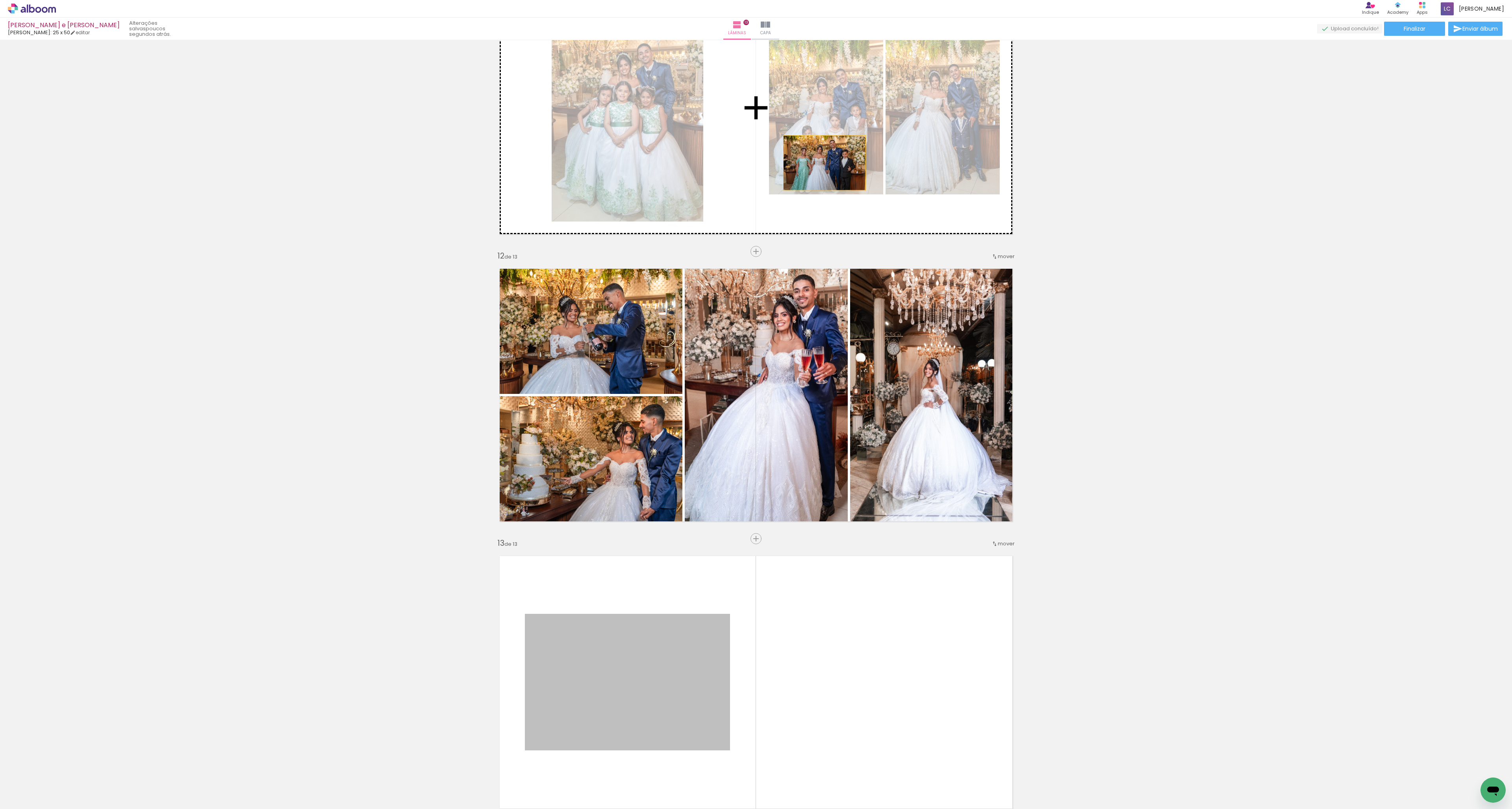
drag, startPoint x: 637, startPoint y: 686, endPoint x: 819, endPoint y: 163, distance: 553.8
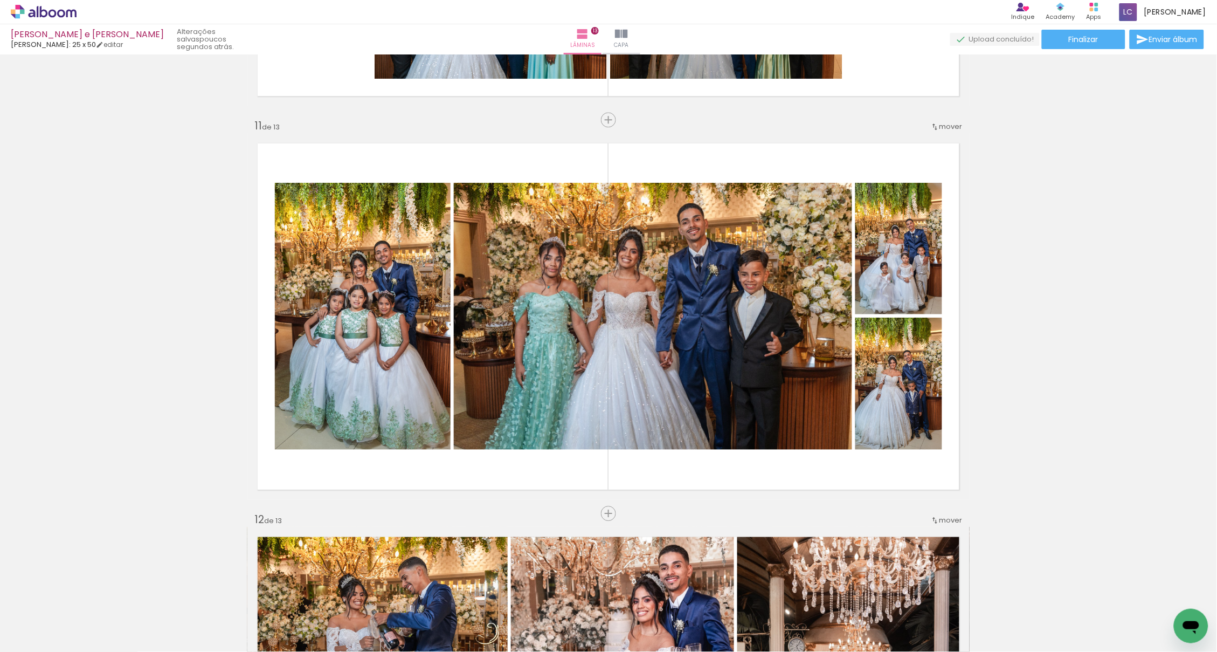
scroll to position [3876, 0]
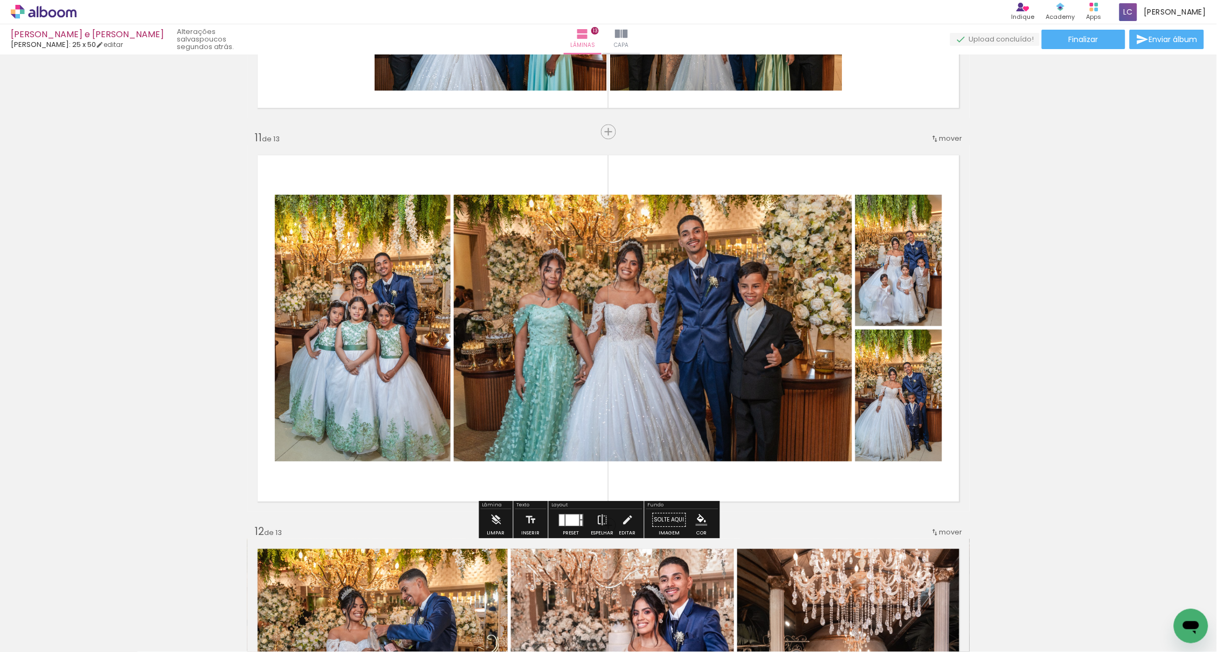
click at [560, 505] on div at bounding box center [562, 519] width 5 height 11
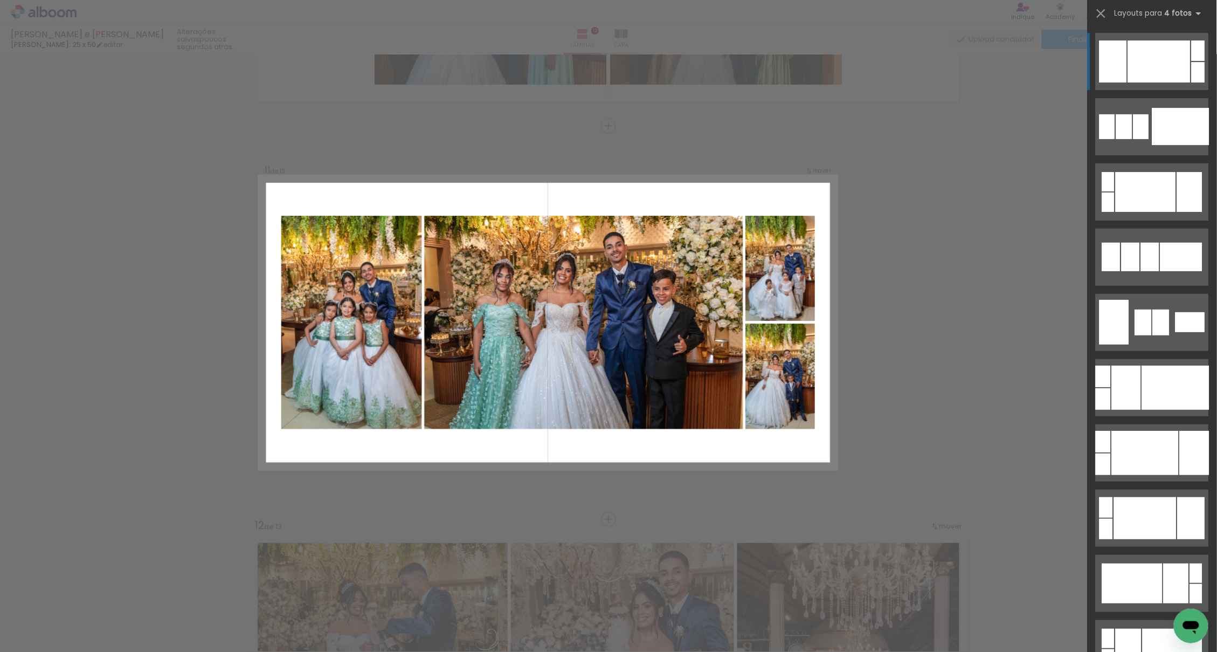
scroll to position [3884, 0]
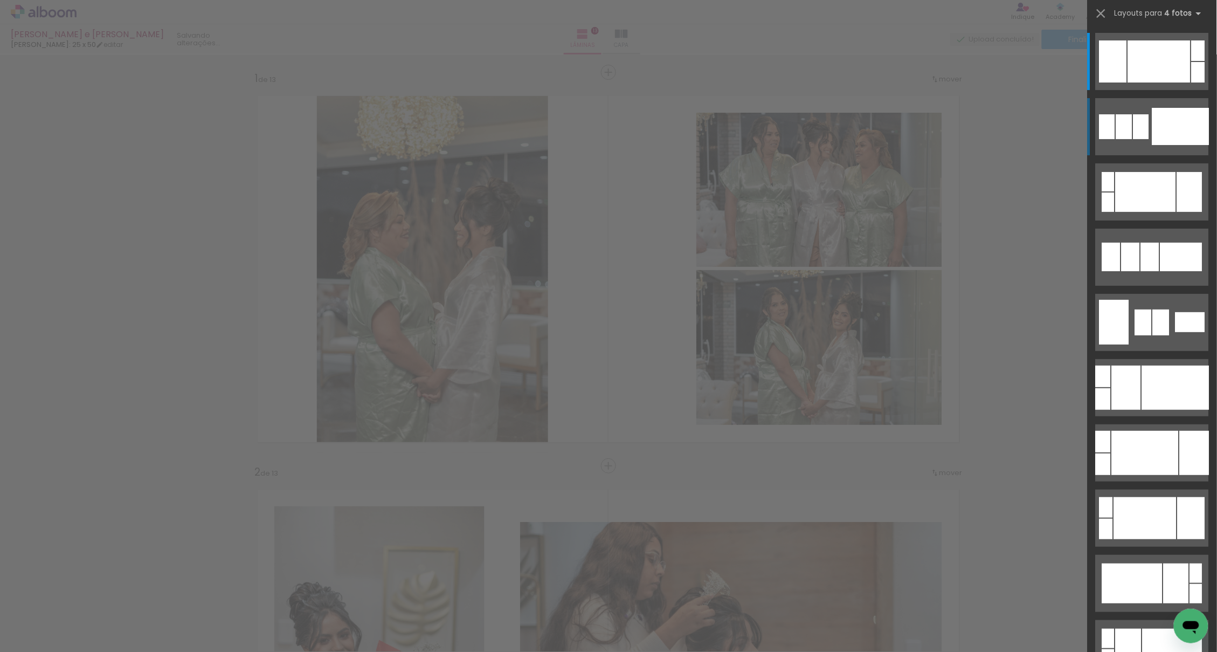
scroll to position [0, 1030]
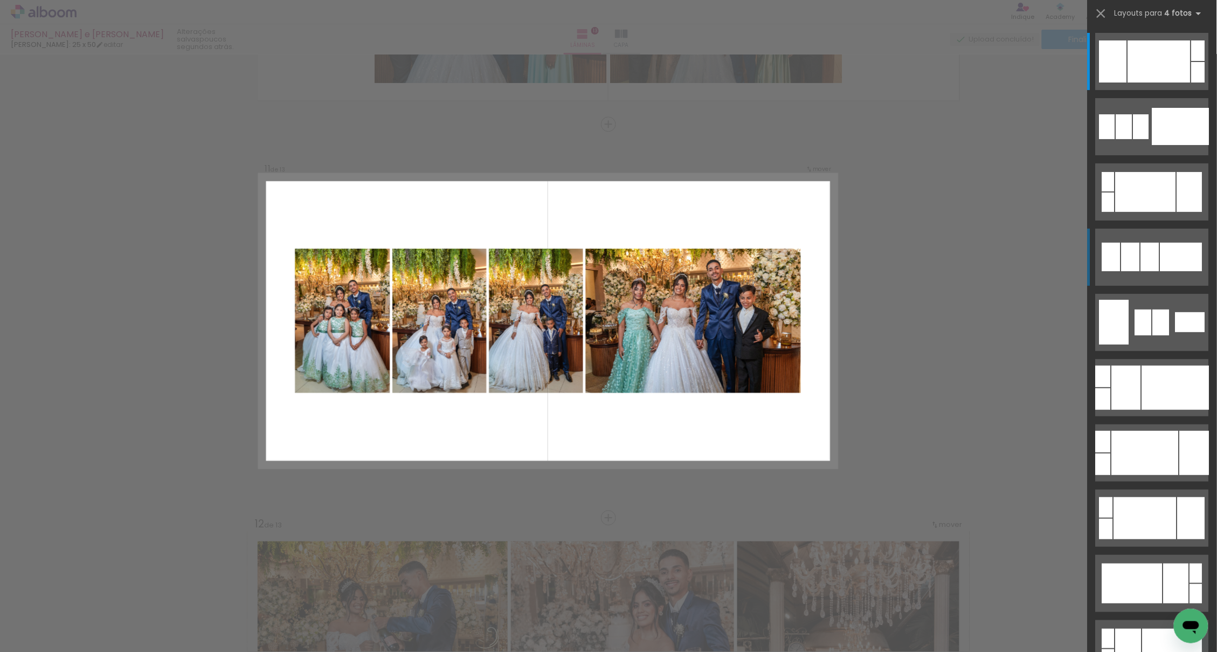
click at [1173, 249] on div at bounding box center [1182, 257] width 42 height 29
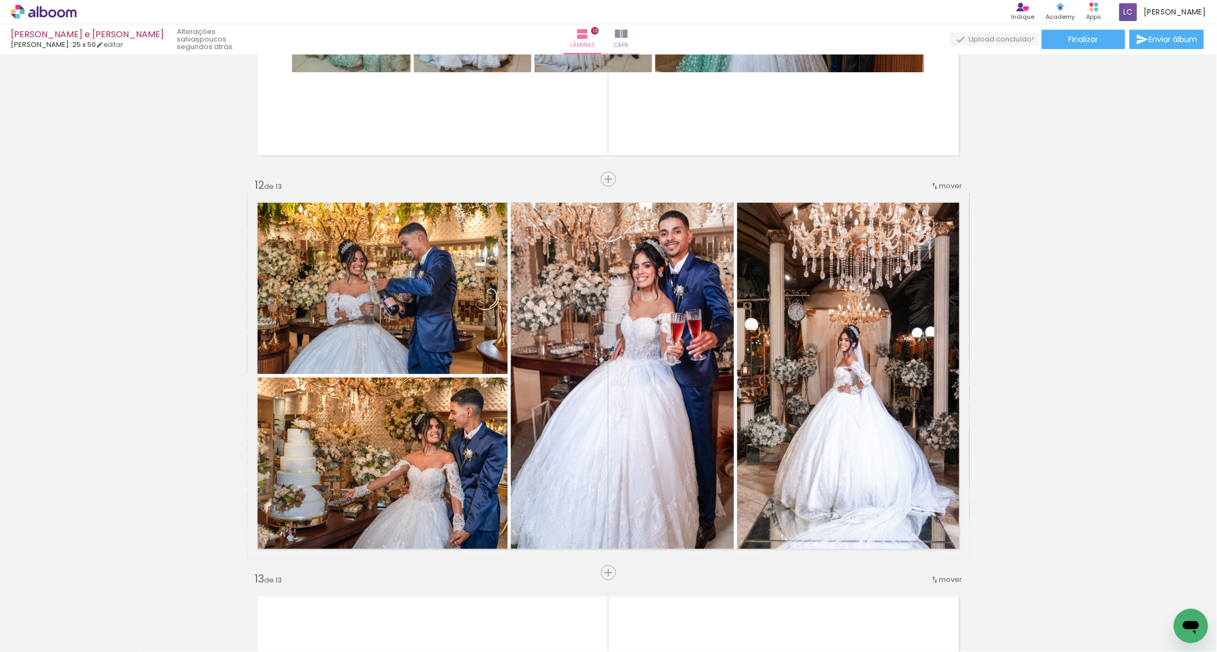
scroll to position [4235, 0]
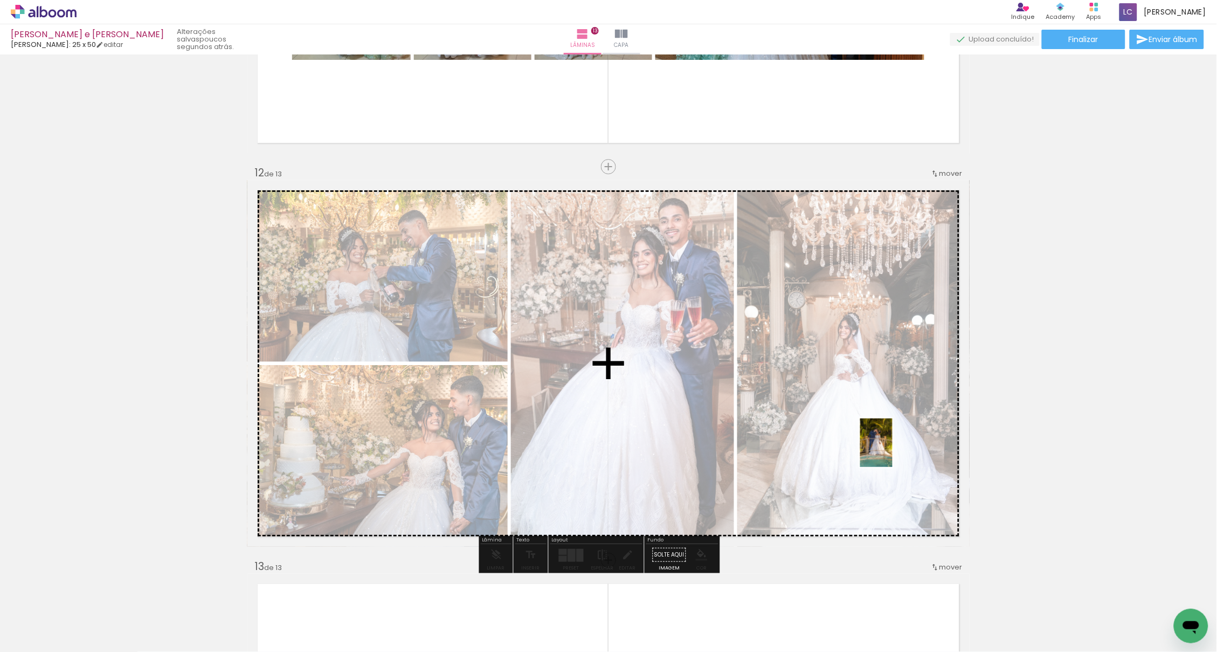
drag, startPoint x: 887, startPoint y: 619, endPoint x: 893, endPoint y: 451, distance: 168.9
click at [893, 451] on quentale-workspace at bounding box center [608, 326] width 1217 height 652
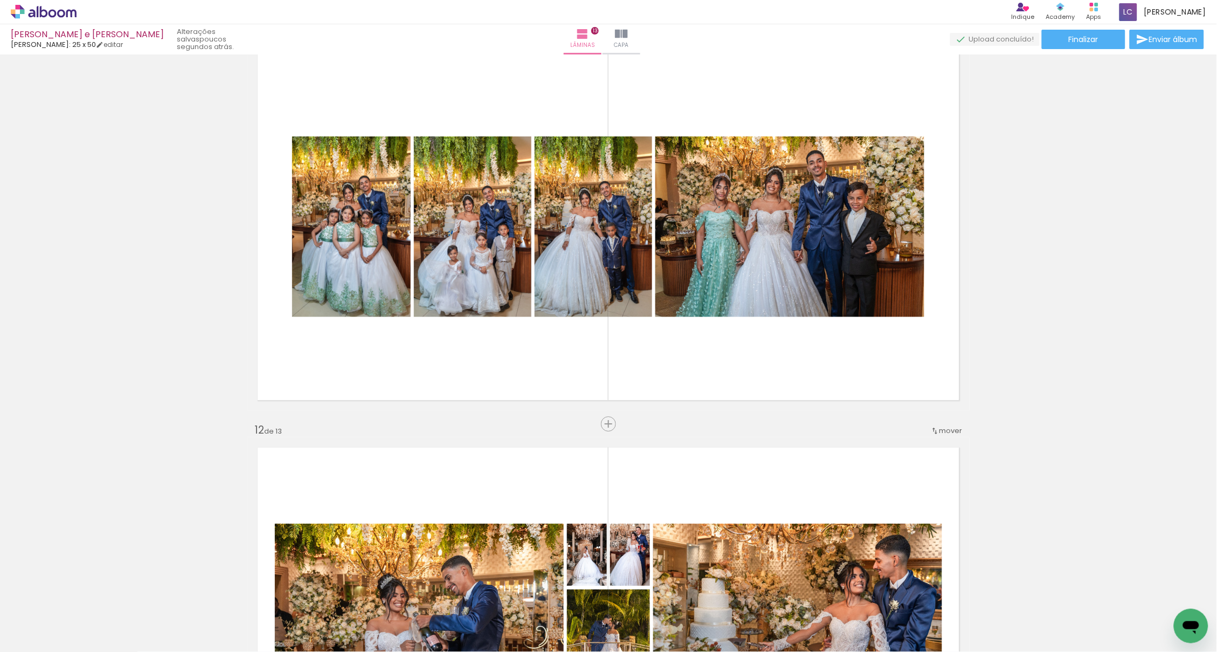
scroll to position [3948, 0]
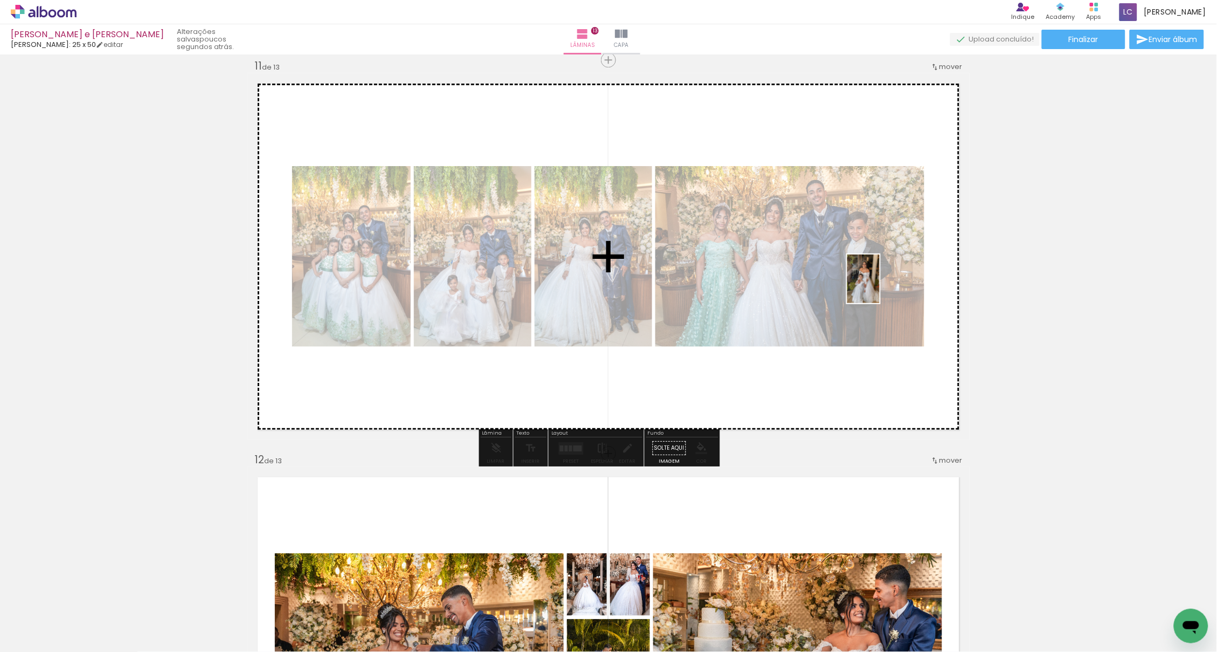
drag, startPoint x: 832, startPoint y: 624, endPoint x: 880, endPoint y: 287, distance: 340.8
click at [880, 287] on quentale-workspace at bounding box center [608, 326] width 1217 height 652
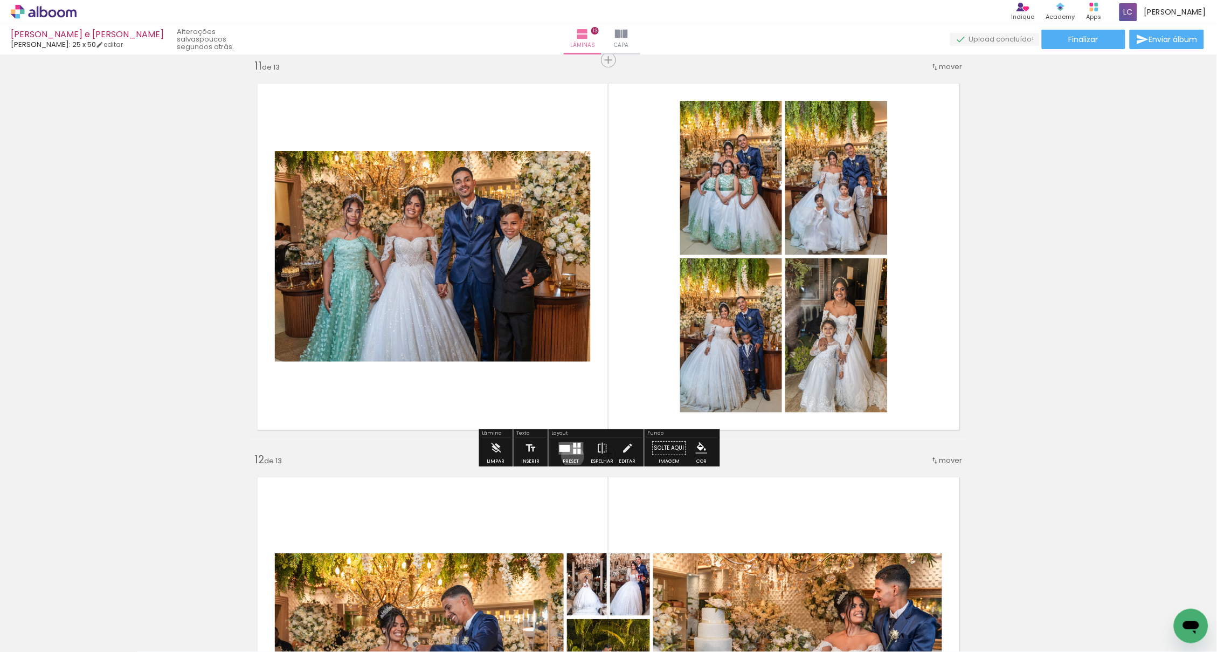
click at [576, 457] on div at bounding box center [571, 448] width 29 height 22
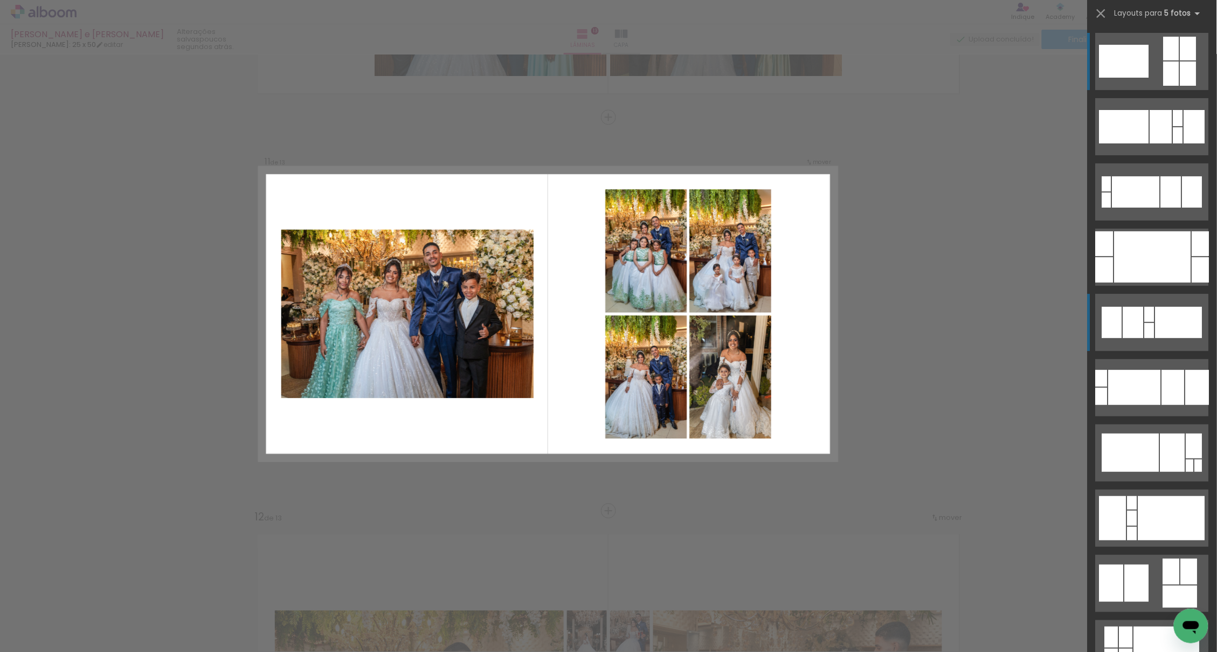
scroll to position [3884, 0]
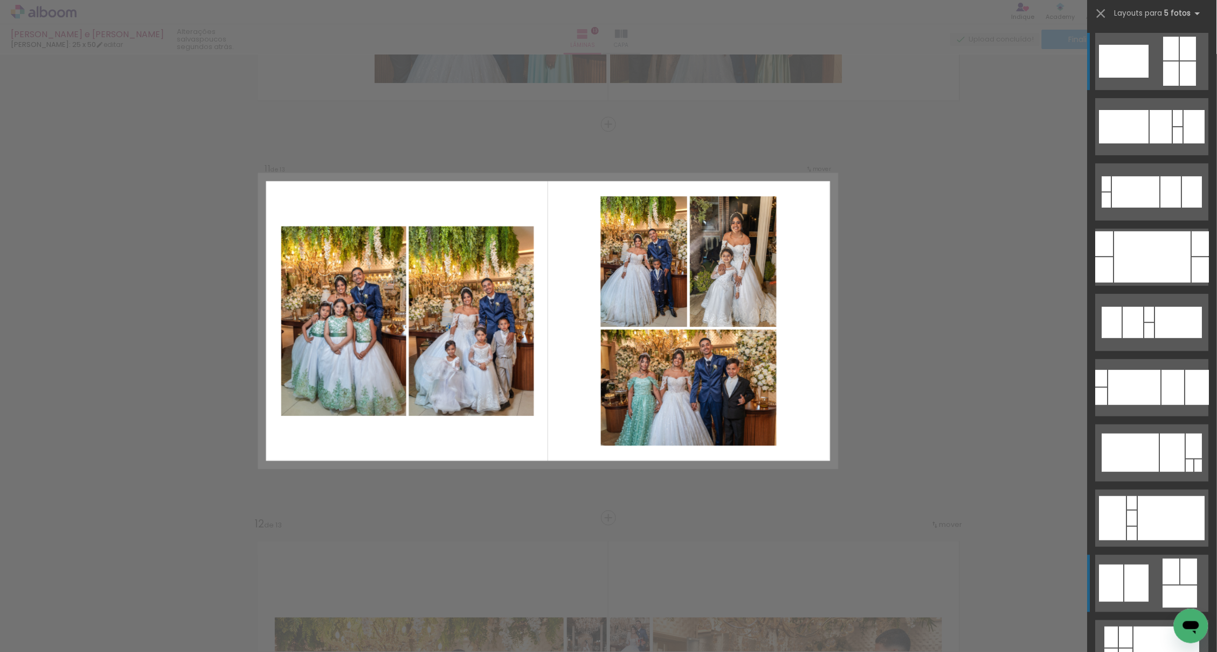
click at [1153, 592] on quentale-layouter at bounding box center [1152, 583] width 113 height 57
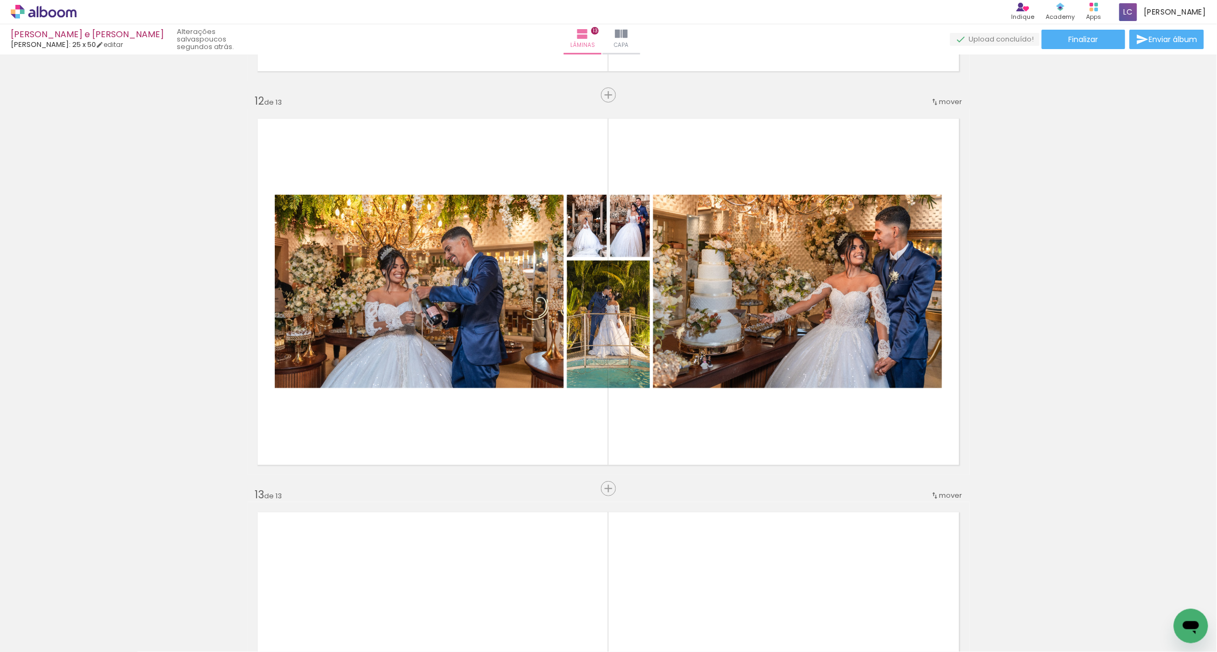
scroll to position [4325, 0]
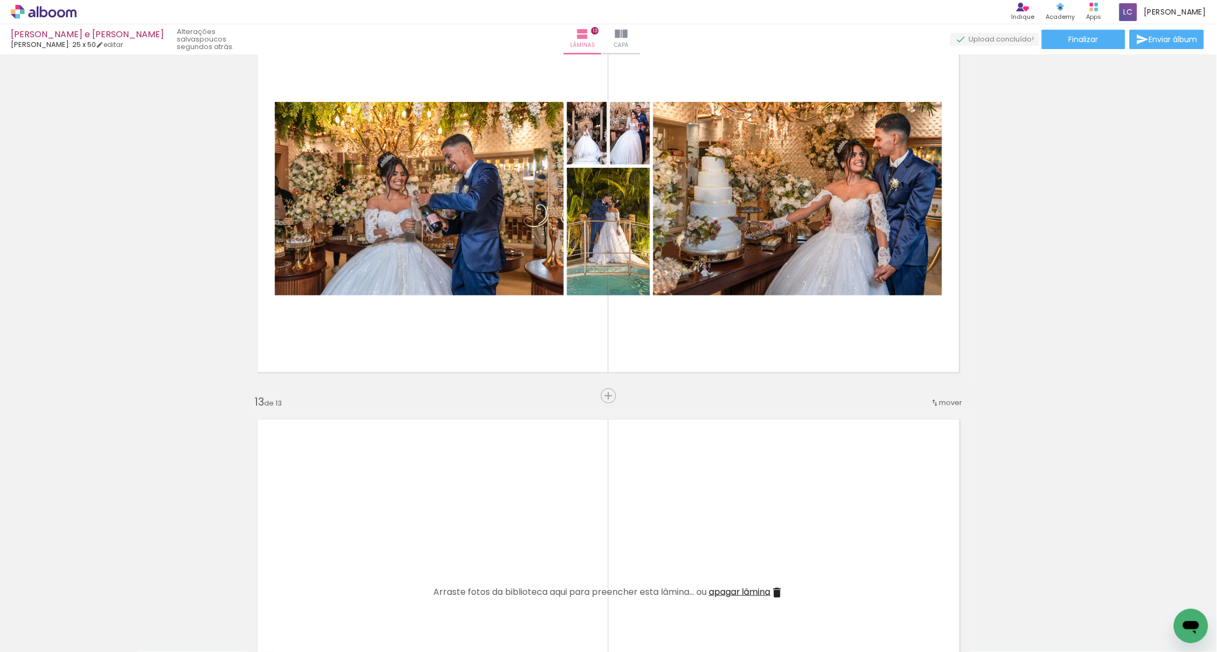
scroll to position [4830, 0]
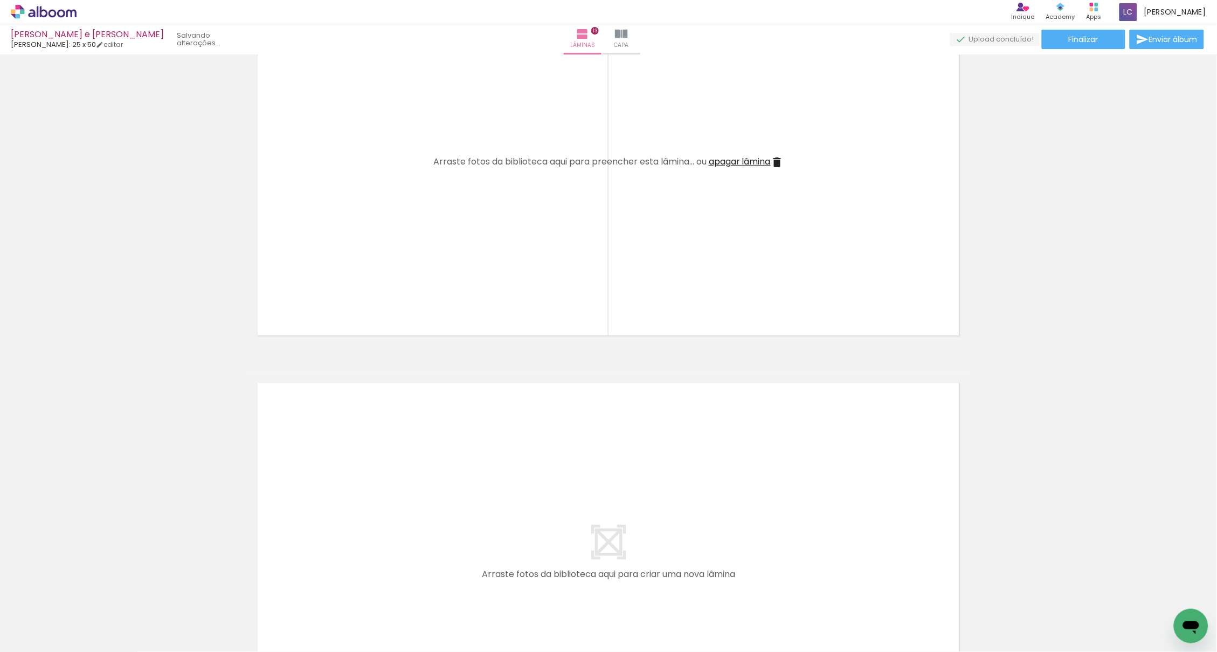
click at [769, 150] on quentale-layouter at bounding box center [608, 162] width 722 height 367
click at [763, 161] on span "apagar lâmina" at bounding box center [740, 161] width 62 height 12
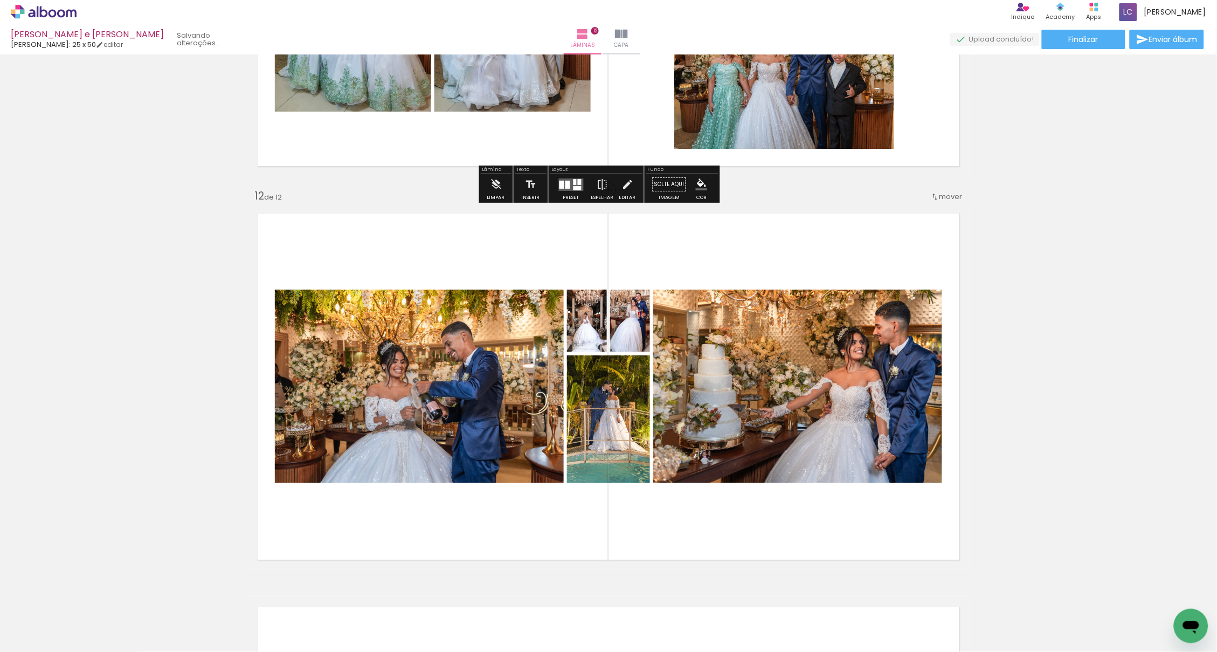
scroll to position [4251, 0]
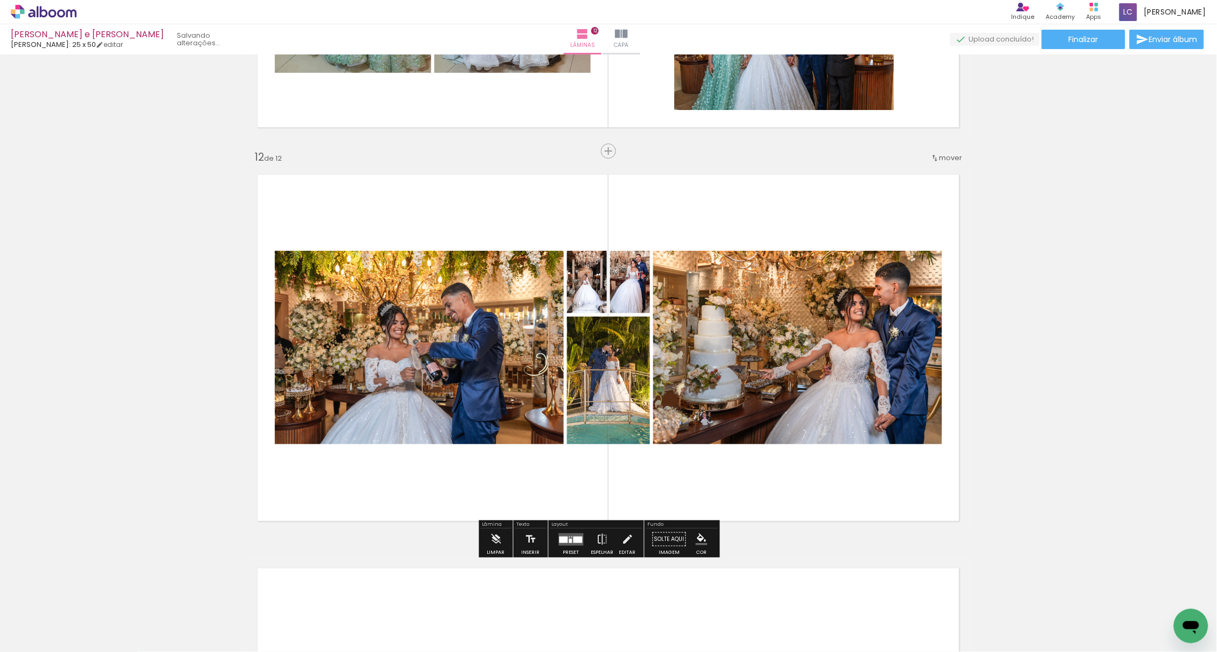
click at [562, 542] on div at bounding box center [564, 539] width 9 height 6
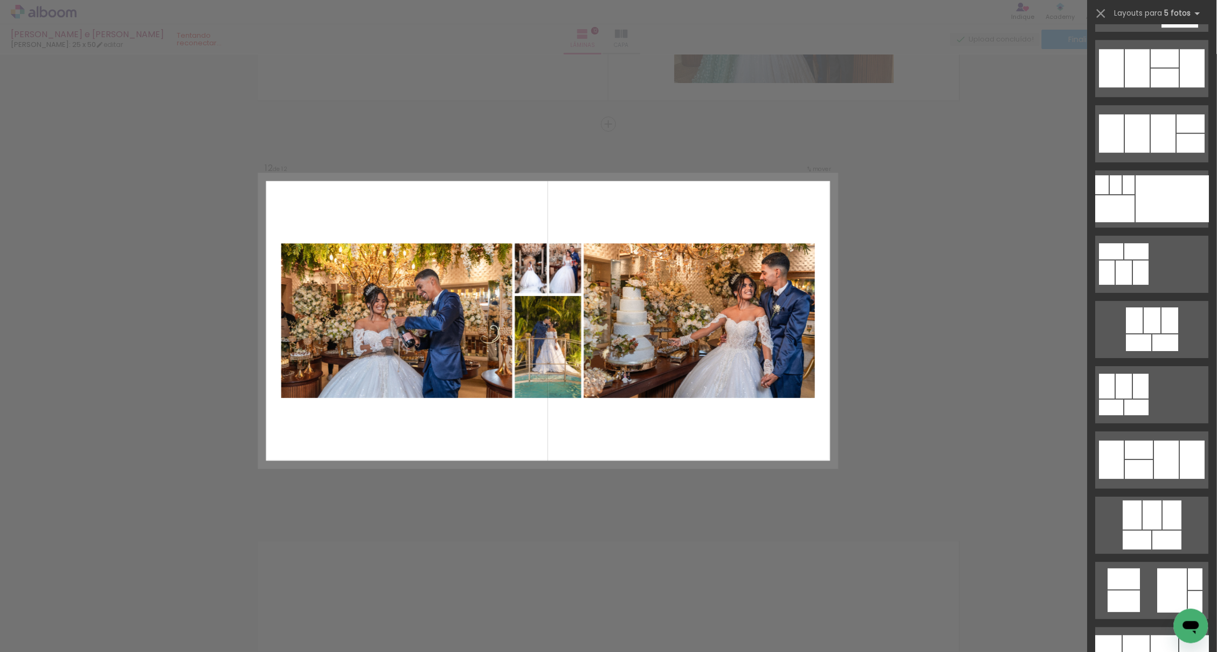
scroll to position [1259, 0]
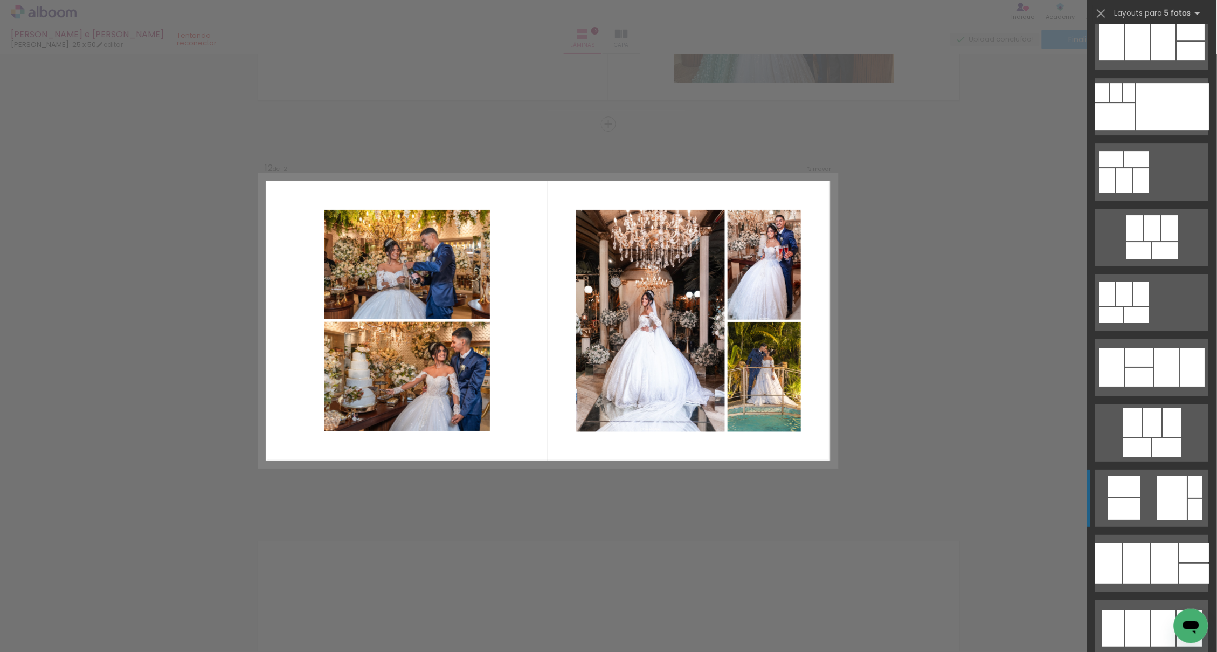
click at [1138, 494] on quentale-layouter at bounding box center [1152, 498] width 113 height 57
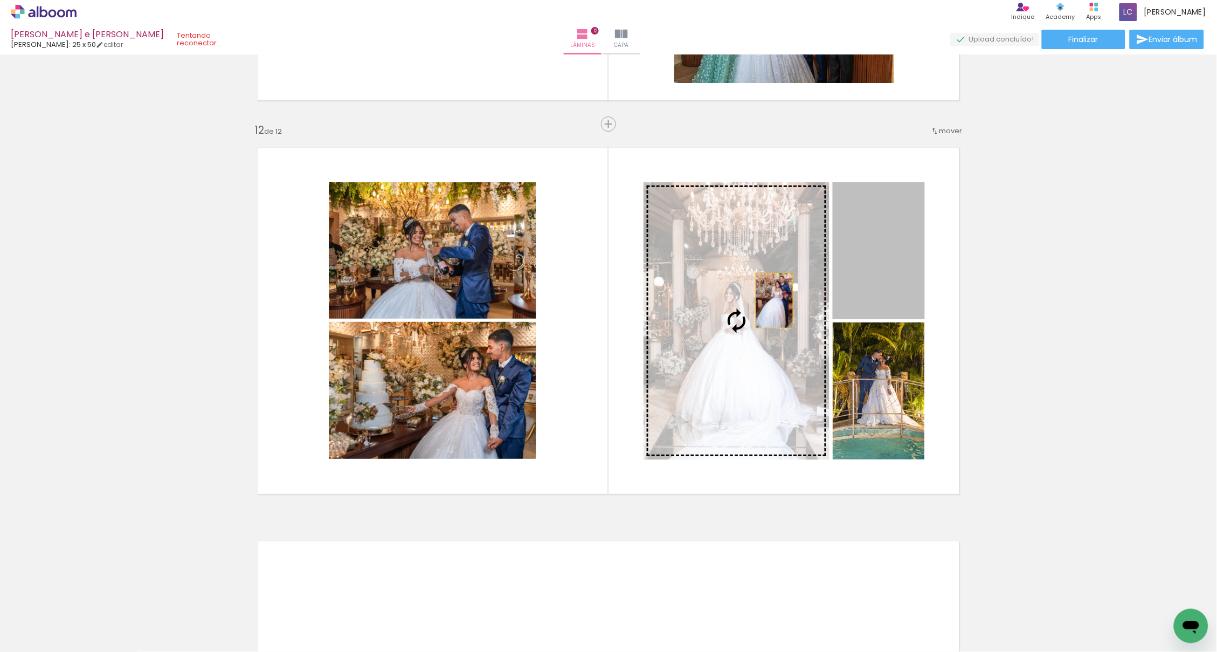
drag, startPoint x: 891, startPoint y: 257, endPoint x: 769, endPoint y: 300, distance: 128.7
click at [0, 0] on slot at bounding box center [0, 0] width 0 height 0
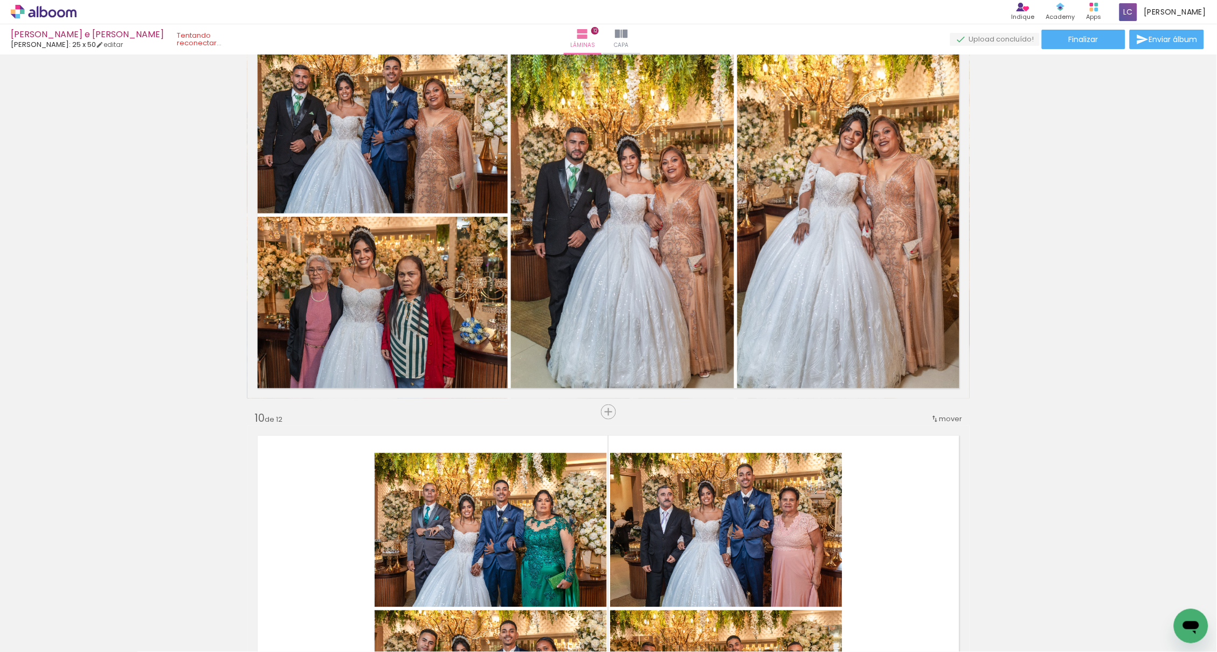
scroll to position [3348, 0]
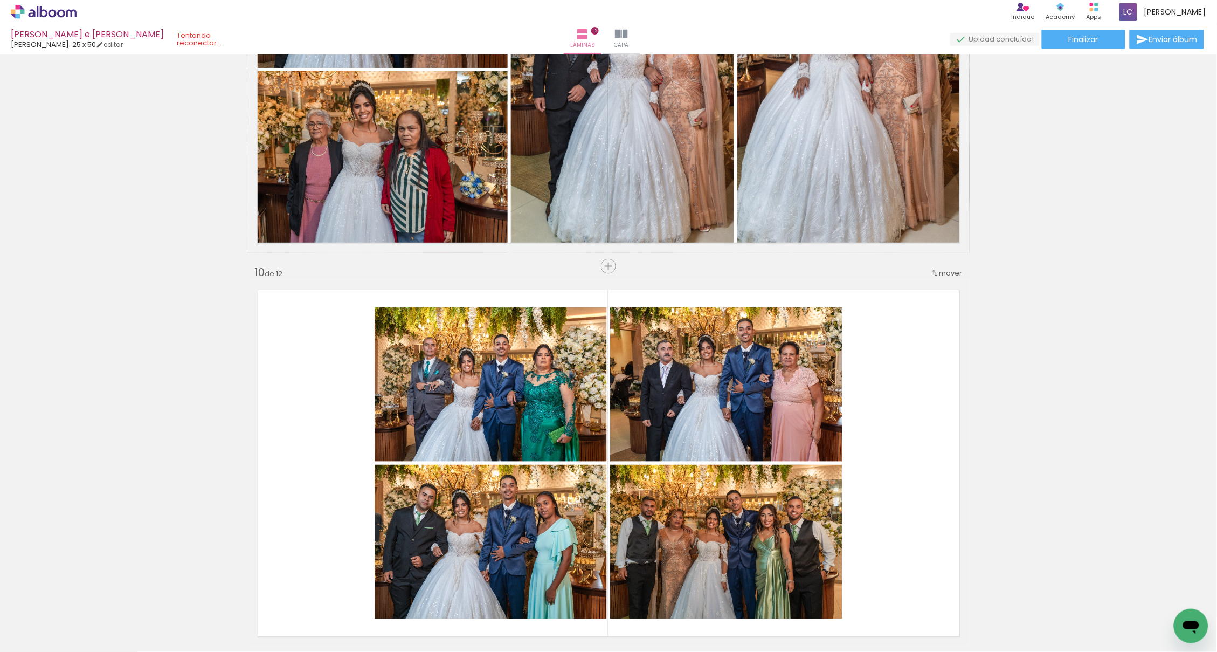
click at [175, 35] on quentale-status at bounding box center [211, 39] width 85 height 24
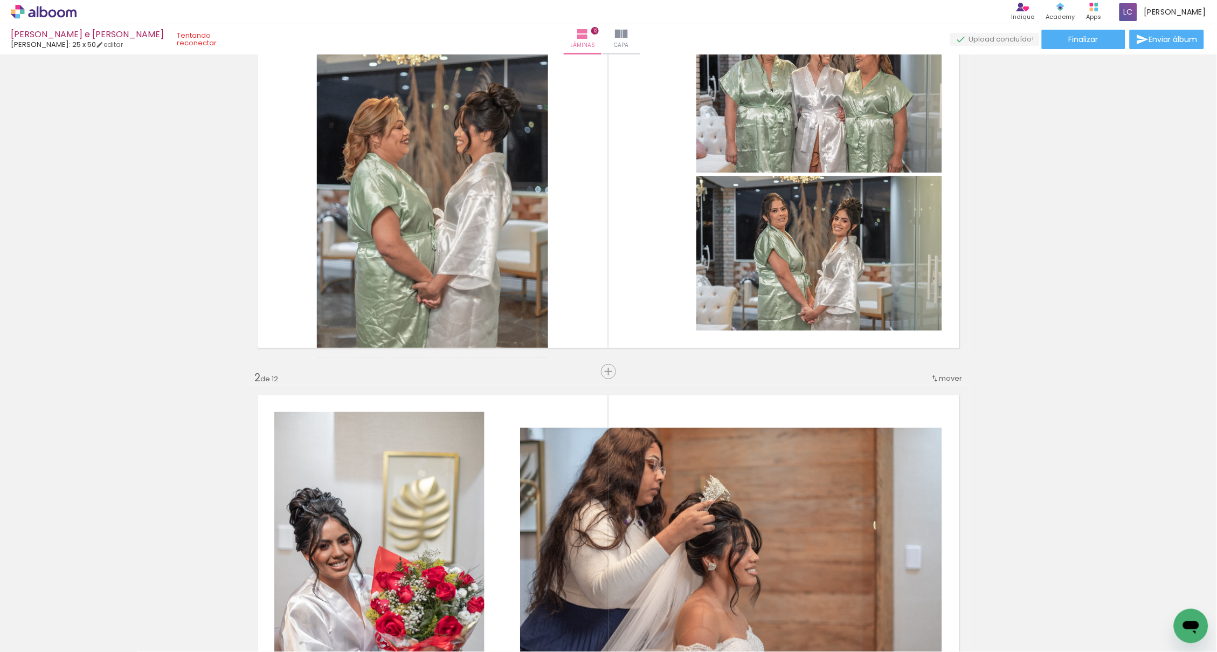
scroll to position [88, 0]
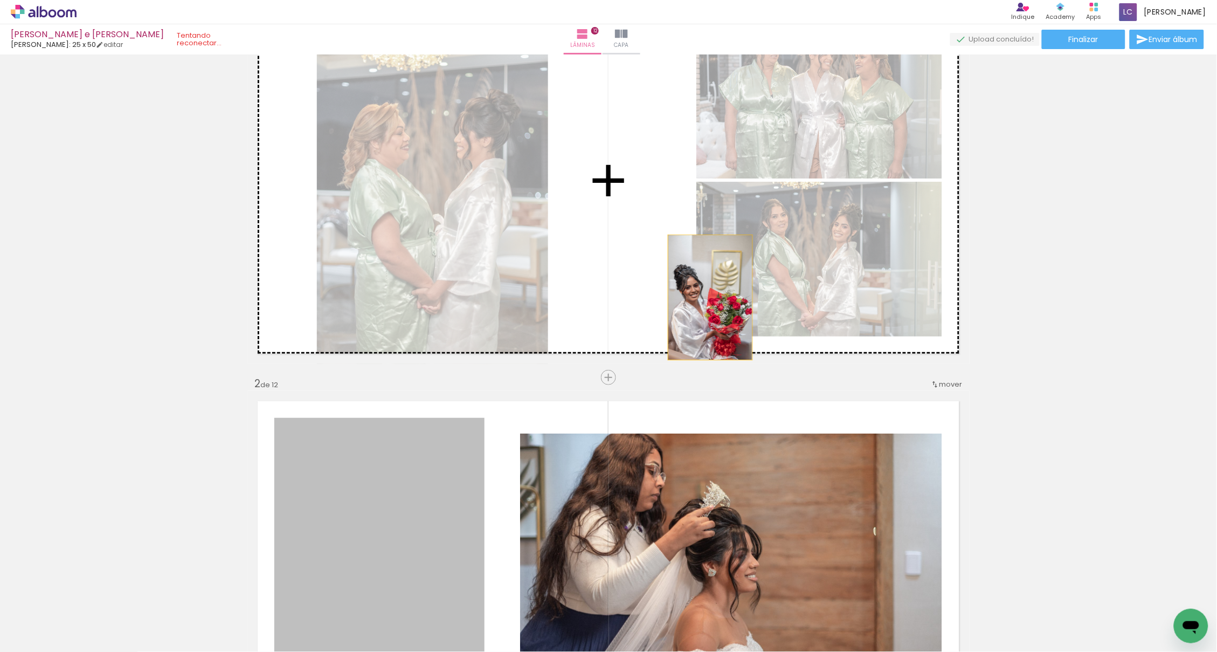
drag, startPoint x: 415, startPoint y: 502, endPoint x: 706, endPoint y: 297, distance: 356.4
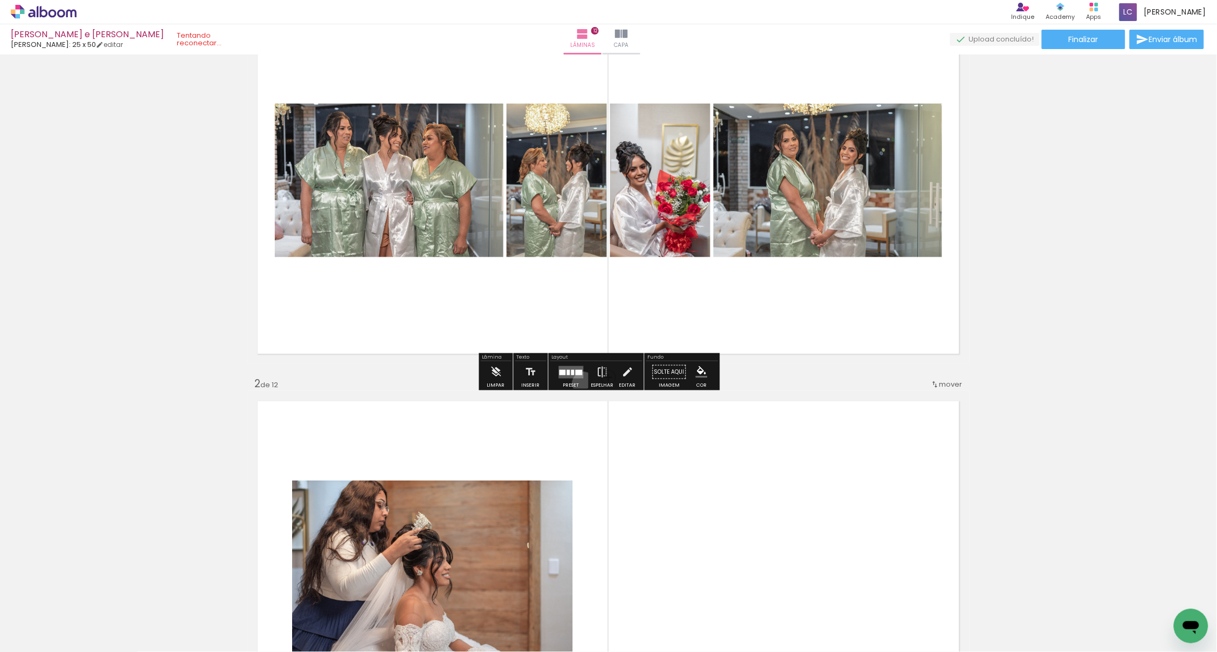
click at [587, 384] on paper-button "Preset" at bounding box center [571, 374] width 35 height 27
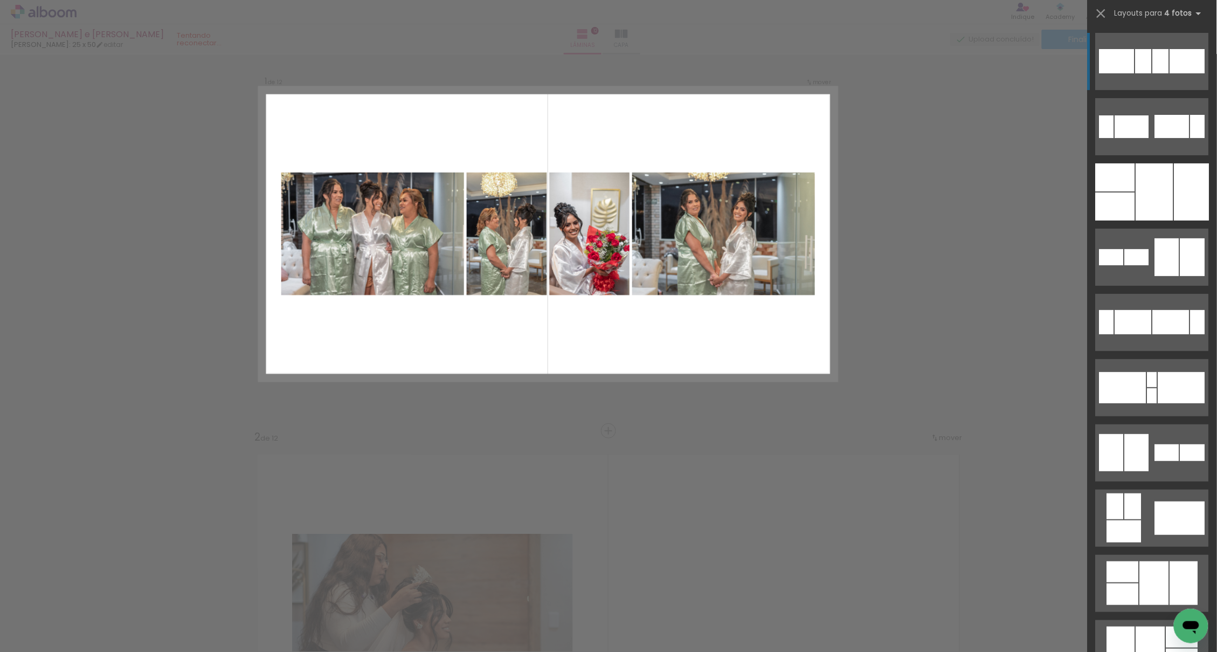
scroll to position [0, 0]
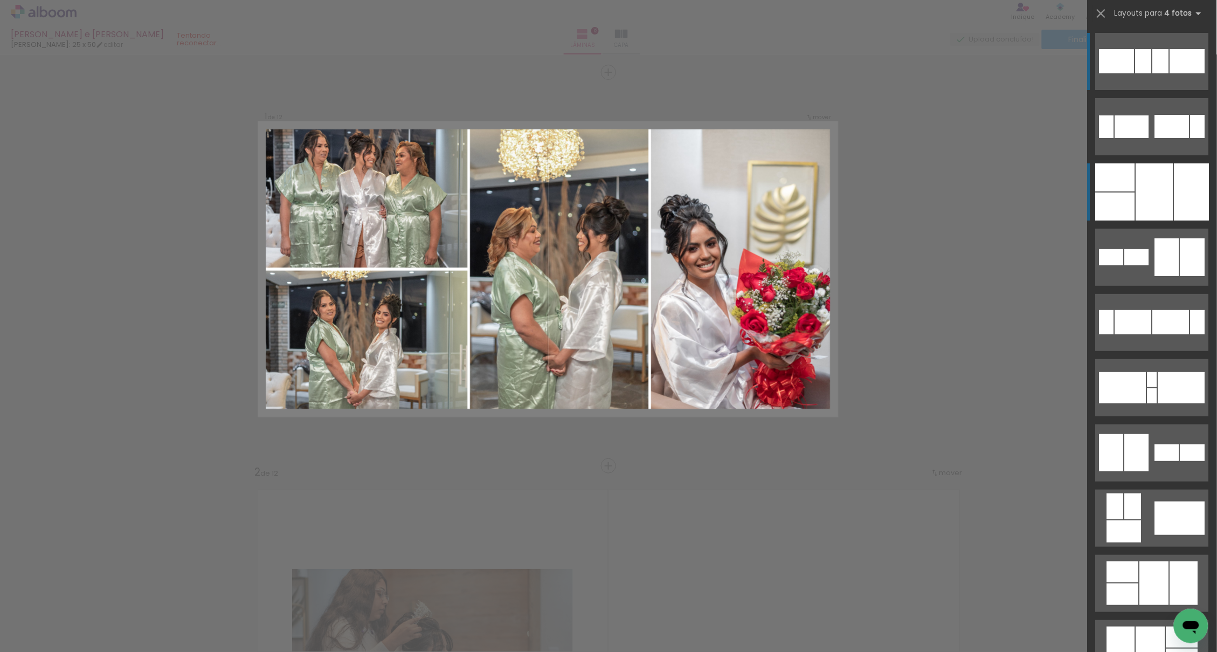
click at [1166, 195] on div at bounding box center [1155, 191] width 37 height 57
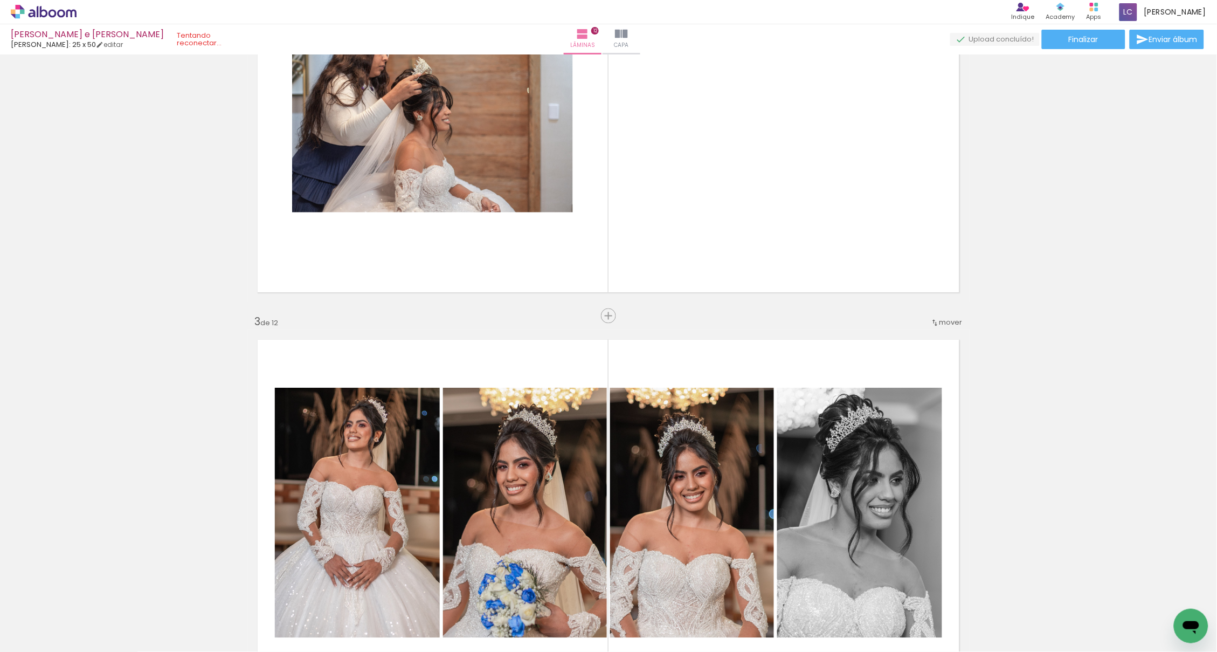
scroll to position [616, 0]
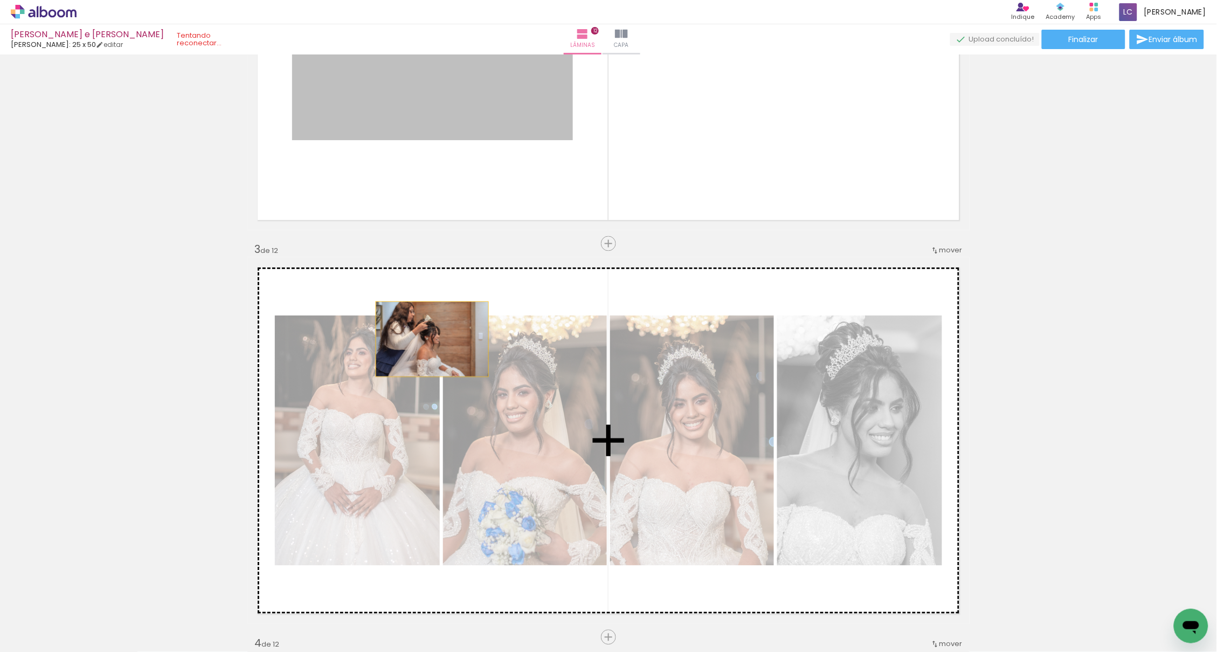
drag, startPoint x: 511, startPoint y: 114, endPoint x: 428, endPoint y: 340, distance: 241.0
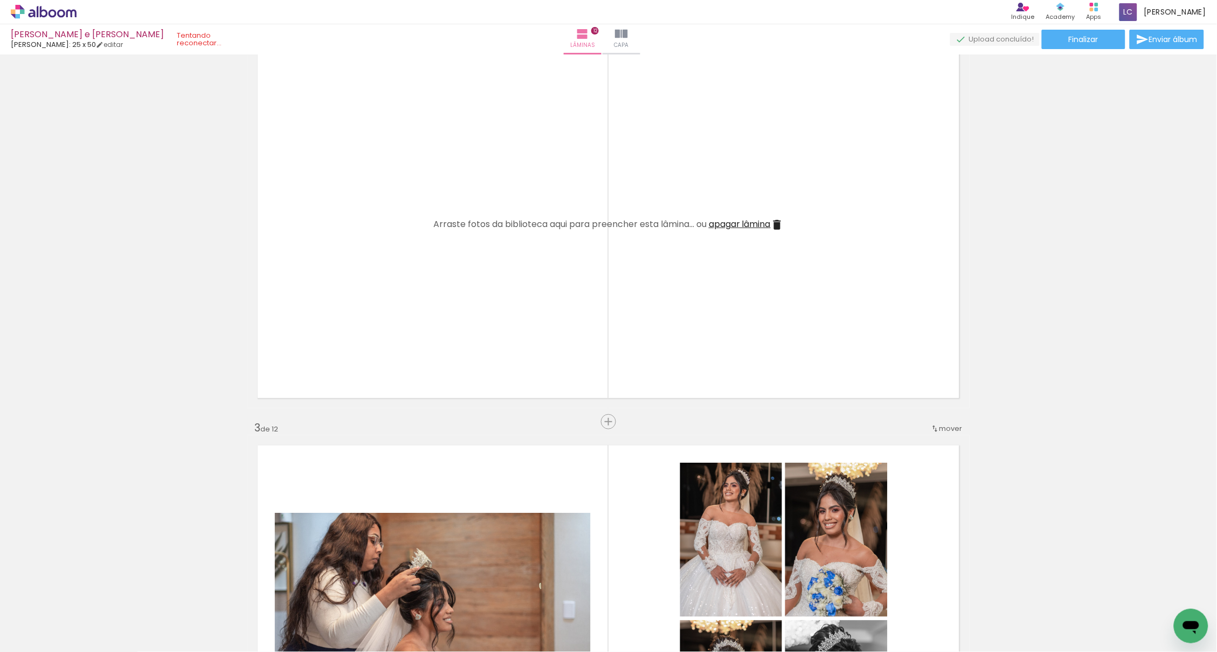
scroll to position [400, 0]
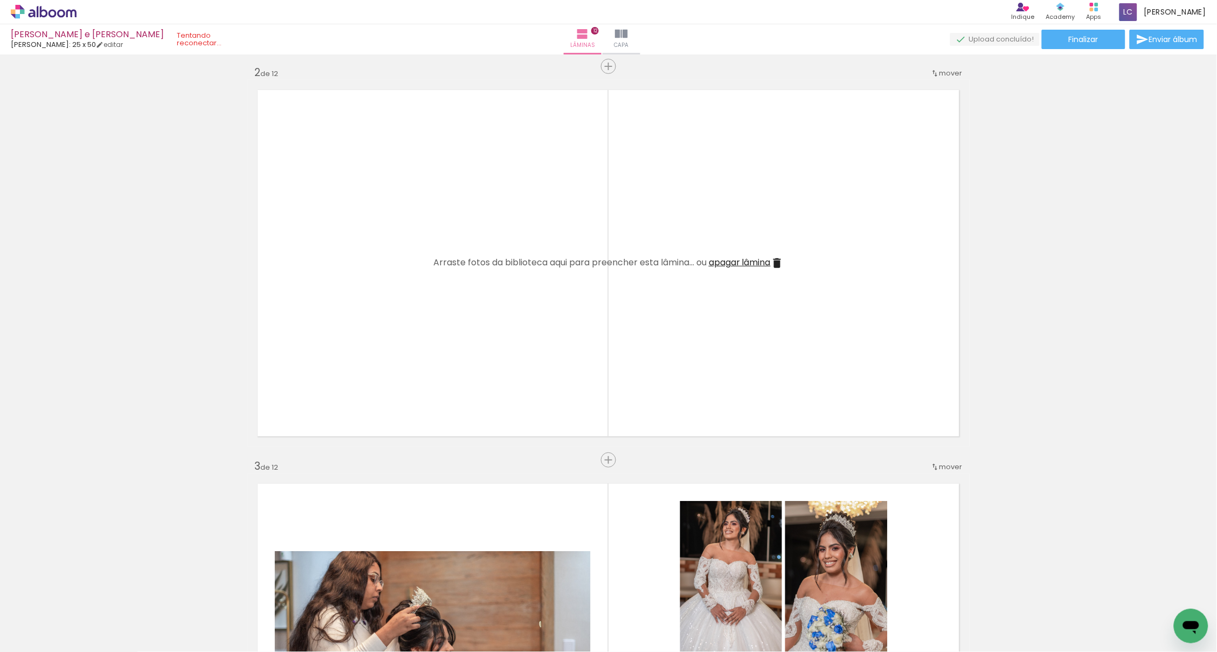
click at [745, 260] on span "apagar lâmina" at bounding box center [740, 262] width 62 height 12
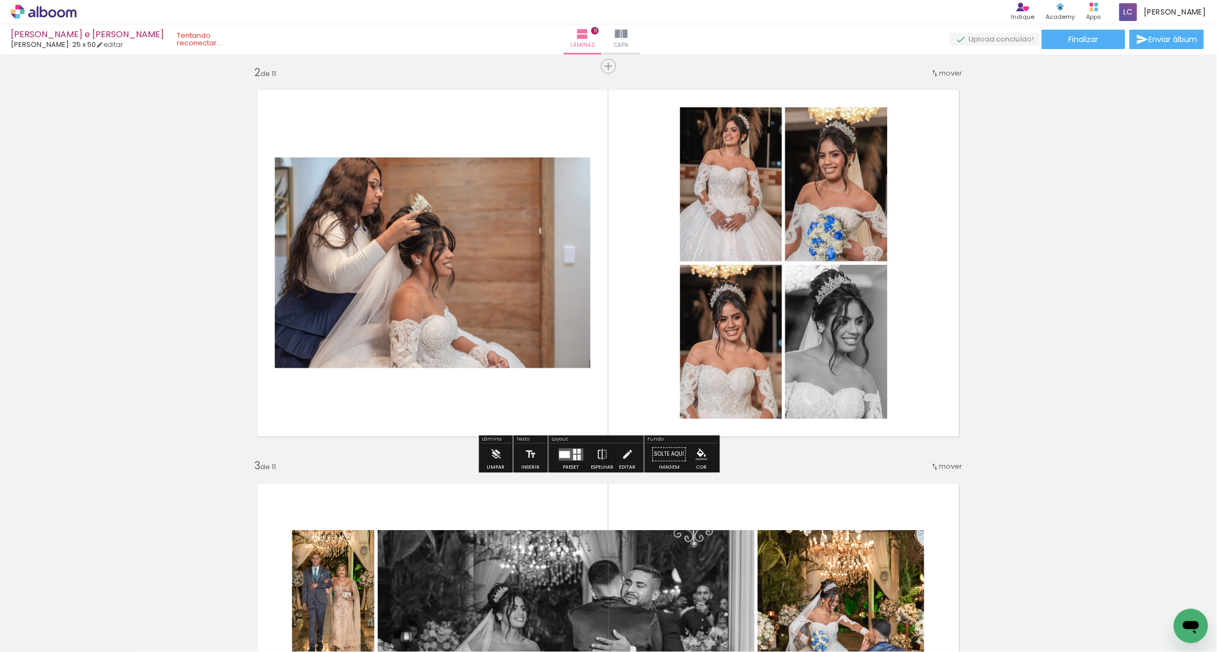
click at [580, 450] on div at bounding box center [579, 451] width 3 height 5
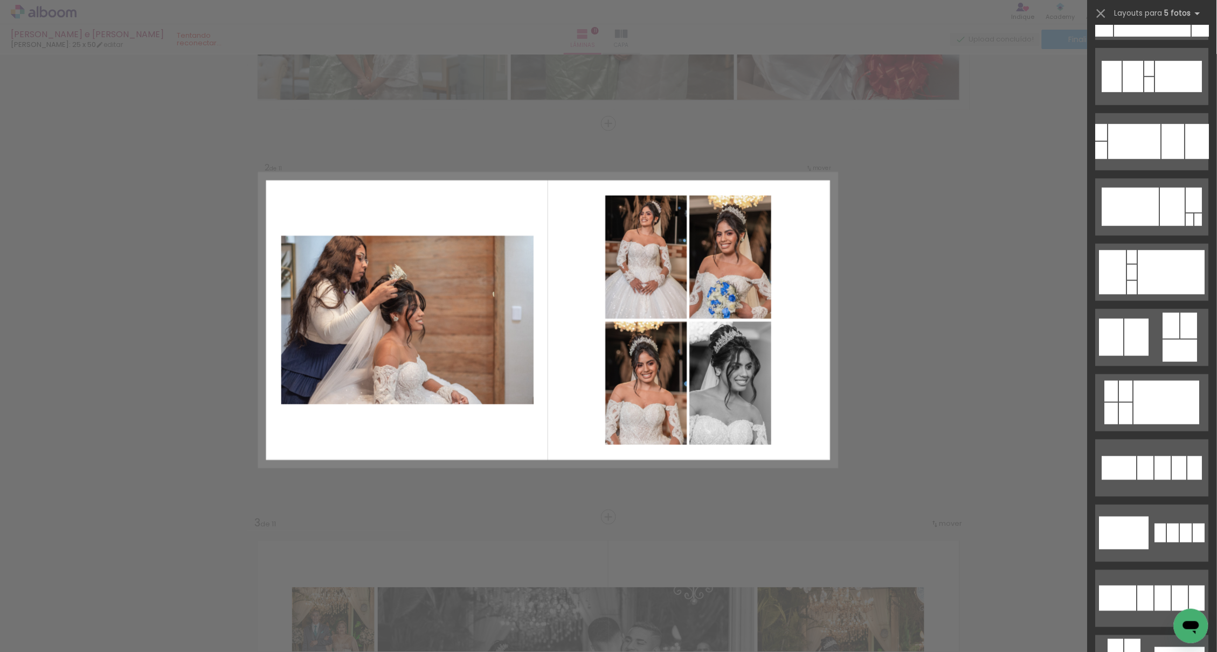
scroll to position [307, 0]
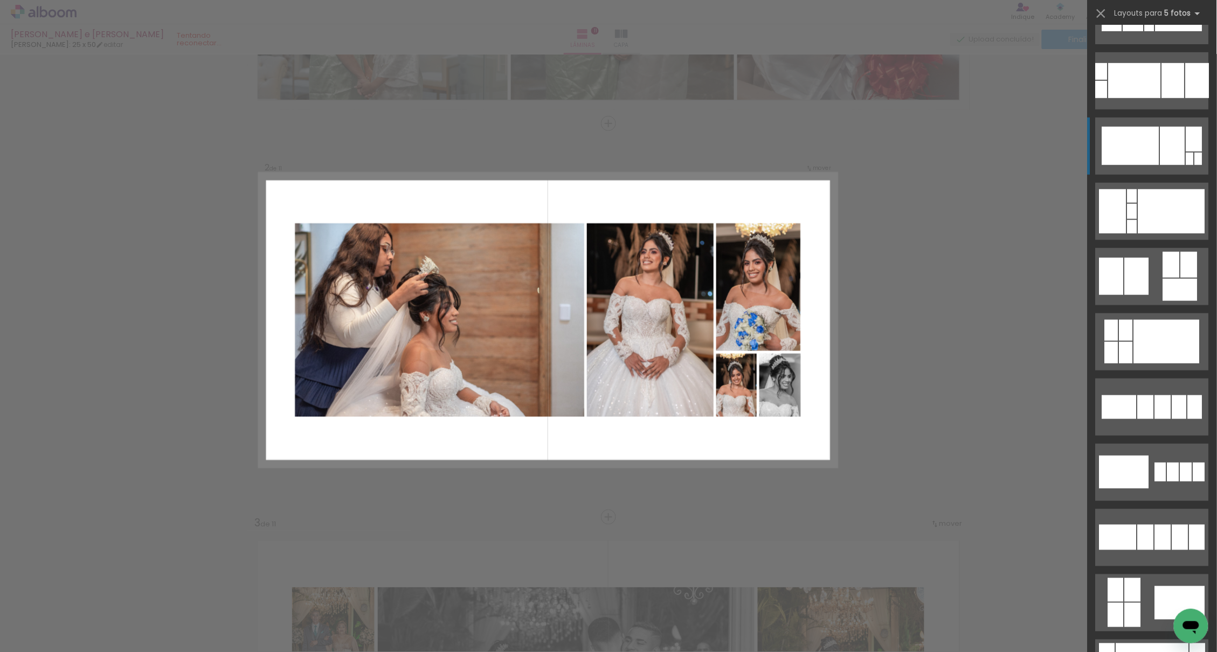
click at [1161, 150] on div at bounding box center [1173, 146] width 25 height 38
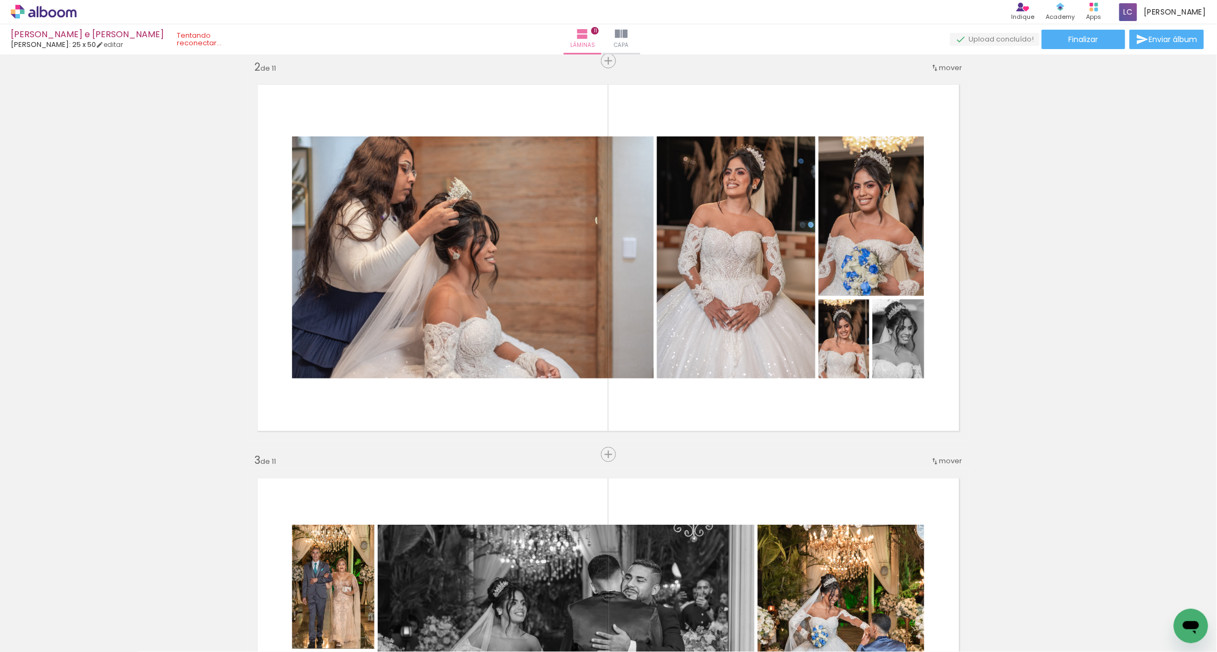
scroll to position [400, 0]
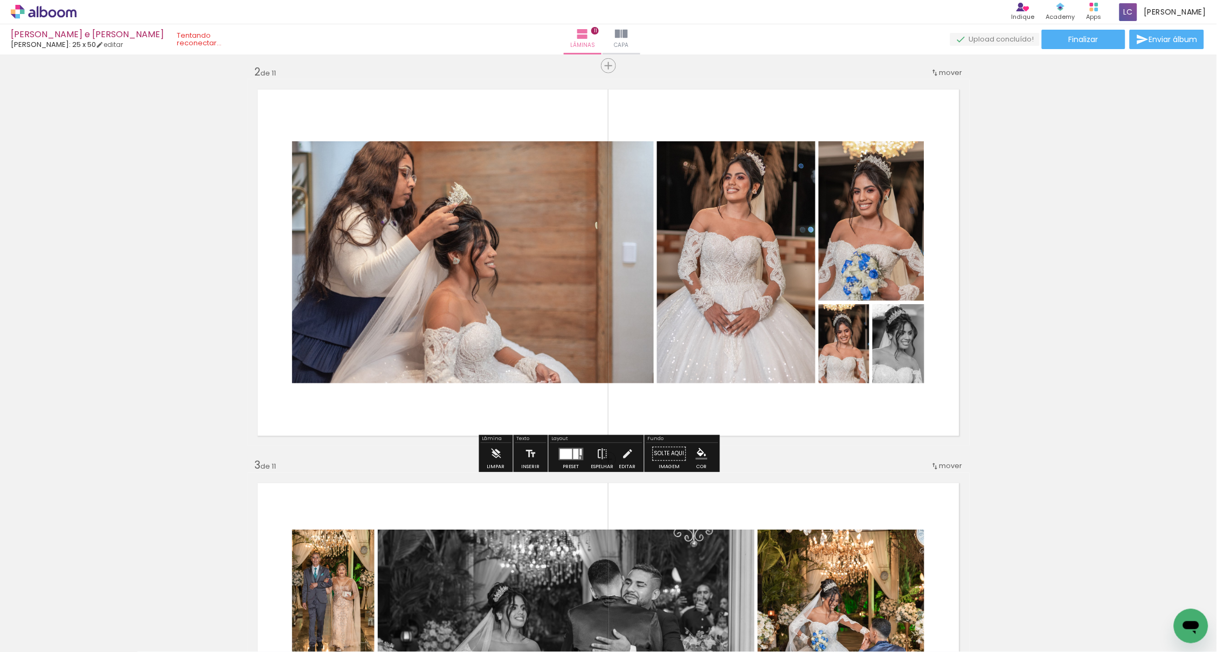
click at [576, 459] on div at bounding box center [576, 454] width 5 height 10
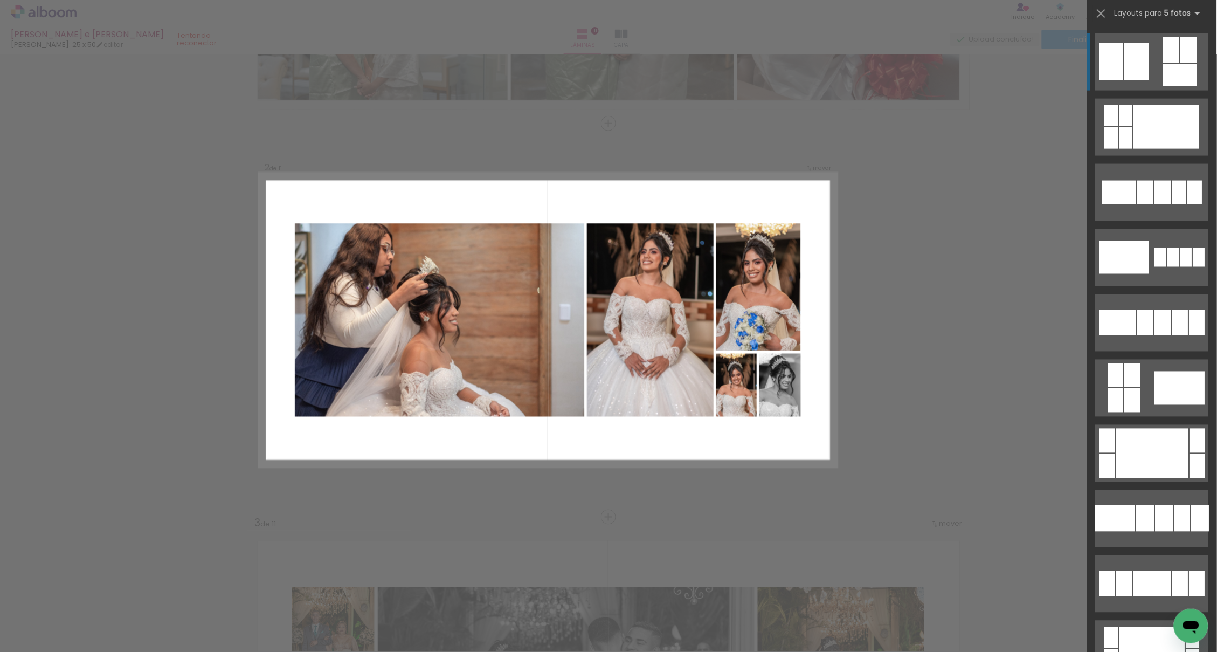
scroll to position [342, 0]
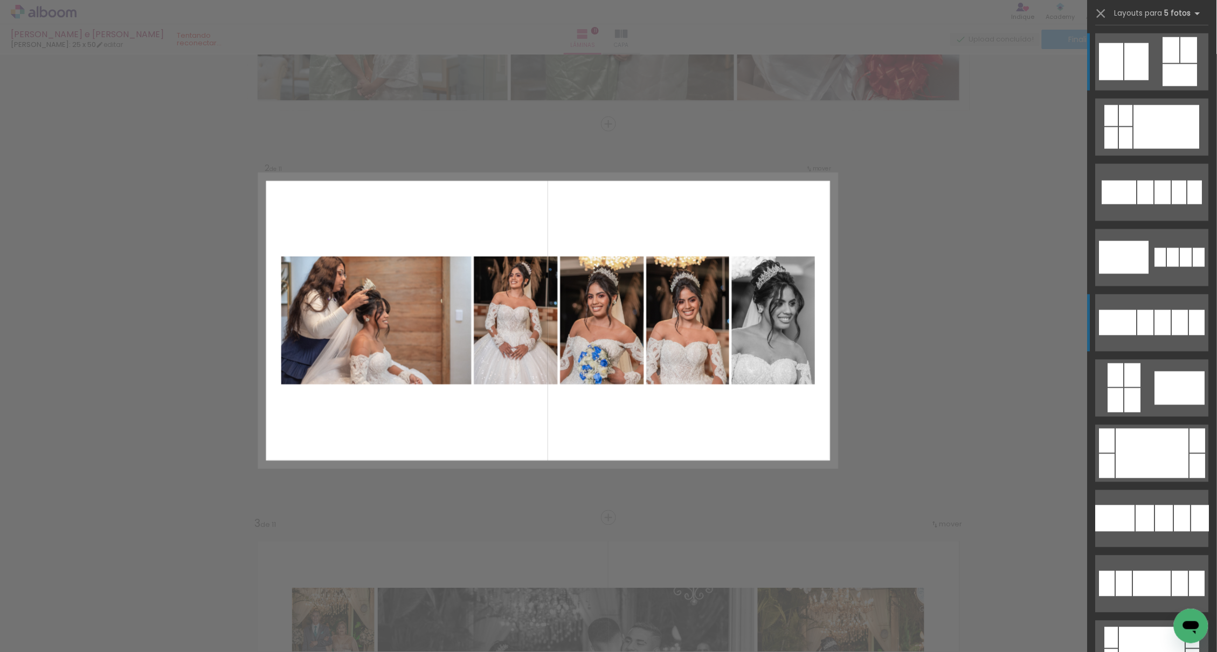
click at [1155, 312] on div at bounding box center [1163, 322] width 16 height 25
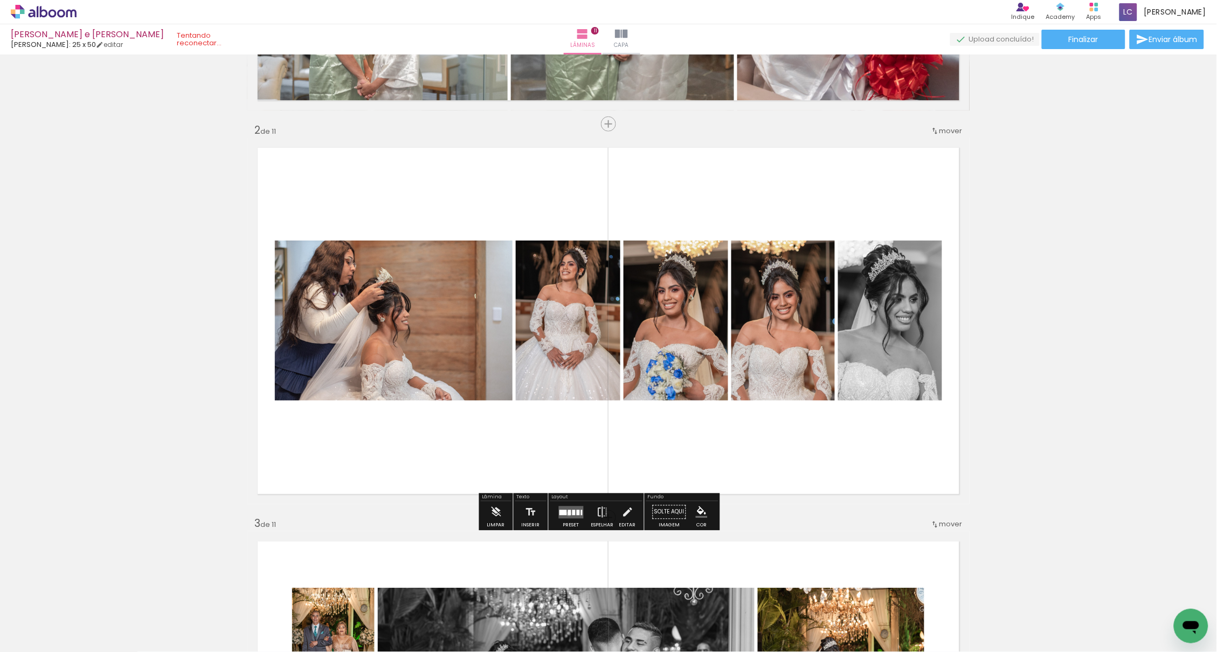
click at [572, 515] on div at bounding box center [569, 511] width 3 height 5
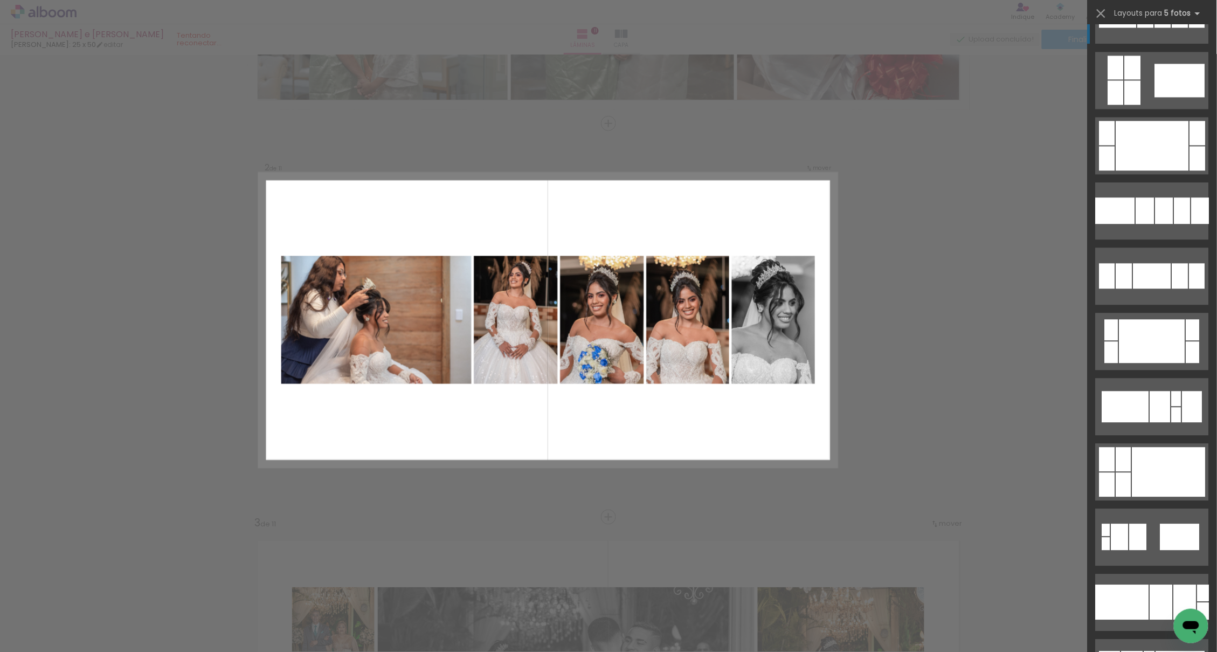
scroll to position [953, 0]
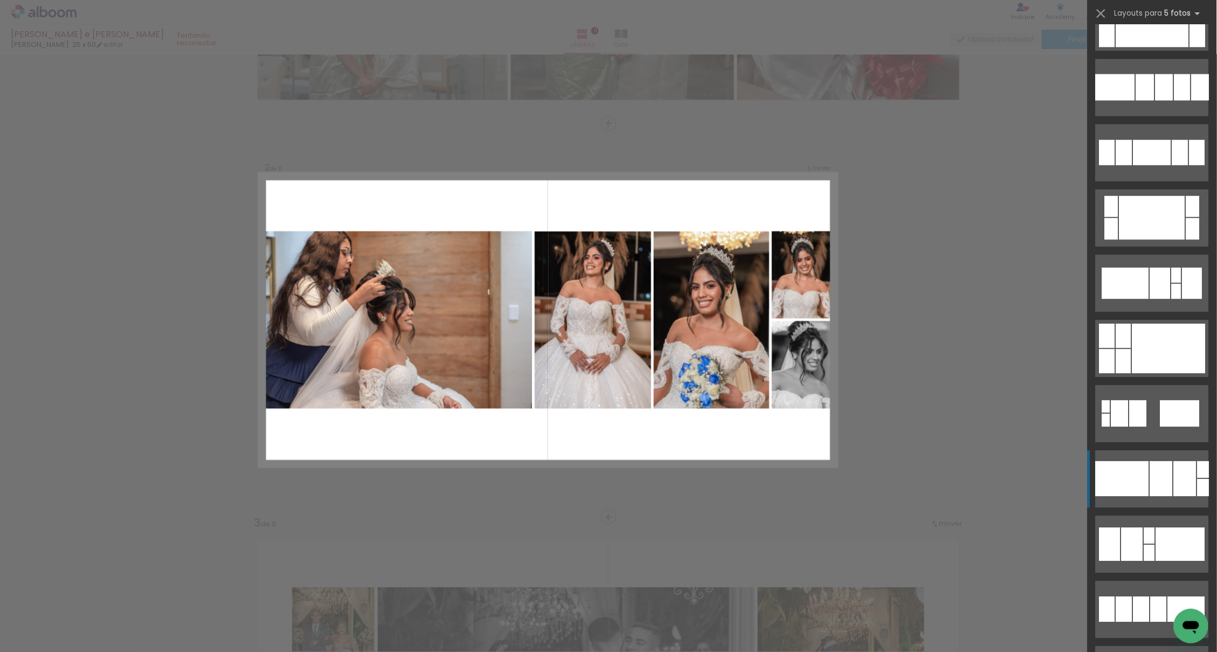
click at [1131, 469] on div at bounding box center [1122, 478] width 53 height 35
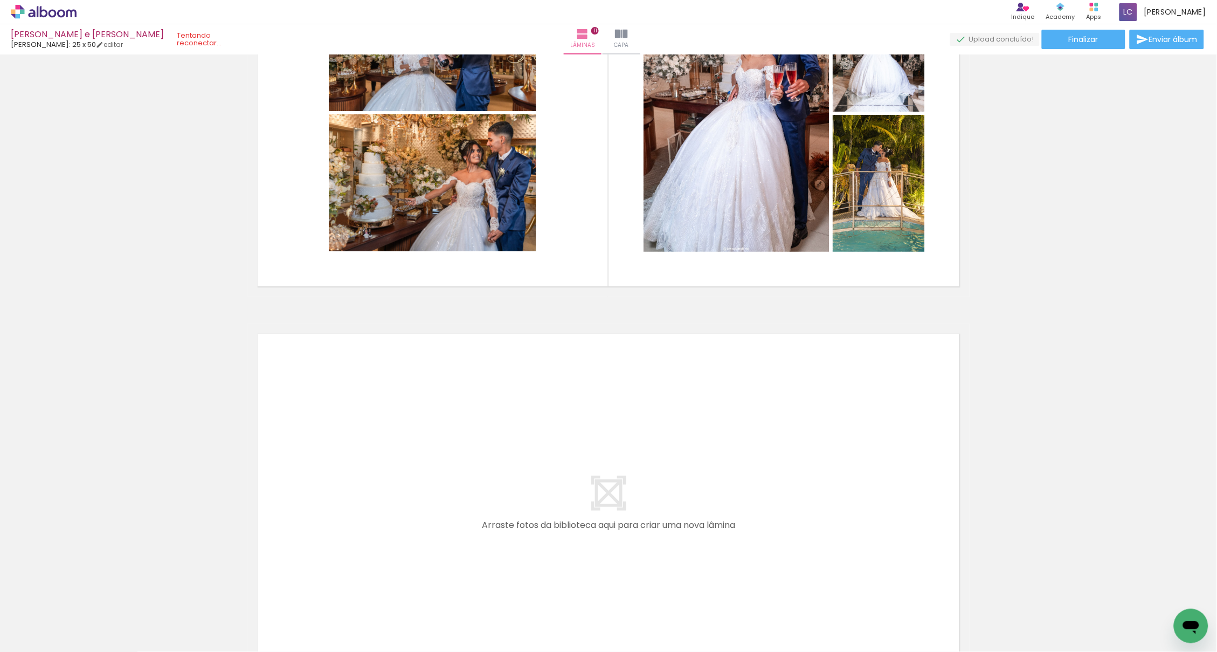
scroll to position [4235, 0]
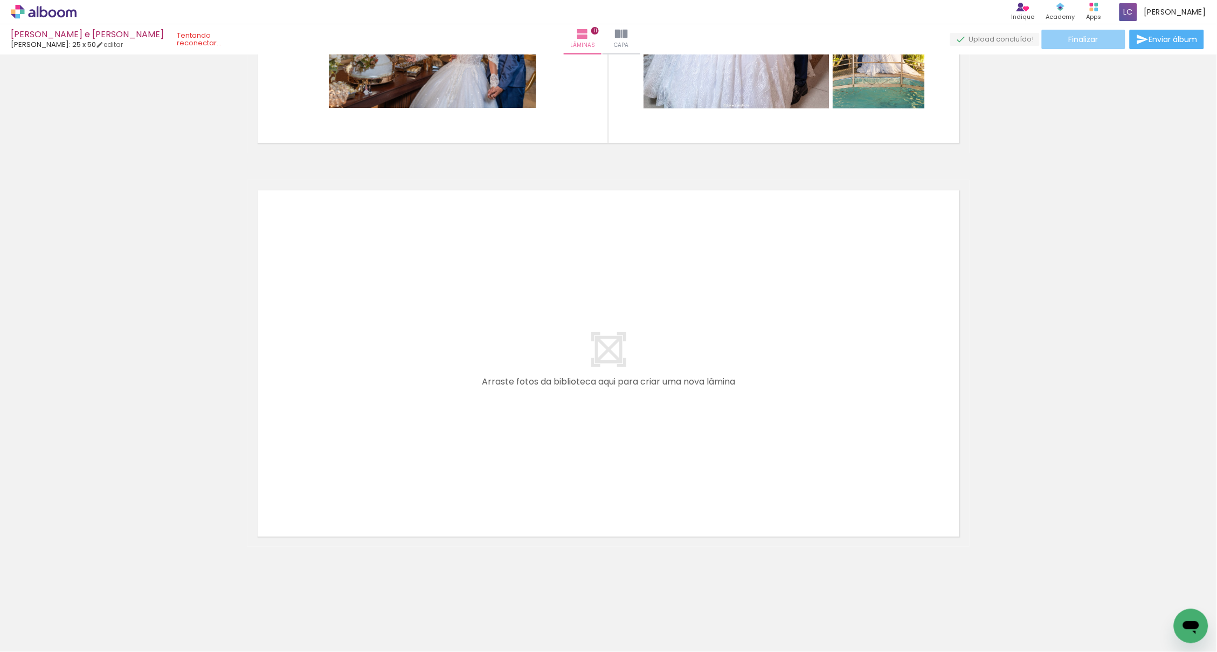
click at [1064, 40] on paper-button "Finalizar" at bounding box center [1084, 39] width 84 height 19
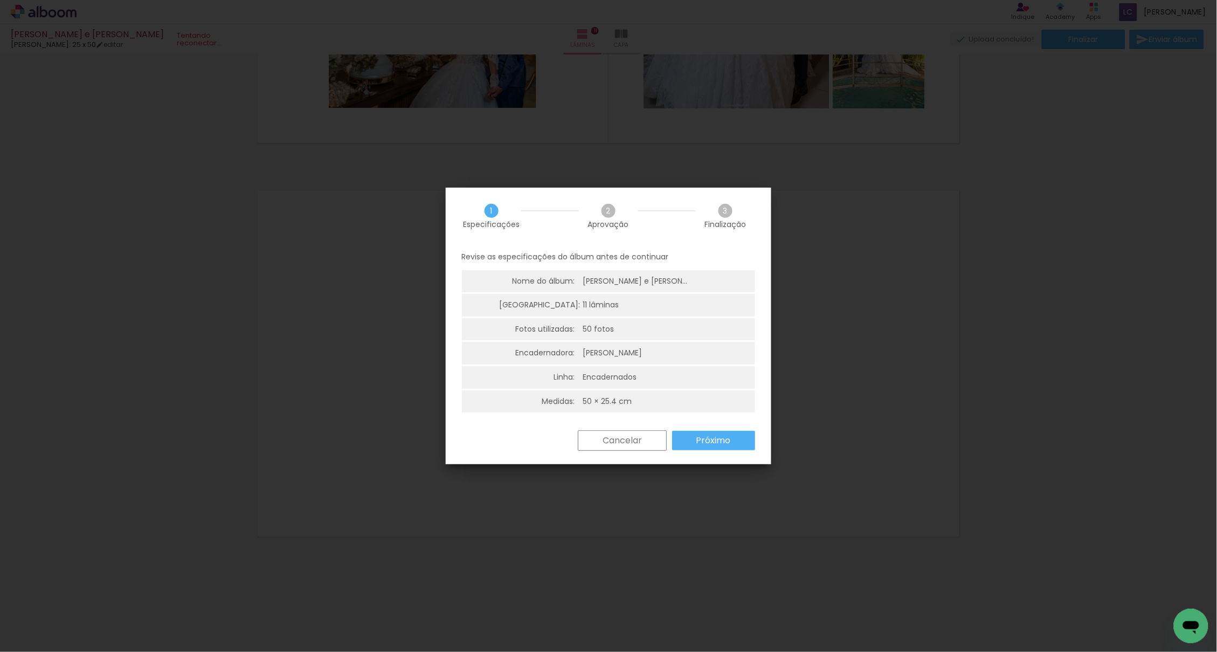
click at [0, 0] on slot "Próximo" at bounding box center [0, 0] width 0 height 0
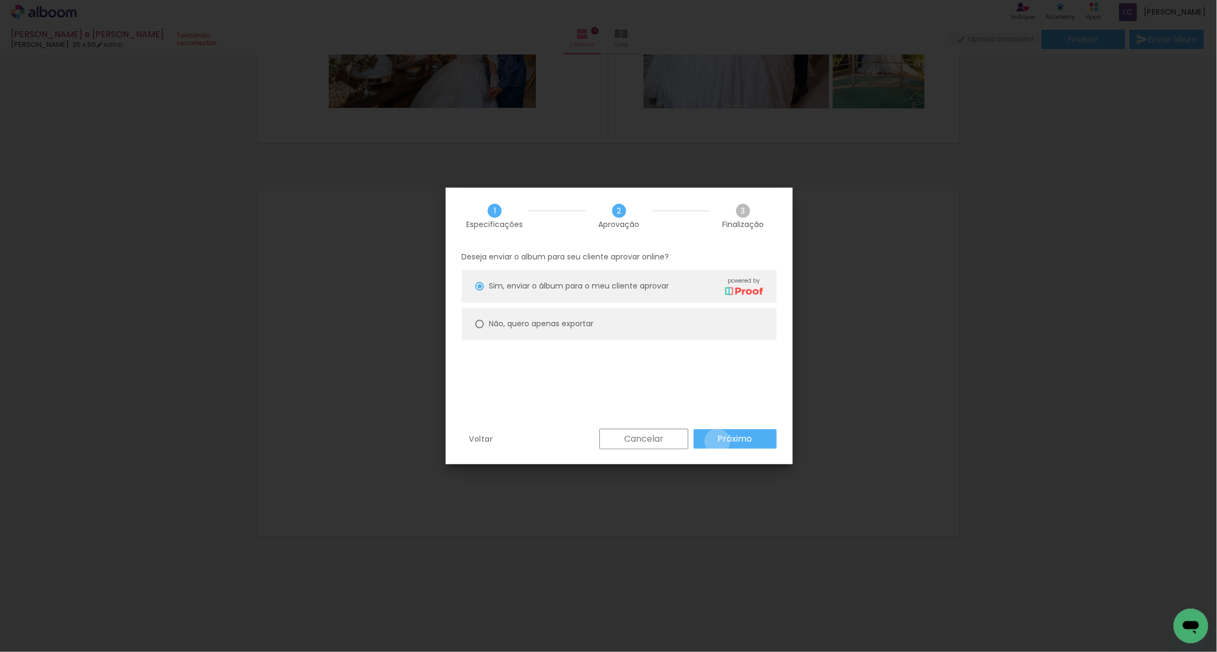
click at [0, 0] on slot "Próximo" at bounding box center [0, 0] width 0 height 0
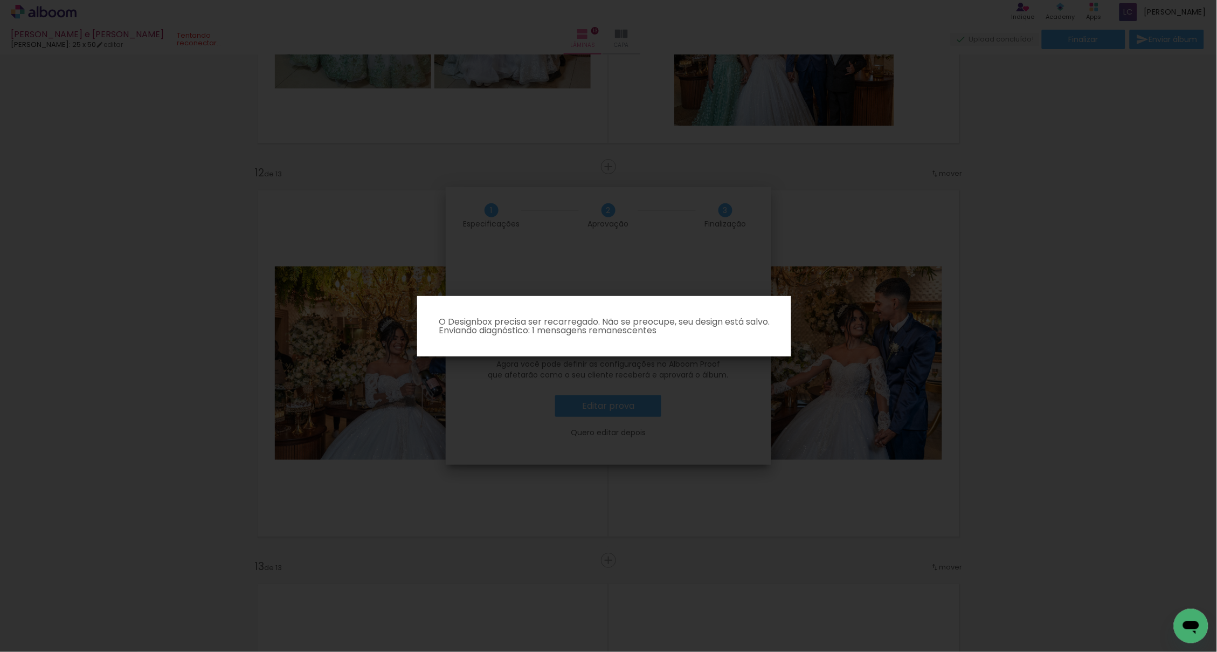
scroll to position [0, 1882]
click at [791, 332] on paper-dialog "O Designbox precisa ser recarregado. Não se preocupe, seu design está salvo. En…" at bounding box center [604, 326] width 374 height 60
click at [858, 312] on iron-overlay-backdrop at bounding box center [608, 326] width 1217 height 652
click at [518, 343] on paper-dialog "O Designbox precisa ser recarregado. Não se preocupe, seu design está salvo. En…" at bounding box center [604, 326] width 374 height 60
